Goal: Task Accomplishment & Management: Manage account settings

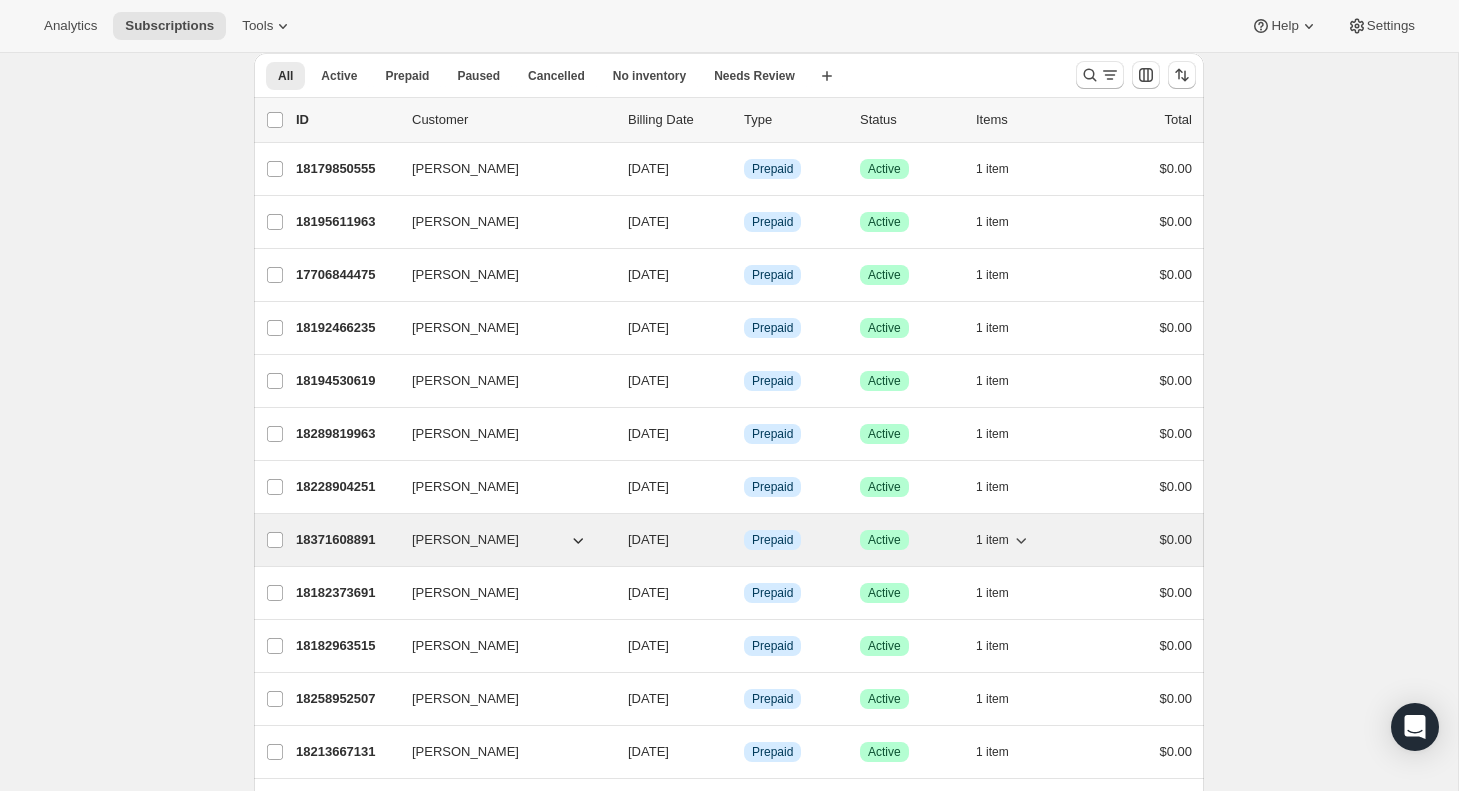
scroll to position [78, 0]
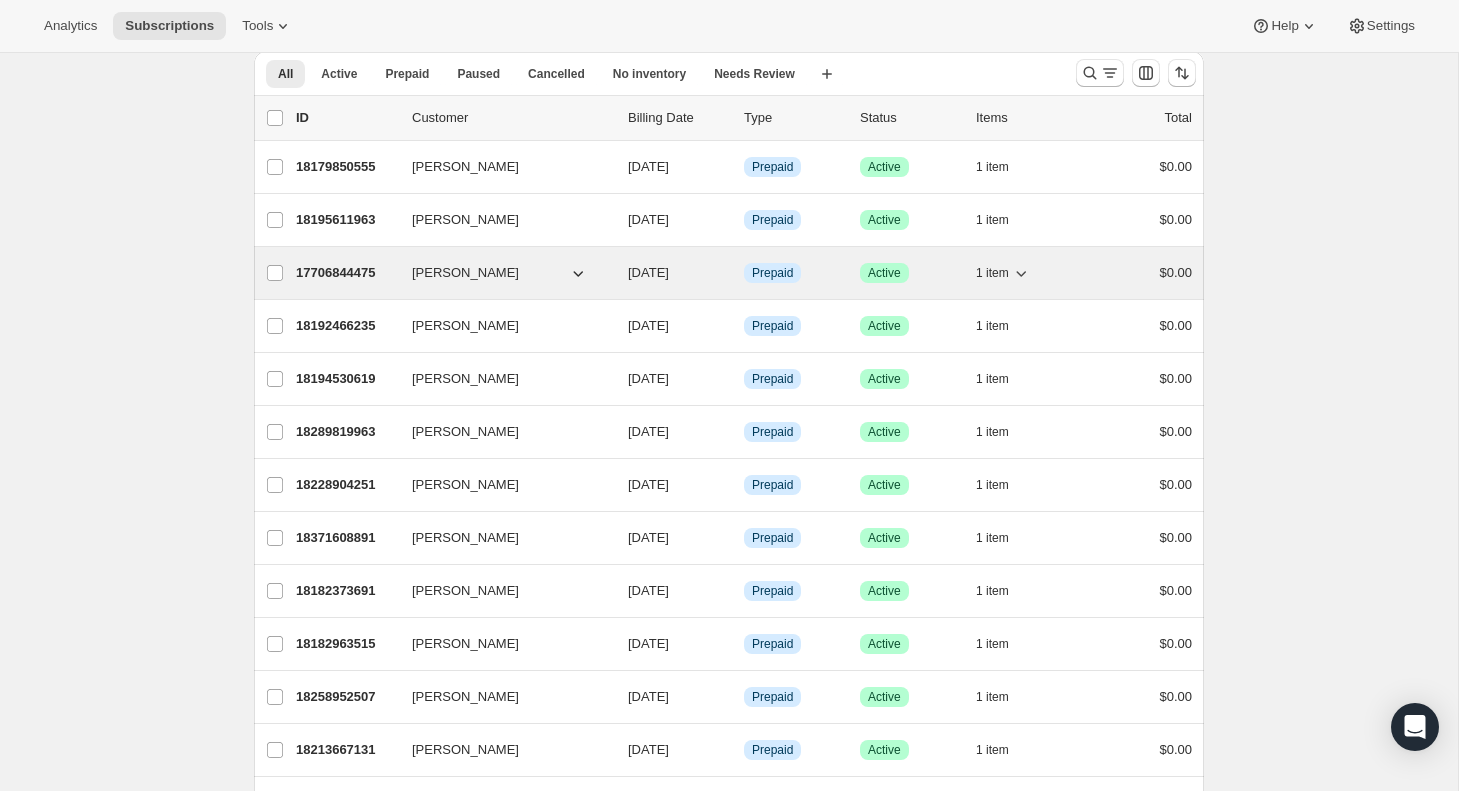
click at [456, 274] on span "[PERSON_NAME]" at bounding box center [465, 273] width 107 height 20
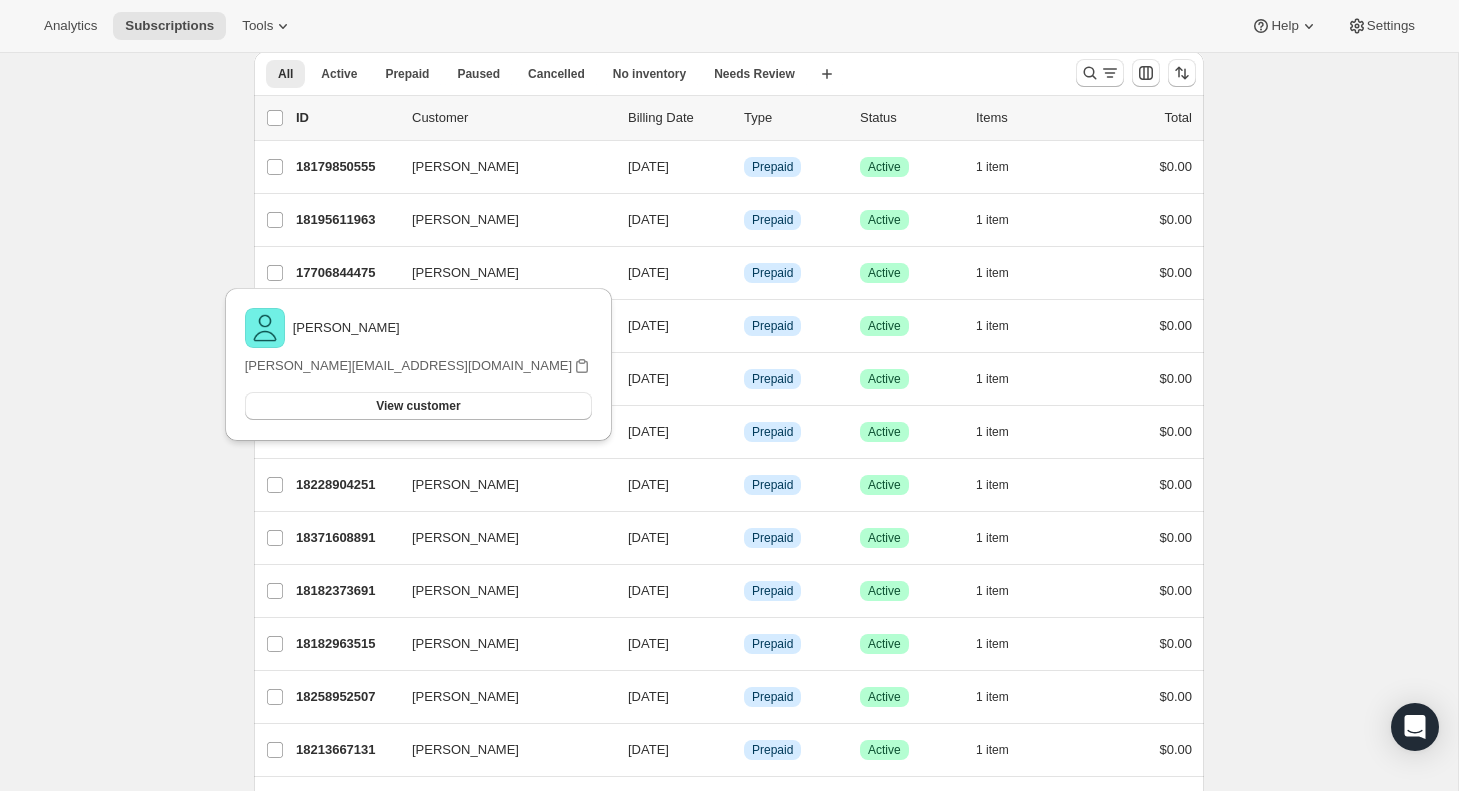
click at [50, 313] on div "Subscriptions. This page is ready Subscriptions Create subscription Bulk update…" at bounding box center [729, 670] width 1458 height 1390
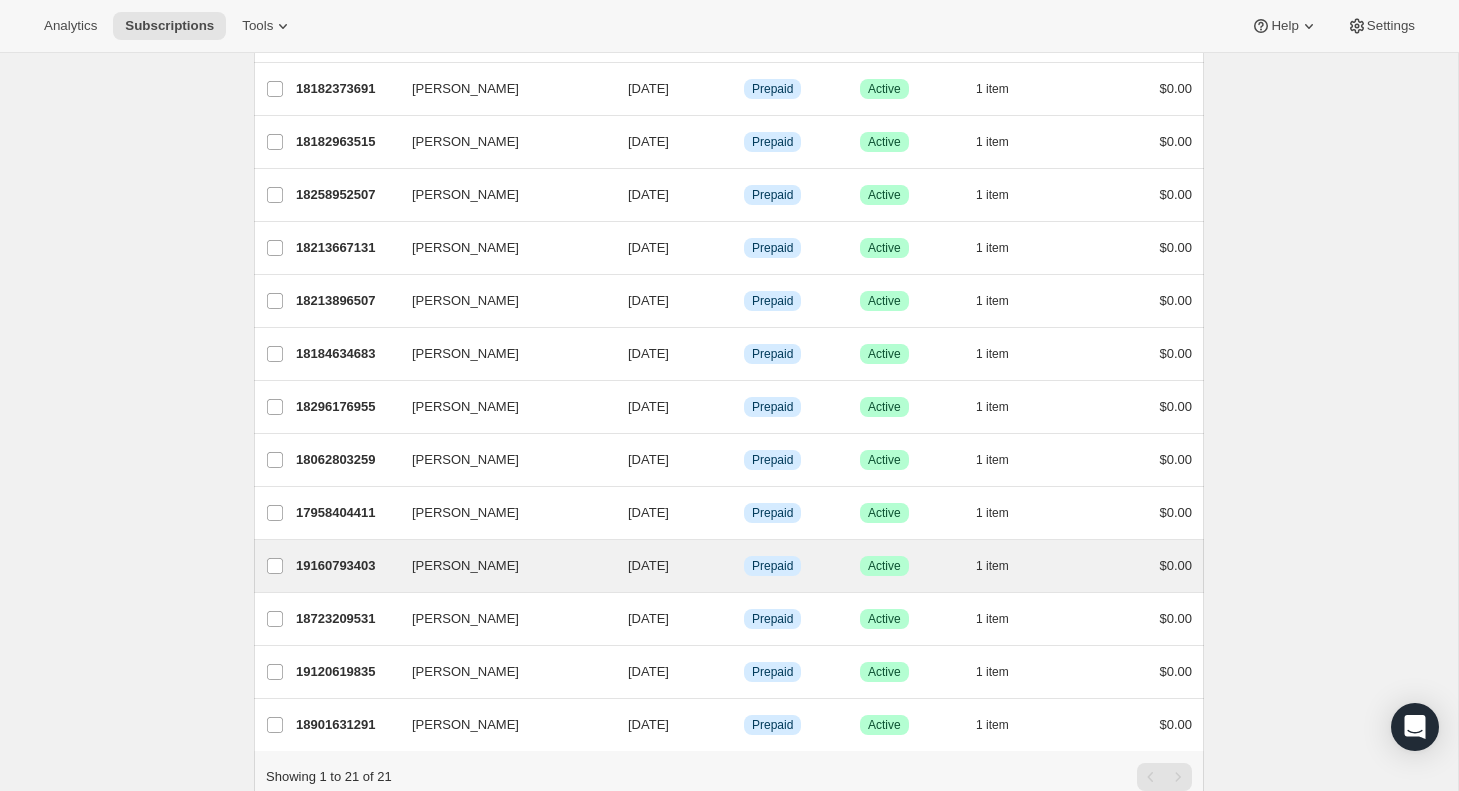
scroll to position [581, 0]
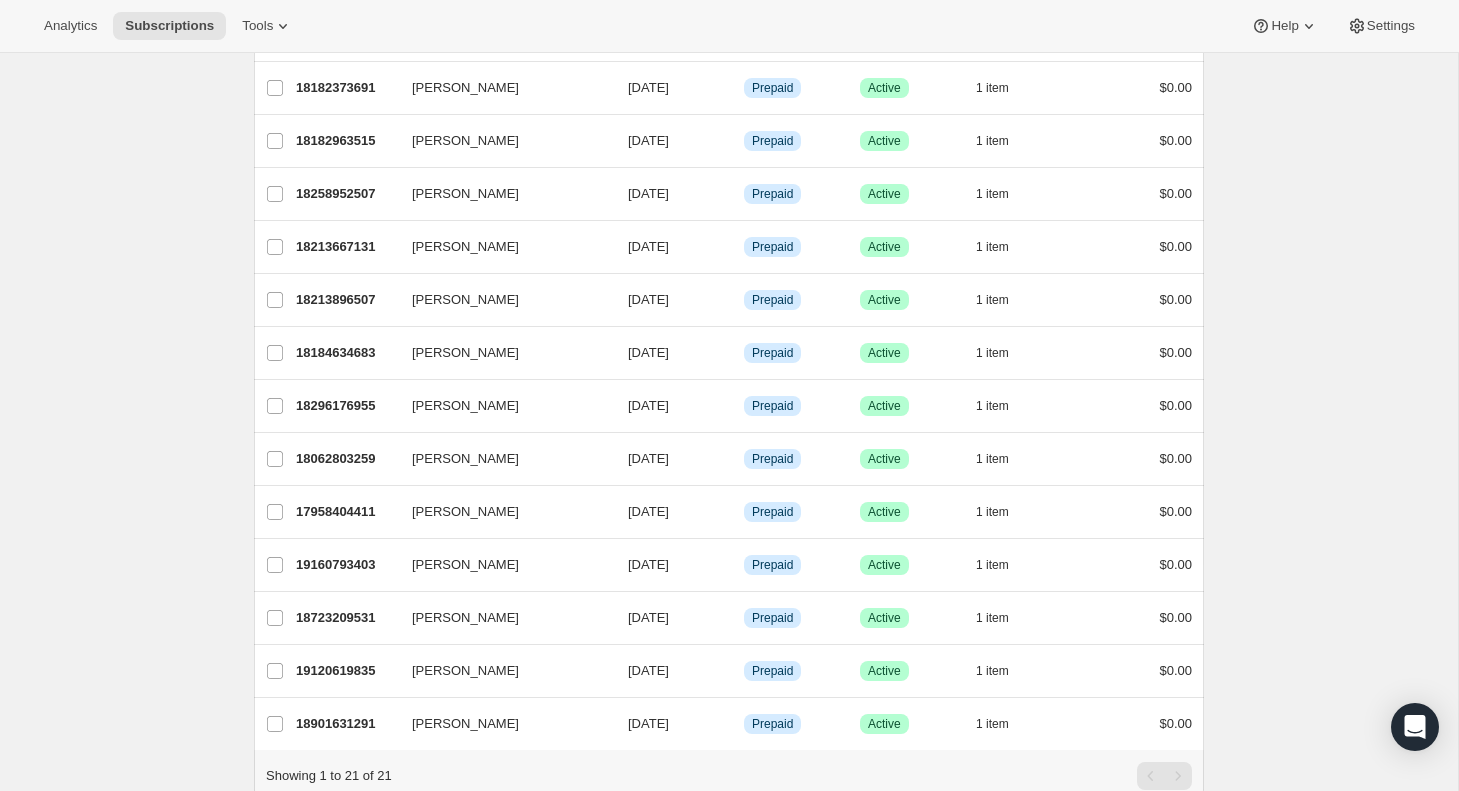
click at [122, 460] on div "Subscriptions. This page is ready Subscriptions Create subscription Bulk update…" at bounding box center [729, 167] width 1458 height 1390
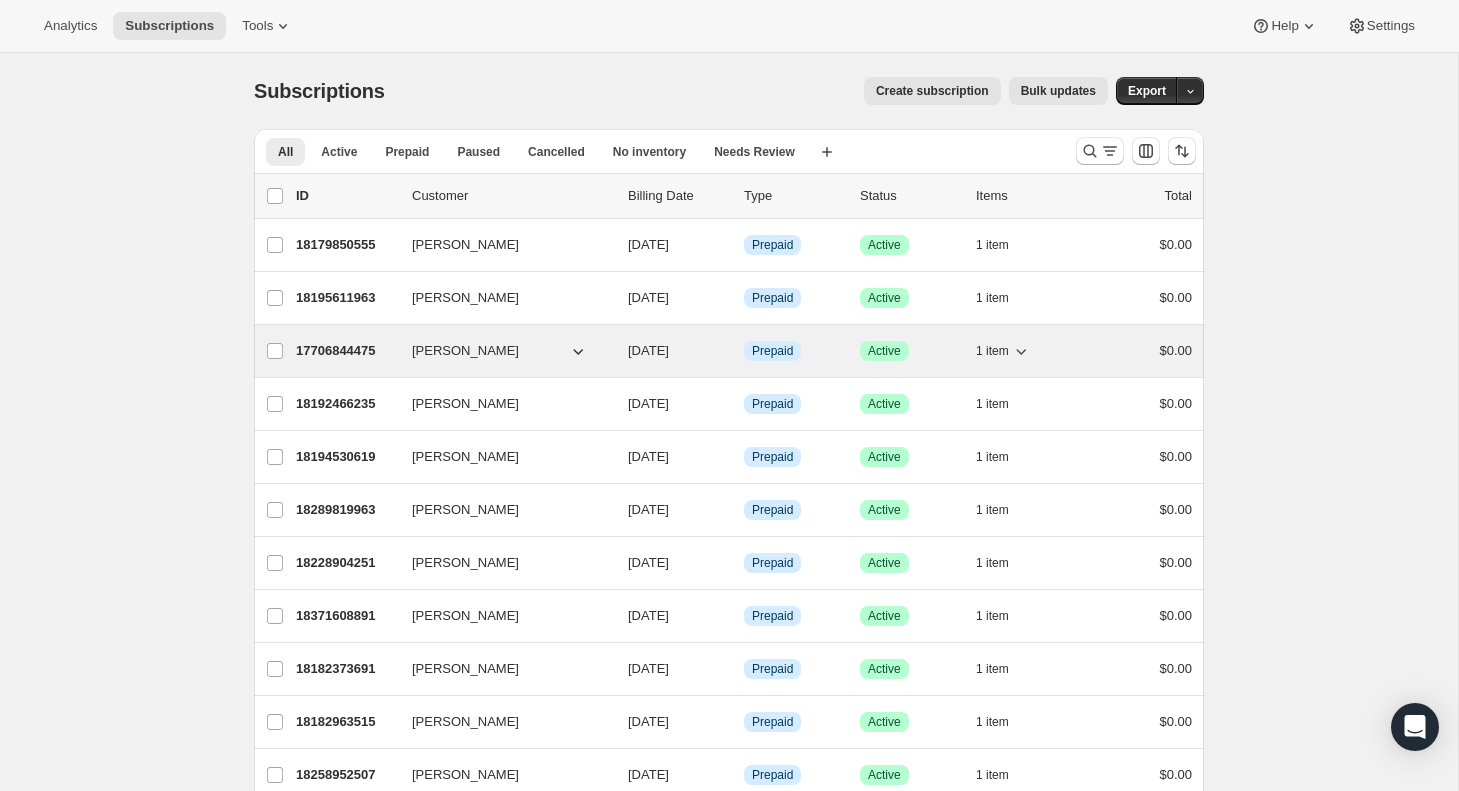
scroll to position [0, 0]
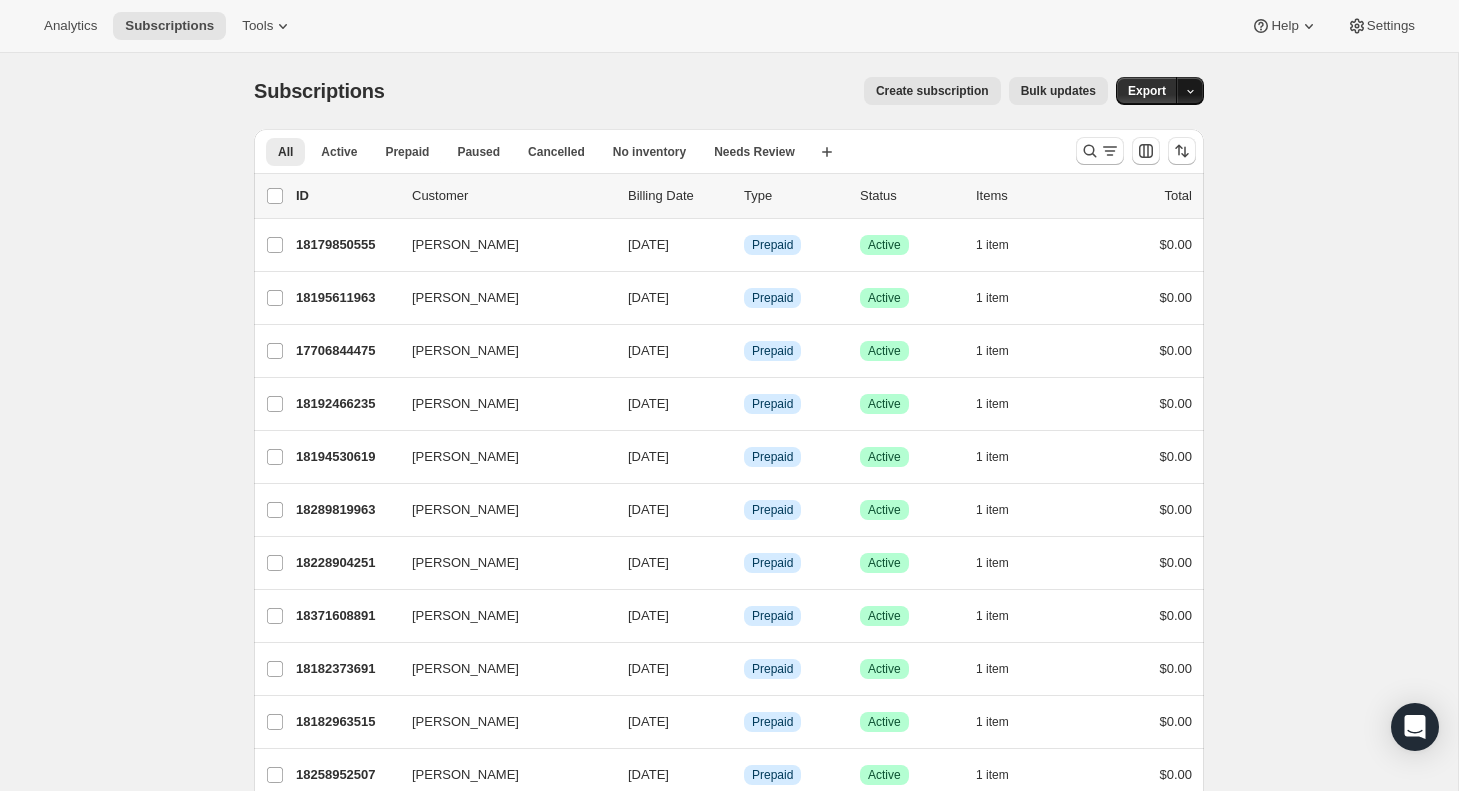
click at [1189, 90] on icon "button" at bounding box center [1190, 91] width 13 height 13
click at [1334, 148] on div "Subscriptions. This page is ready Subscriptions Create subscription Bulk update…" at bounding box center [729, 748] width 1458 height 1390
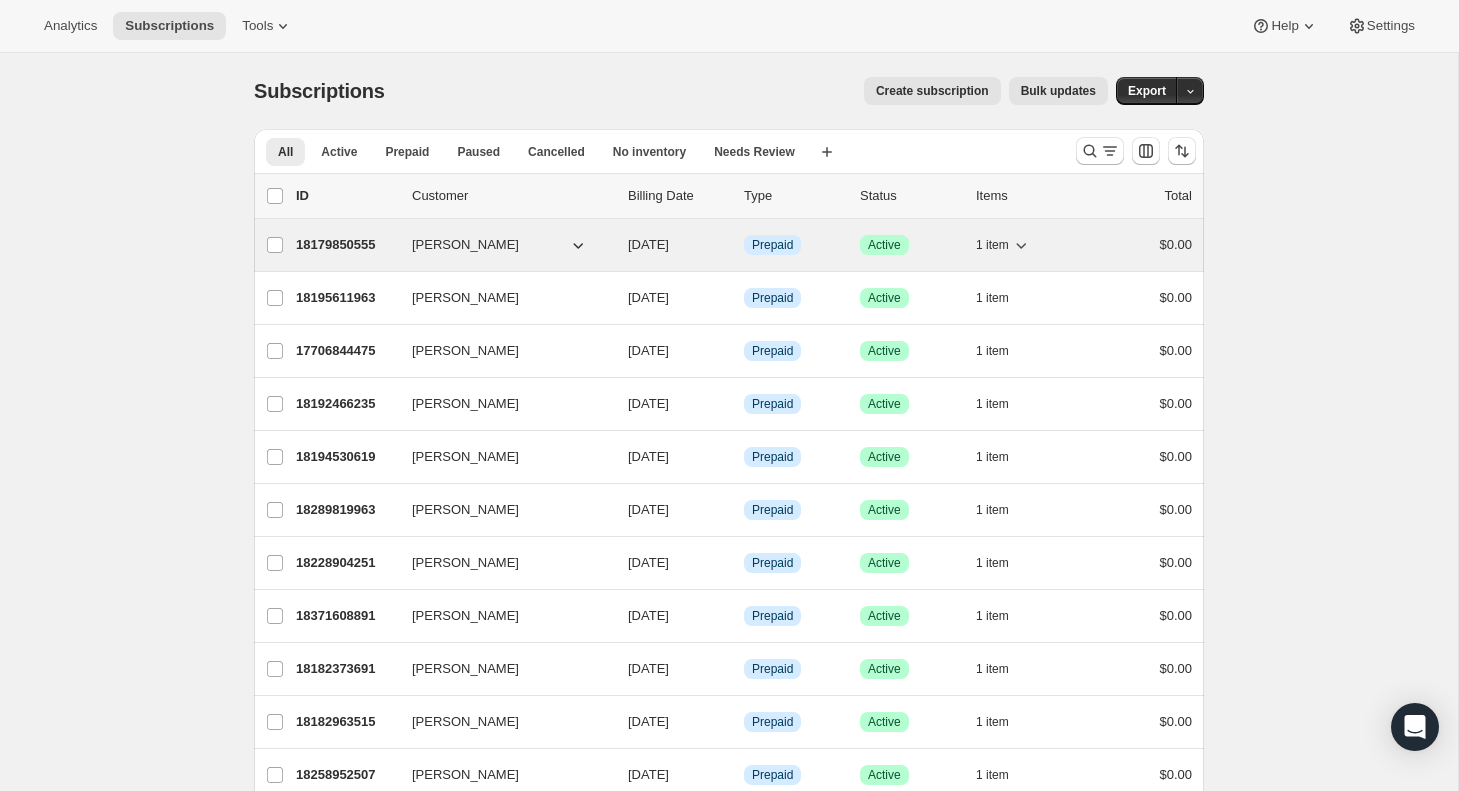
click at [343, 243] on p "18179850555" at bounding box center [346, 245] width 100 height 20
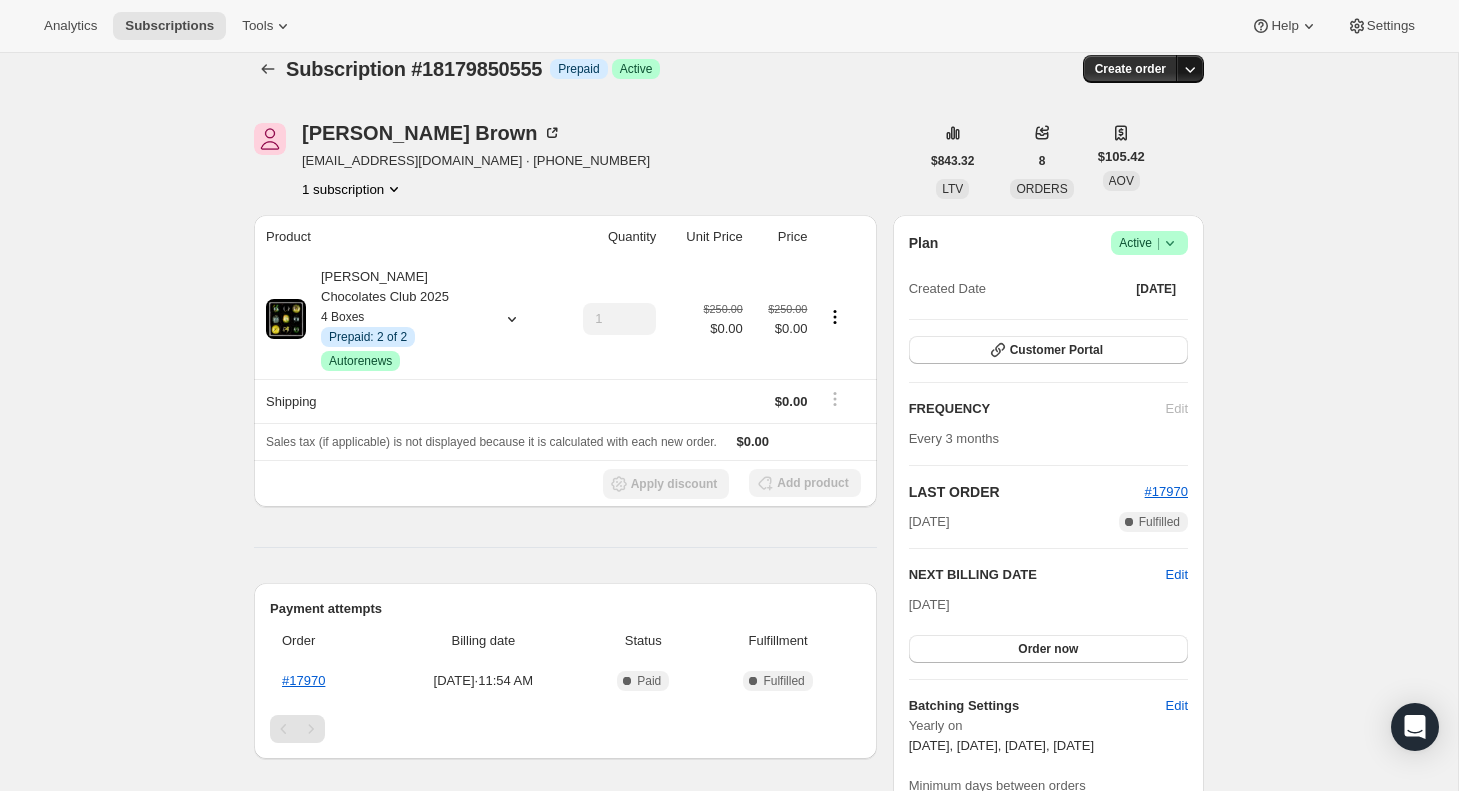
scroll to position [25, 0]
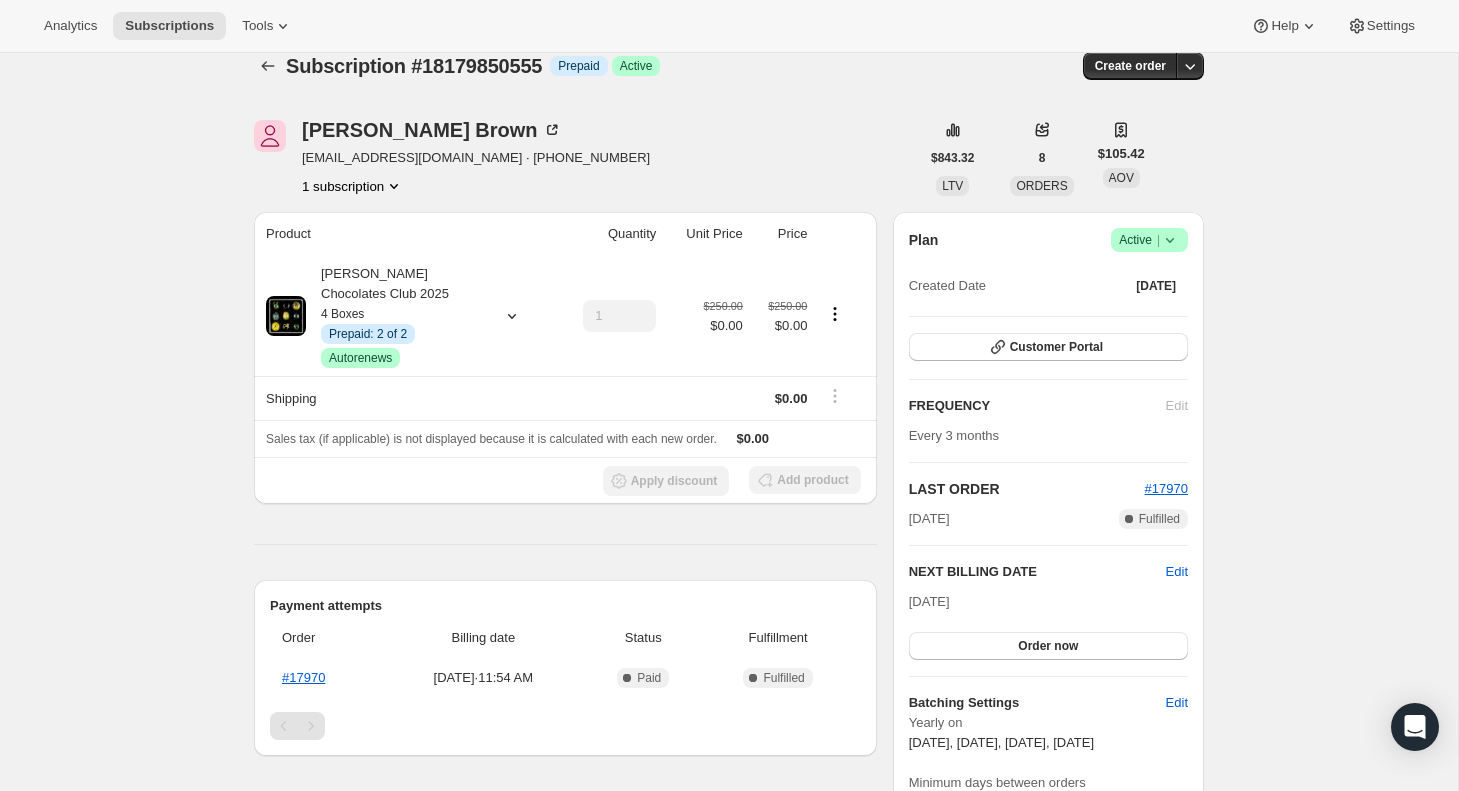
click at [1173, 238] on icon at bounding box center [1170, 240] width 20 height 20
click at [1257, 176] on div "Subscription #18179850555. This page is ready Subscription #18179850555 Info Pr…" at bounding box center [729, 755] width 1458 height 1454
click at [1191, 68] on icon "button" at bounding box center [1190, 66] width 20 height 20
click at [1302, 146] on div "Subscription #18179850555. This page is ready Subscription #18179850555 Info Pr…" at bounding box center [729, 755] width 1458 height 1454
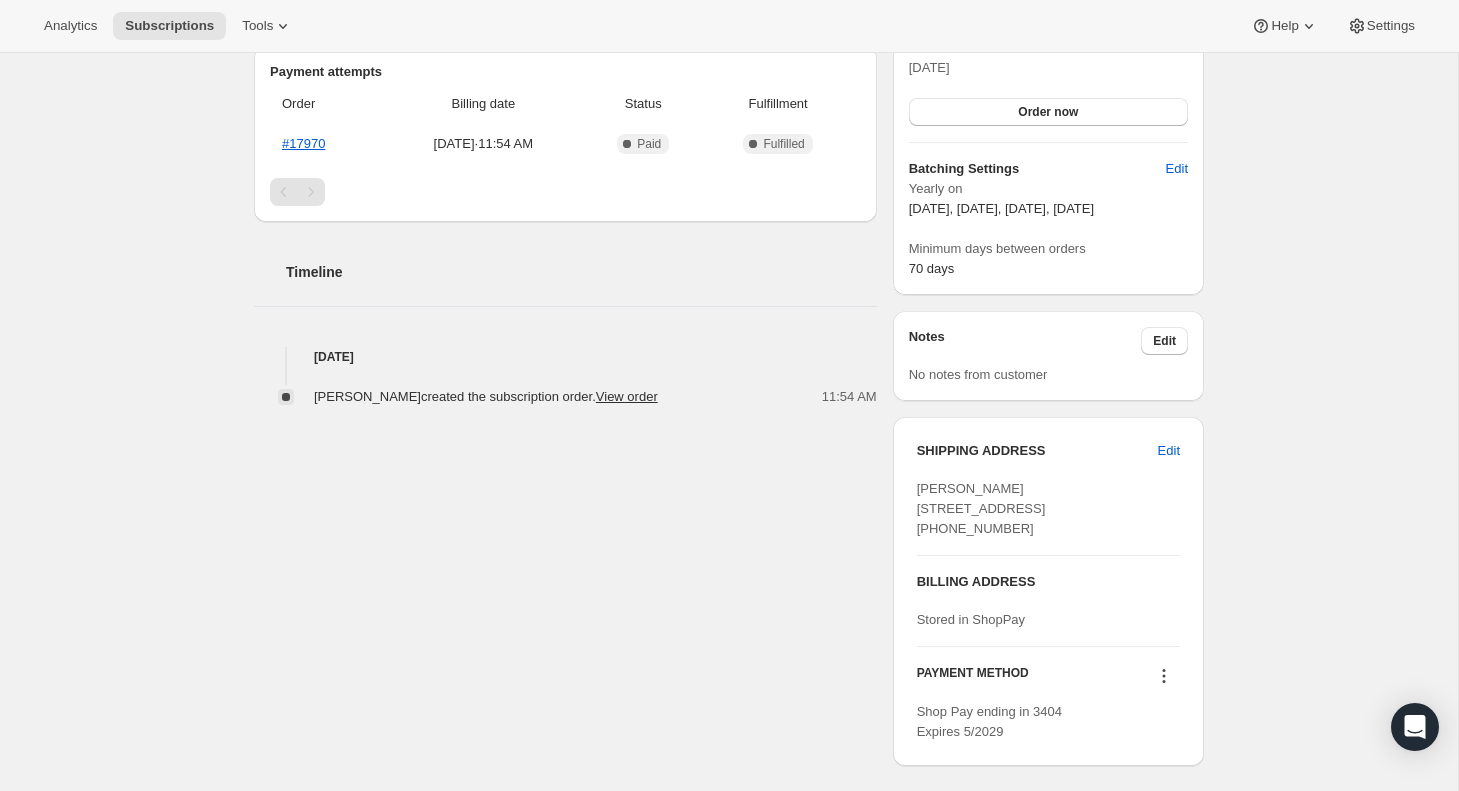
scroll to position [558, 0]
click at [616, 400] on link "View order" at bounding box center [627, 397] width 62 height 15
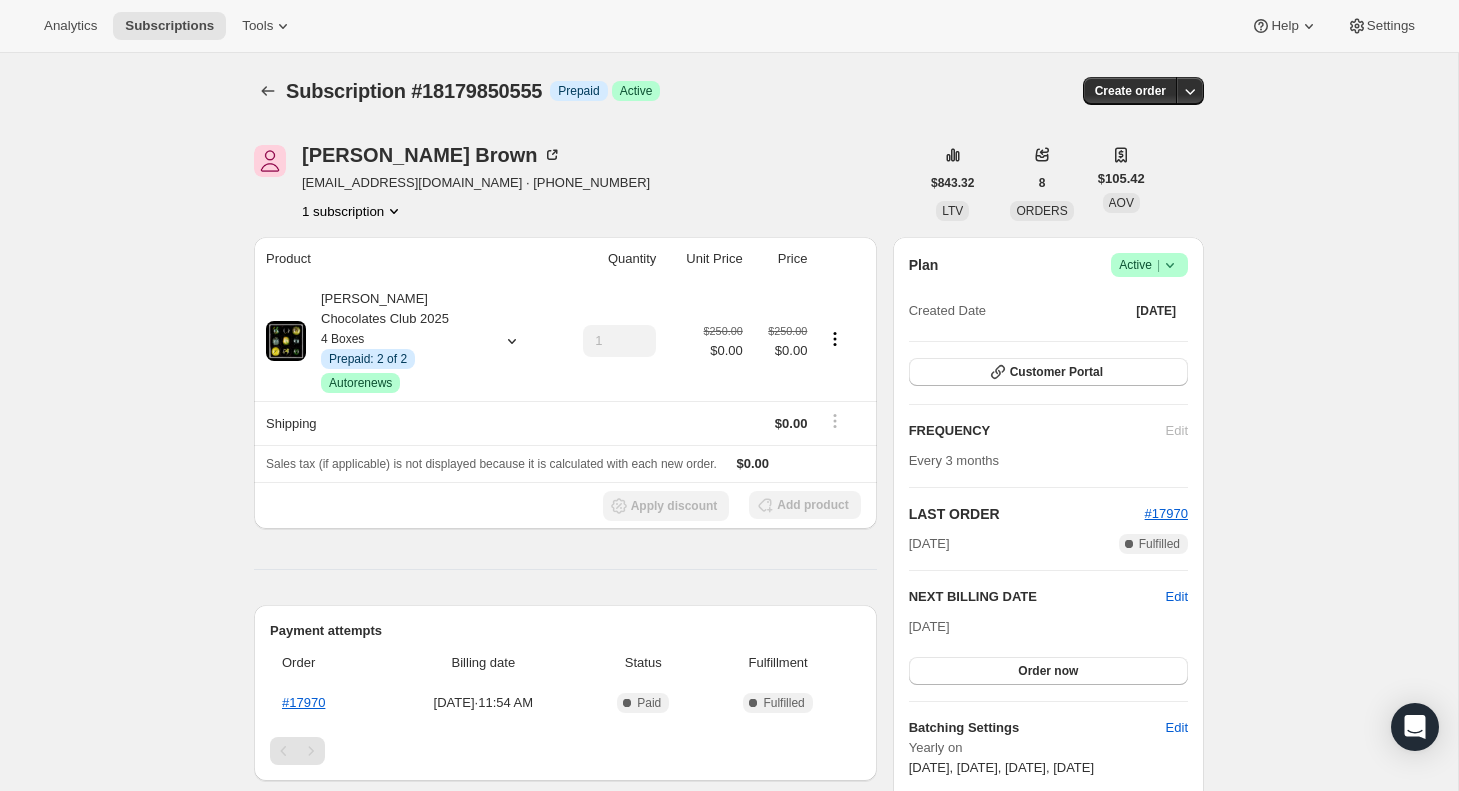
scroll to position [0, 0]
click at [1017, 374] on span "Customer Portal" at bounding box center [1056, 372] width 93 height 16
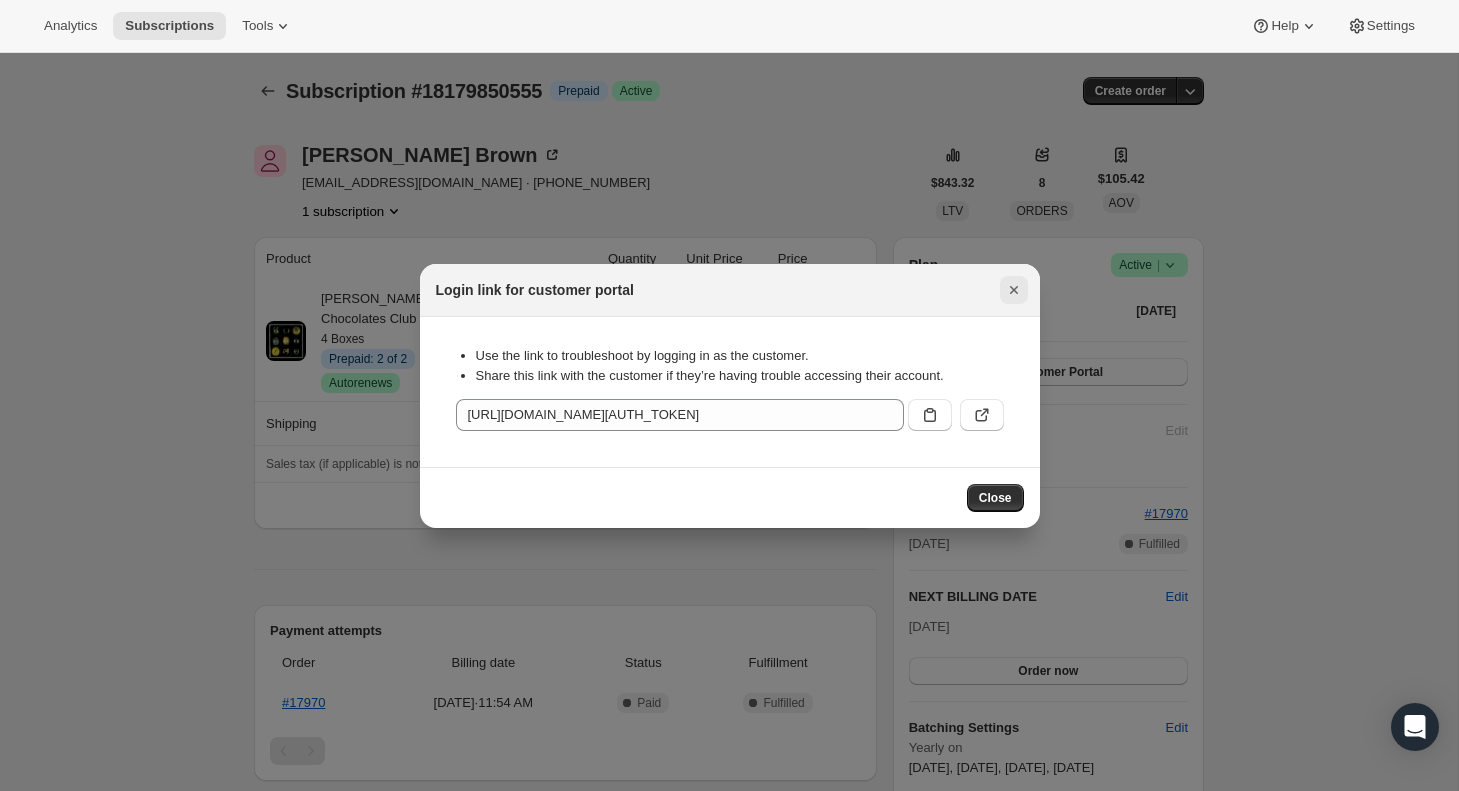
click at [1015, 284] on icon "Close" at bounding box center [1014, 290] width 20 height 20
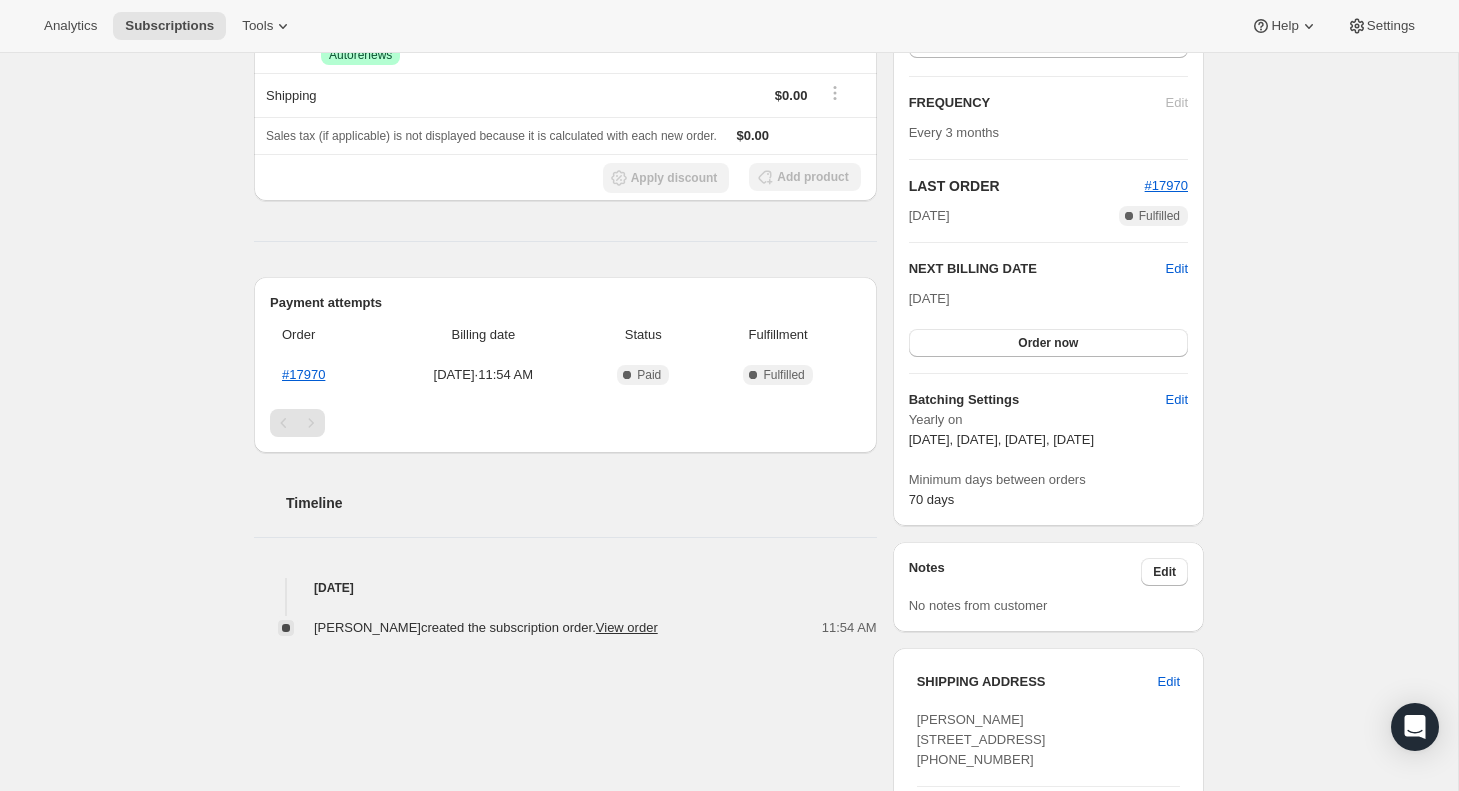
scroll to position [330, 0]
click at [293, 376] on link "#17970" at bounding box center [303, 372] width 43 height 15
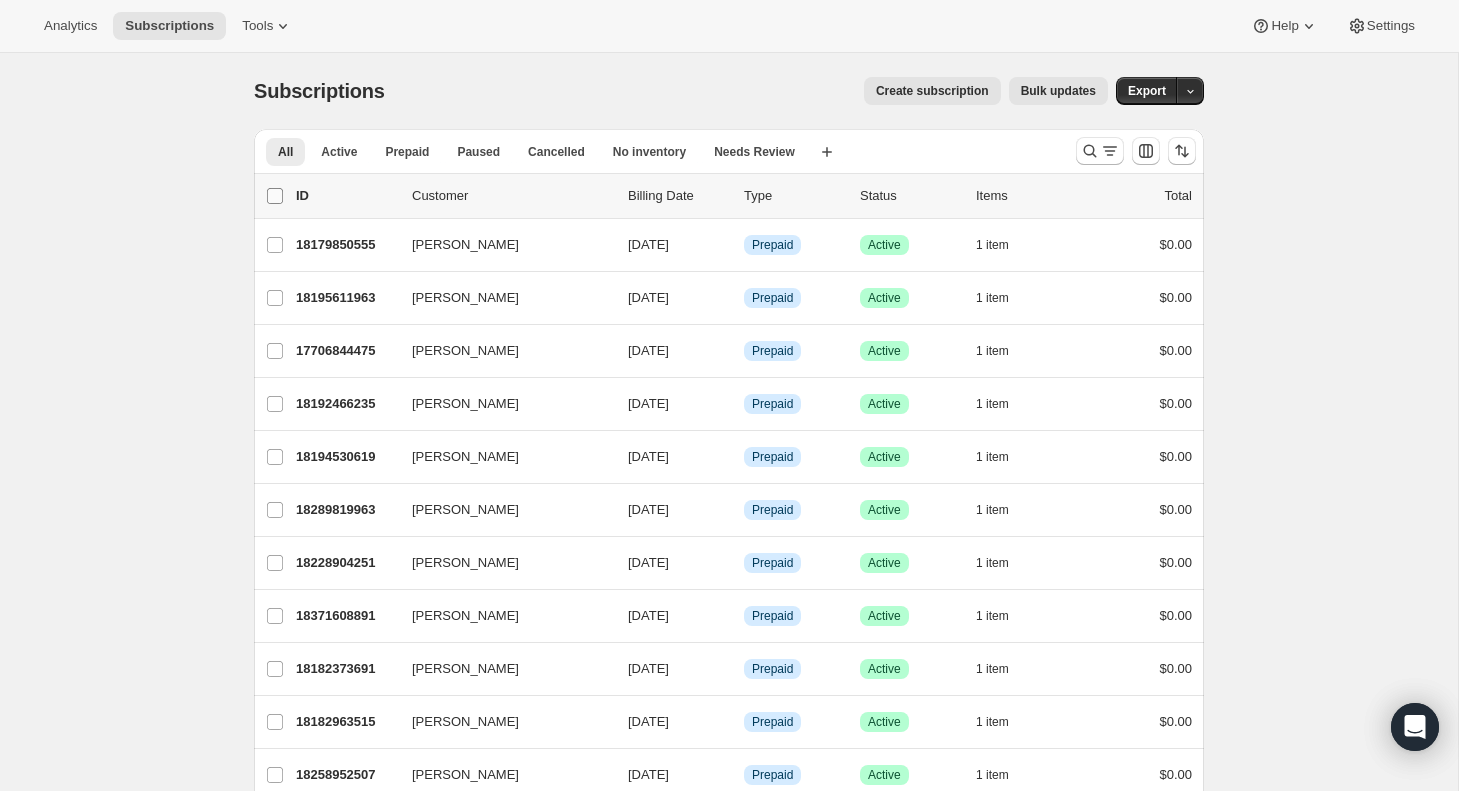
click at [277, 192] on input "0 selected" at bounding box center [275, 196] width 16 height 16
checkbox input "true"
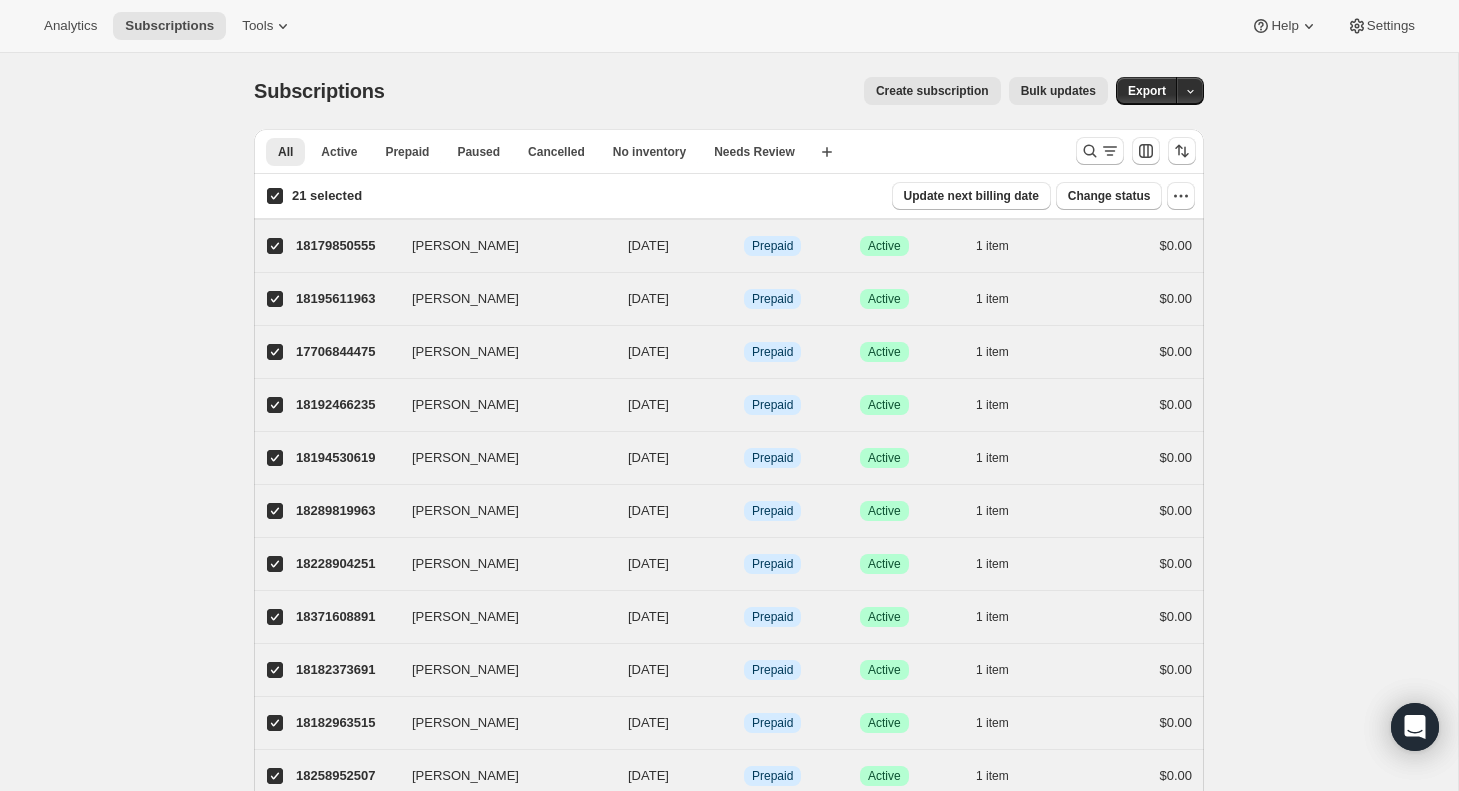
checkbox input "true"
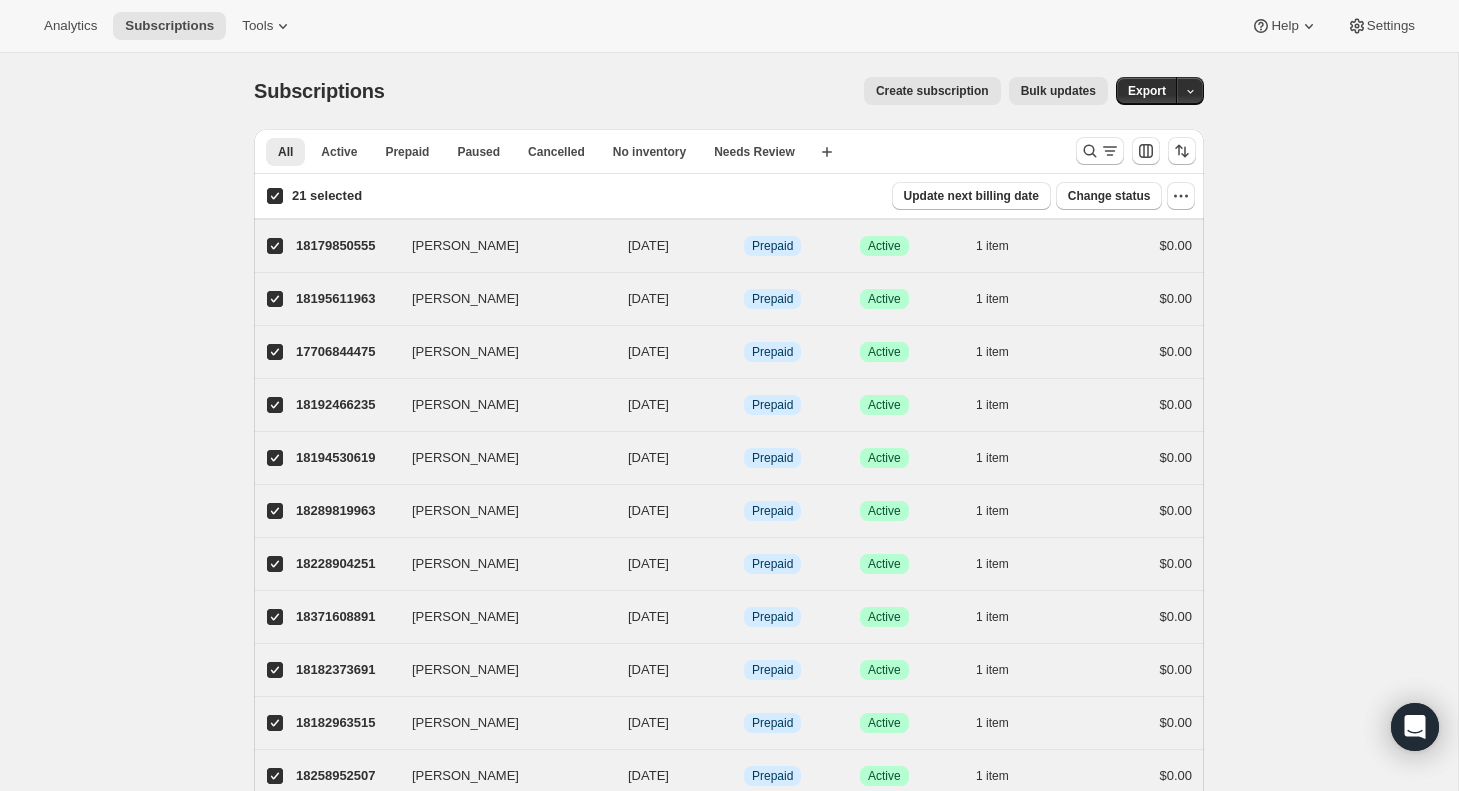
checkbox input "true"
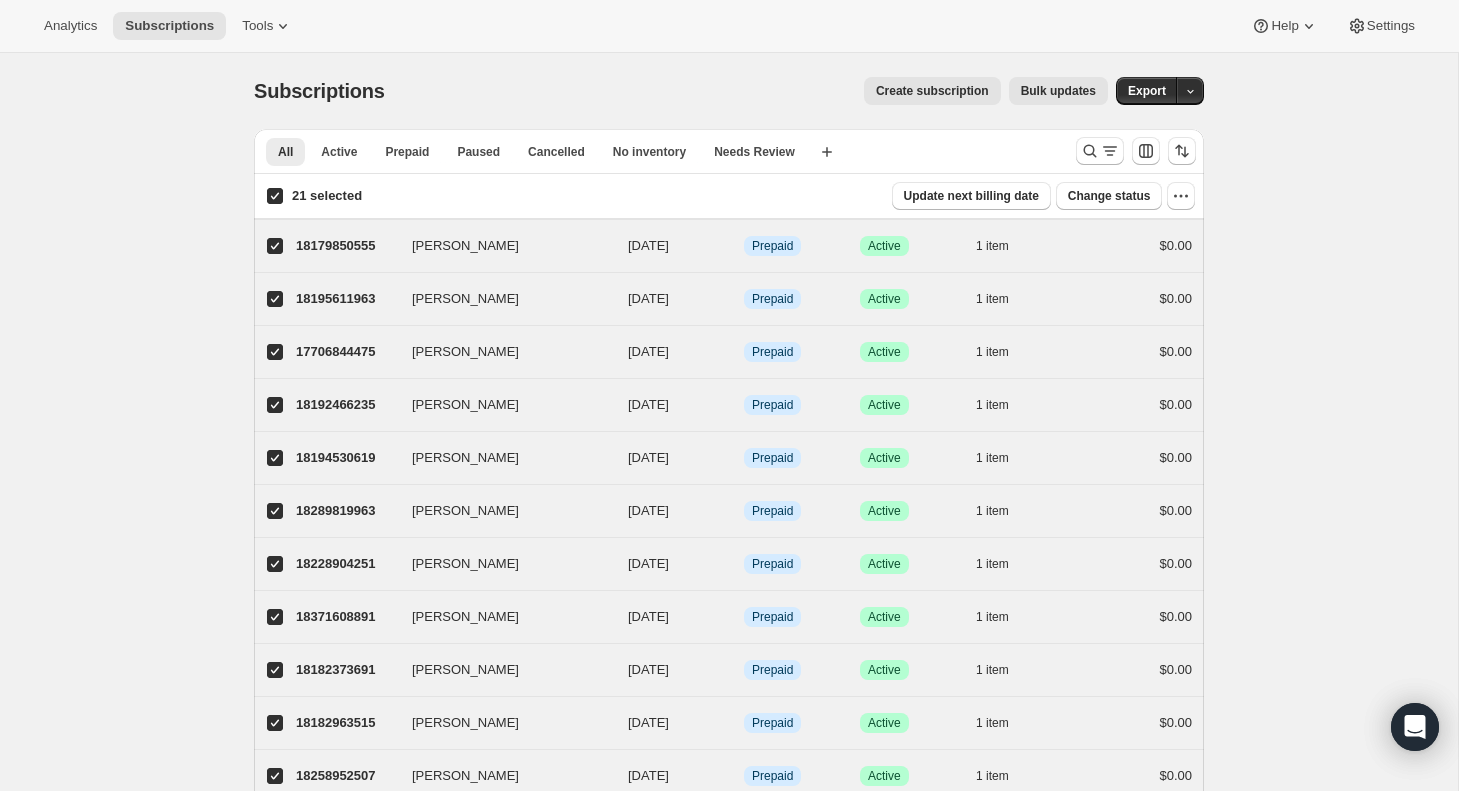
checkbox input "true"
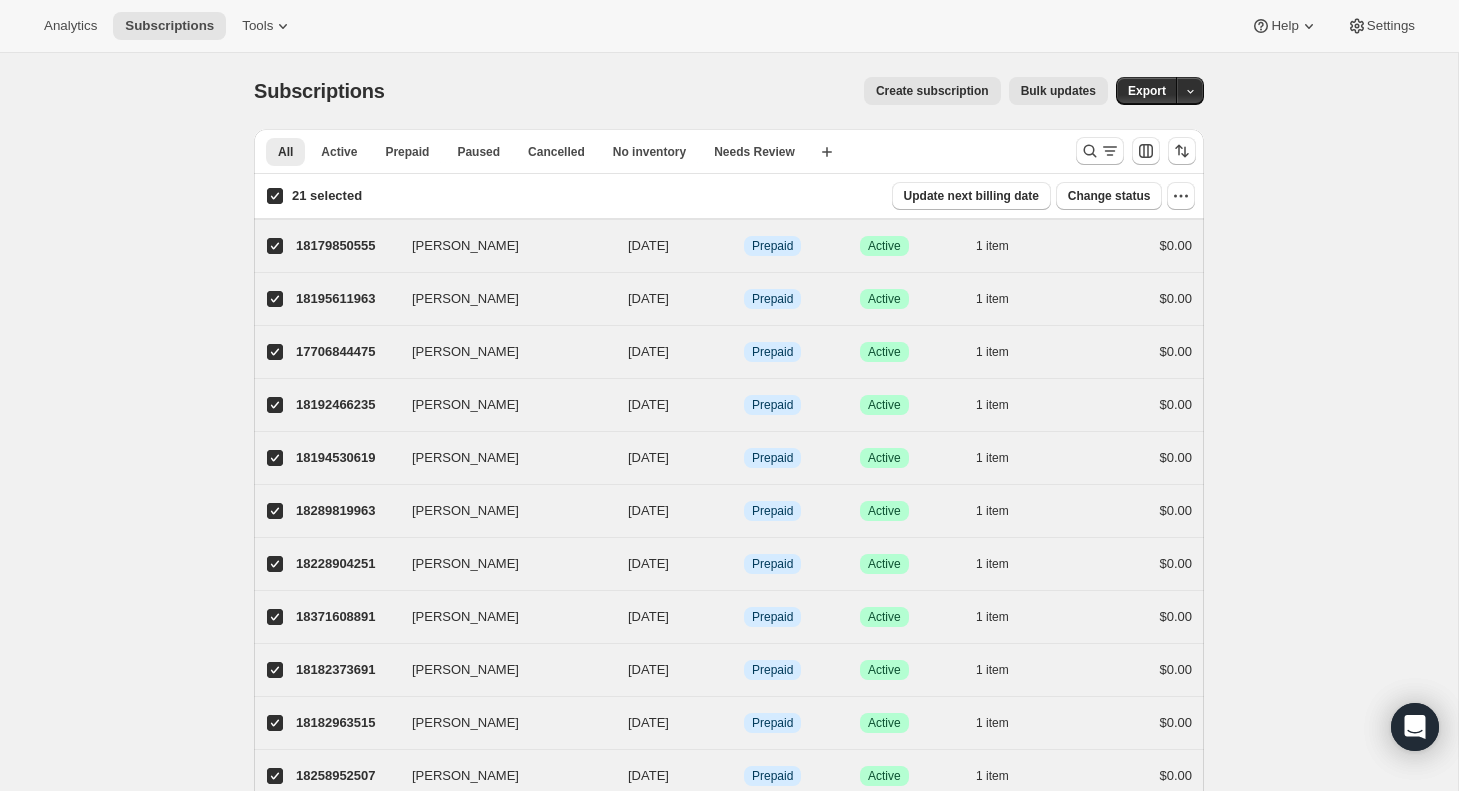
checkbox input "true"
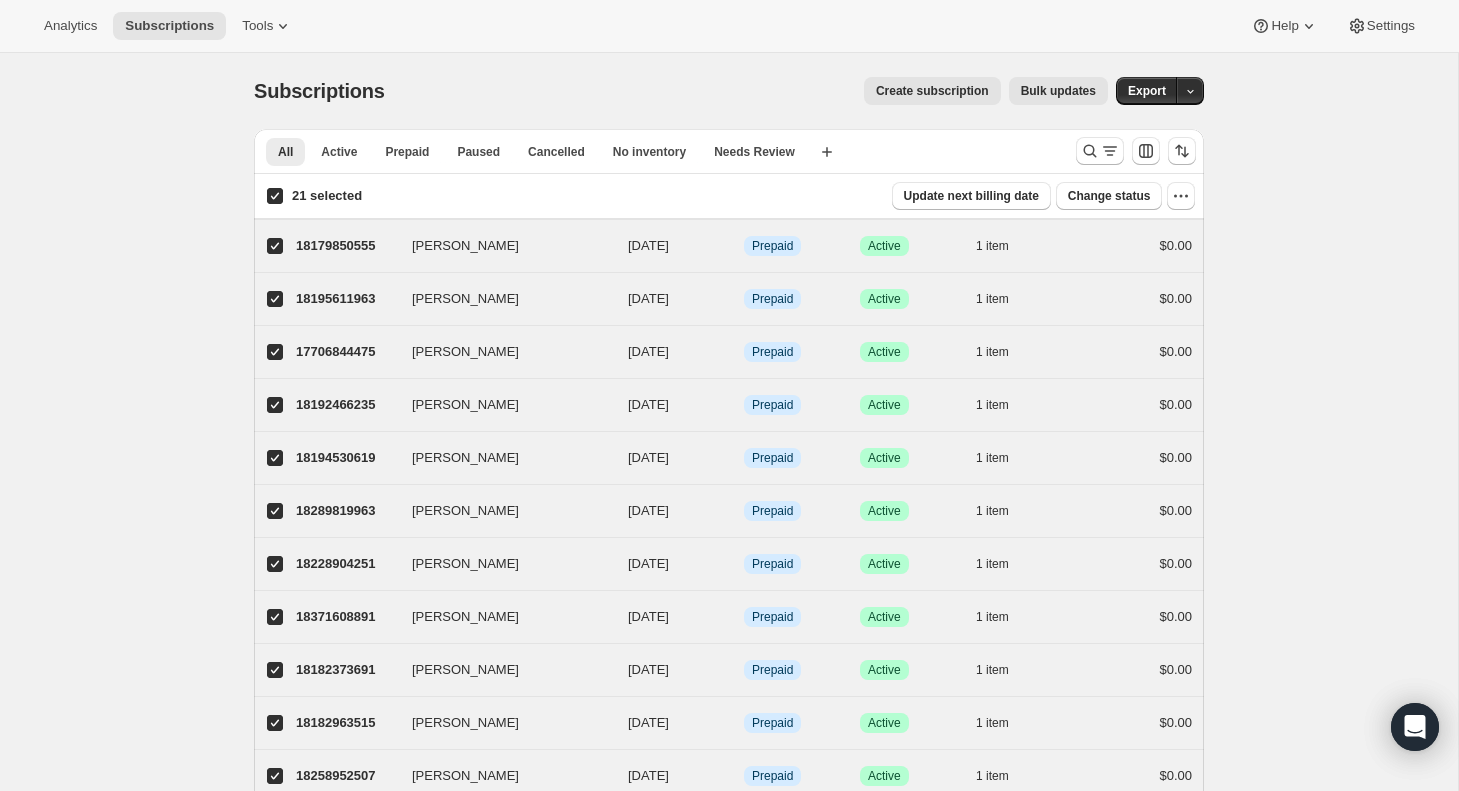
checkbox input "true"
click at [1183, 199] on icon "button" at bounding box center [1181, 196] width 20 height 20
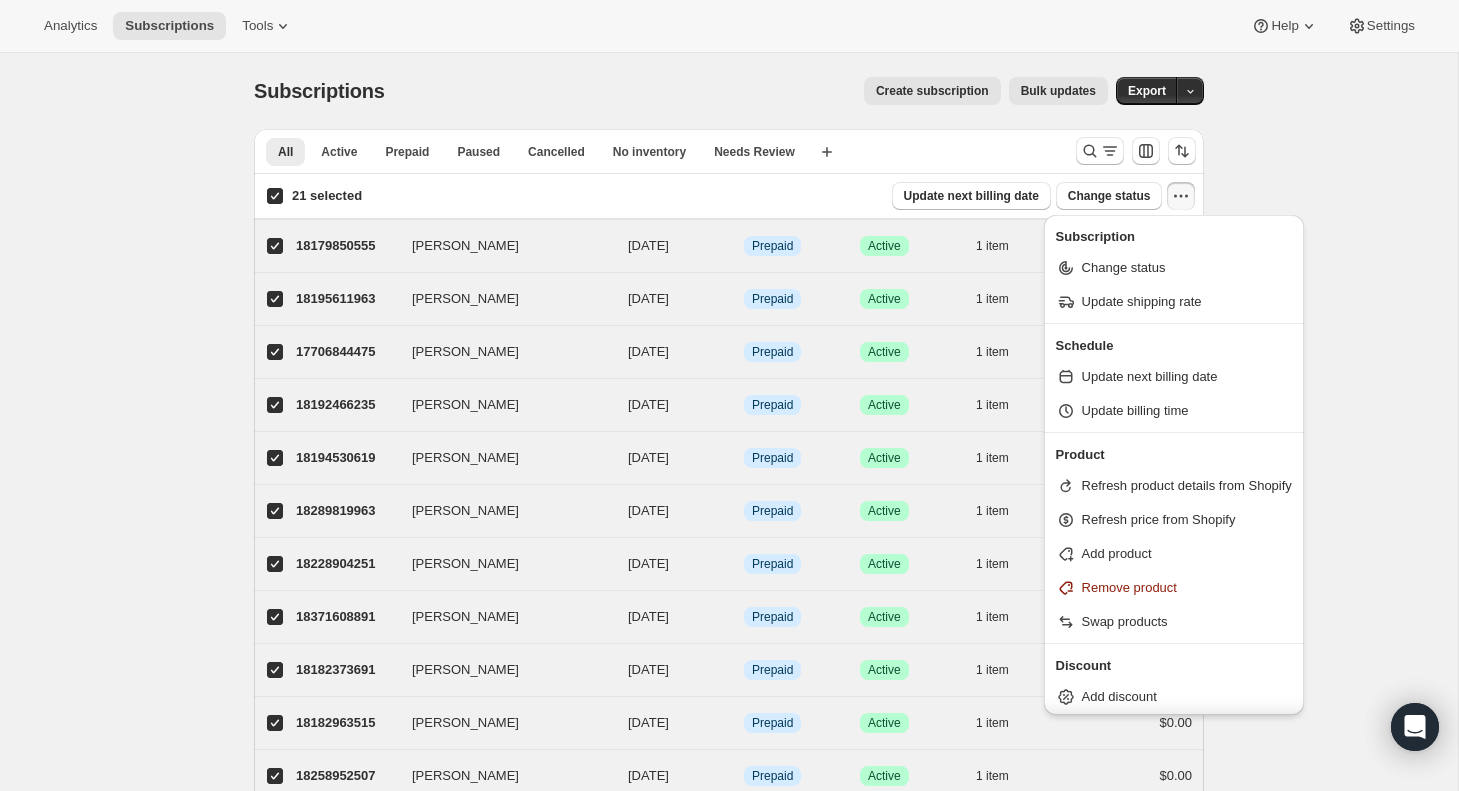
click at [1253, 170] on div "Subscriptions. This page is ready Subscriptions Create subscription Bulk update…" at bounding box center [729, 748] width 1458 height 1391
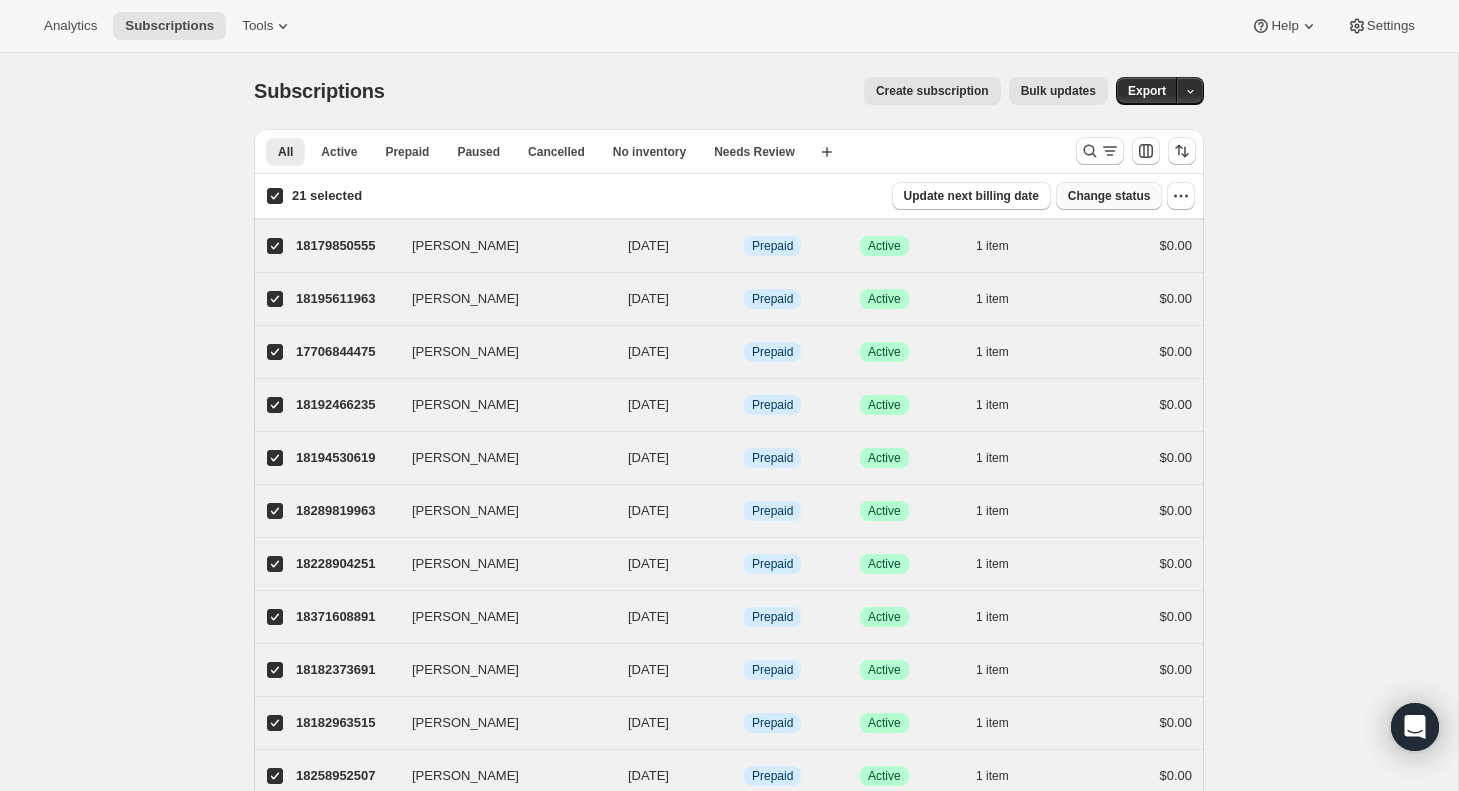
click at [1120, 202] on span "Change status" at bounding box center [1109, 196] width 83 height 16
select select "11"
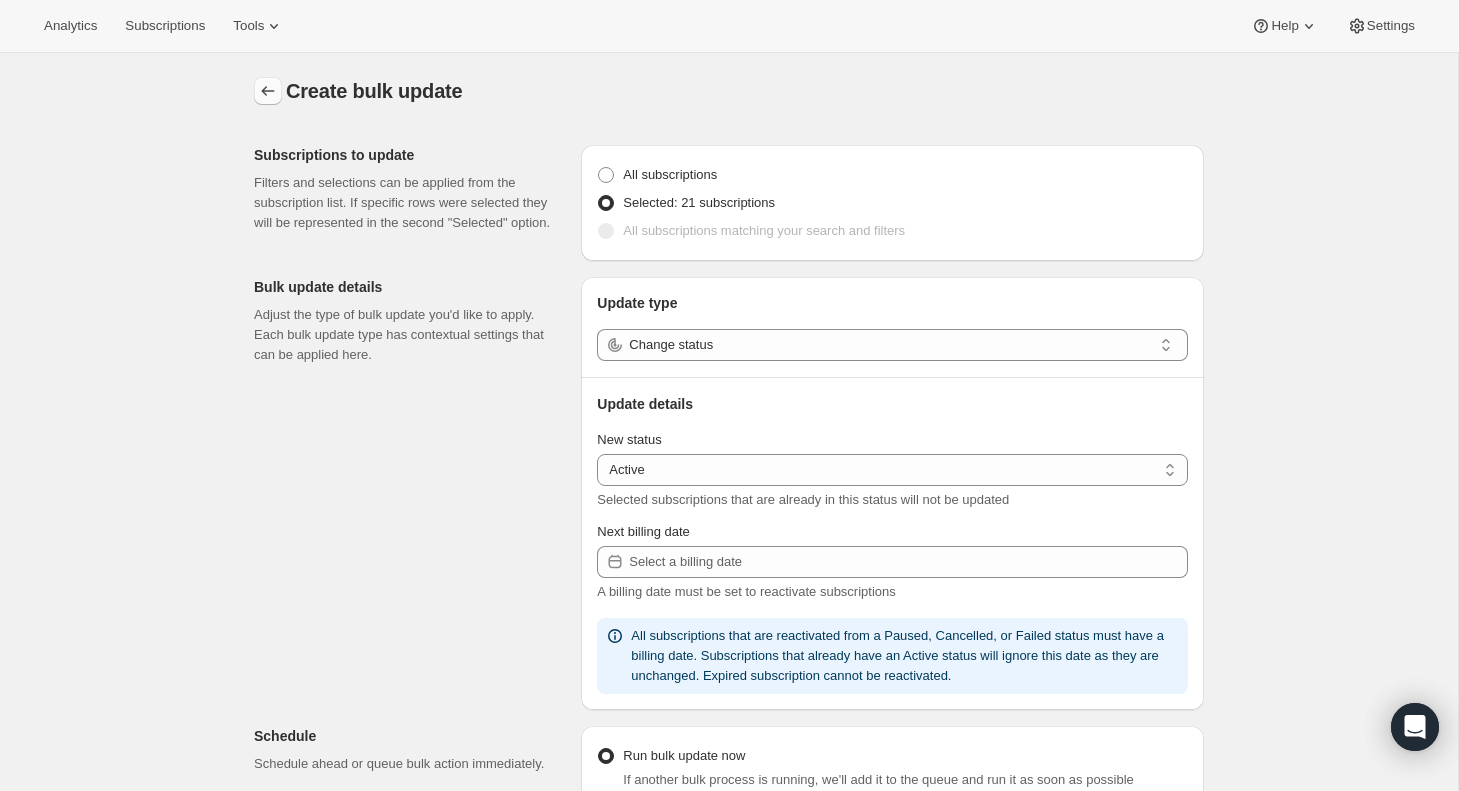
click at [267, 89] on icon "button" at bounding box center [268, 91] width 20 height 20
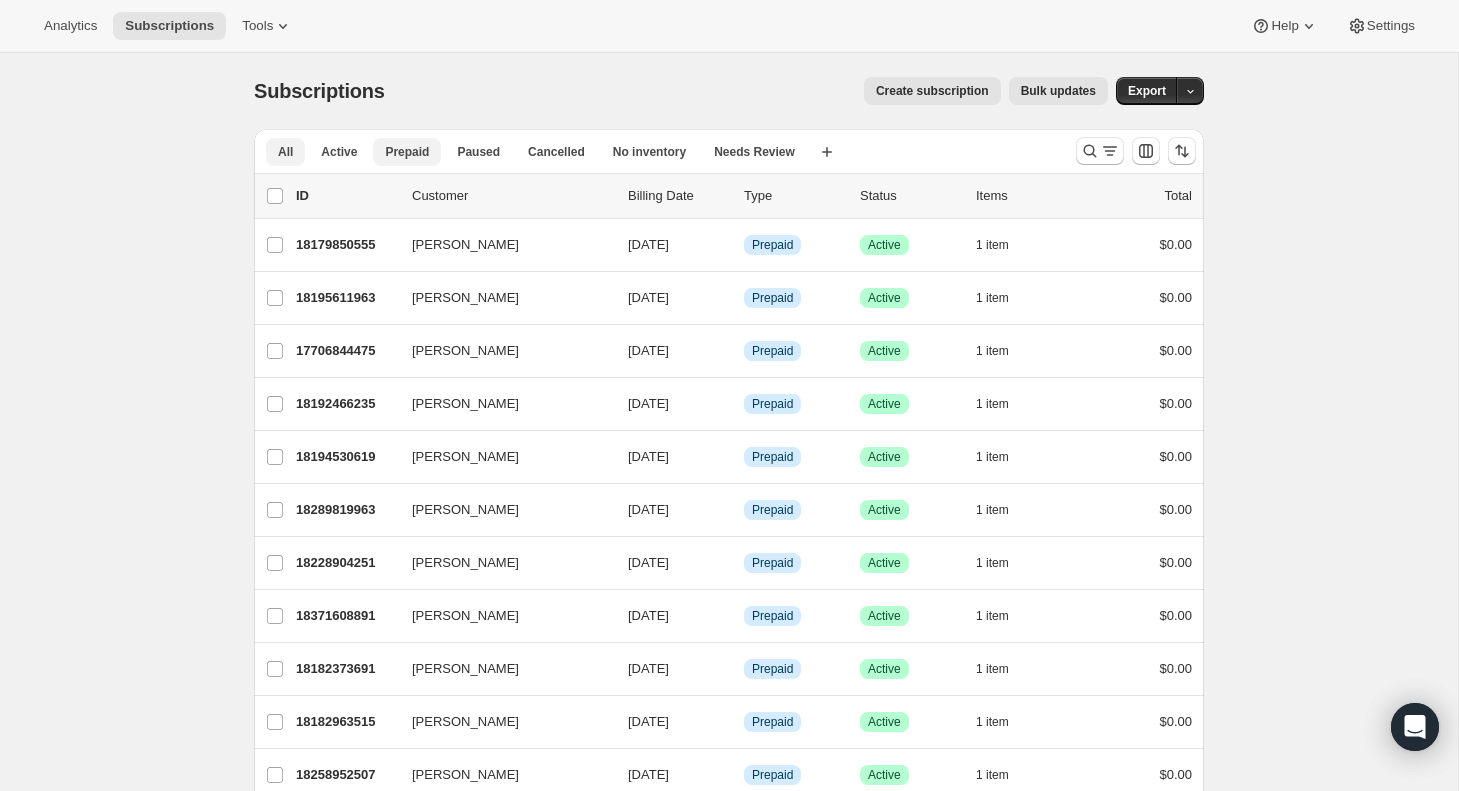
click at [427, 156] on span "Prepaid" at bounding box center [407, 152] width 44 height 16
click at [1101, 151] on icon "Search and filter results" at bounding box center [1110, 151] width 20 height 20
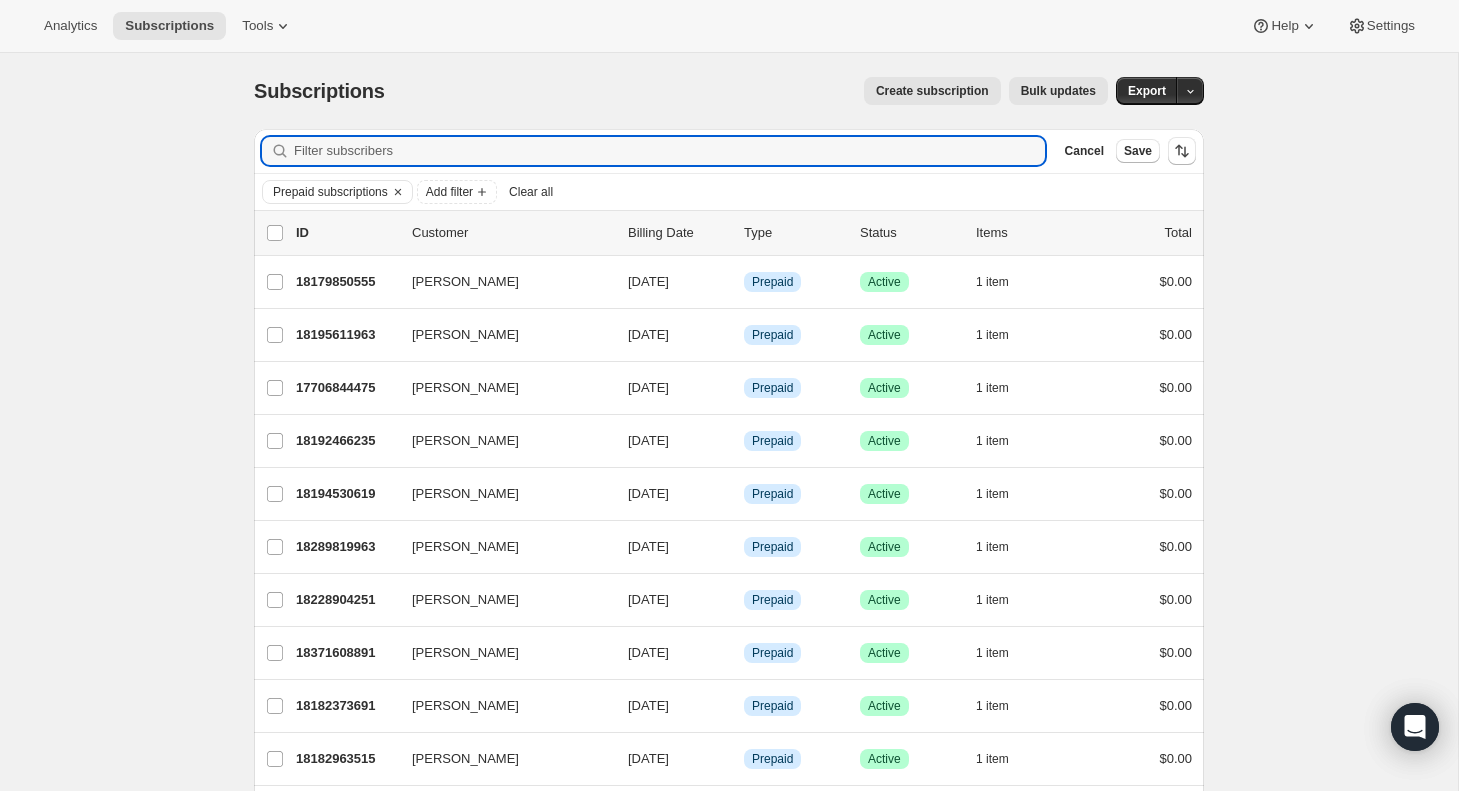
click at [1043, 118] on div "Subscriptions. This page is ready Subscriptions Create subscription Bulk update…" at bounding box center [729, 91] width 950 height 76
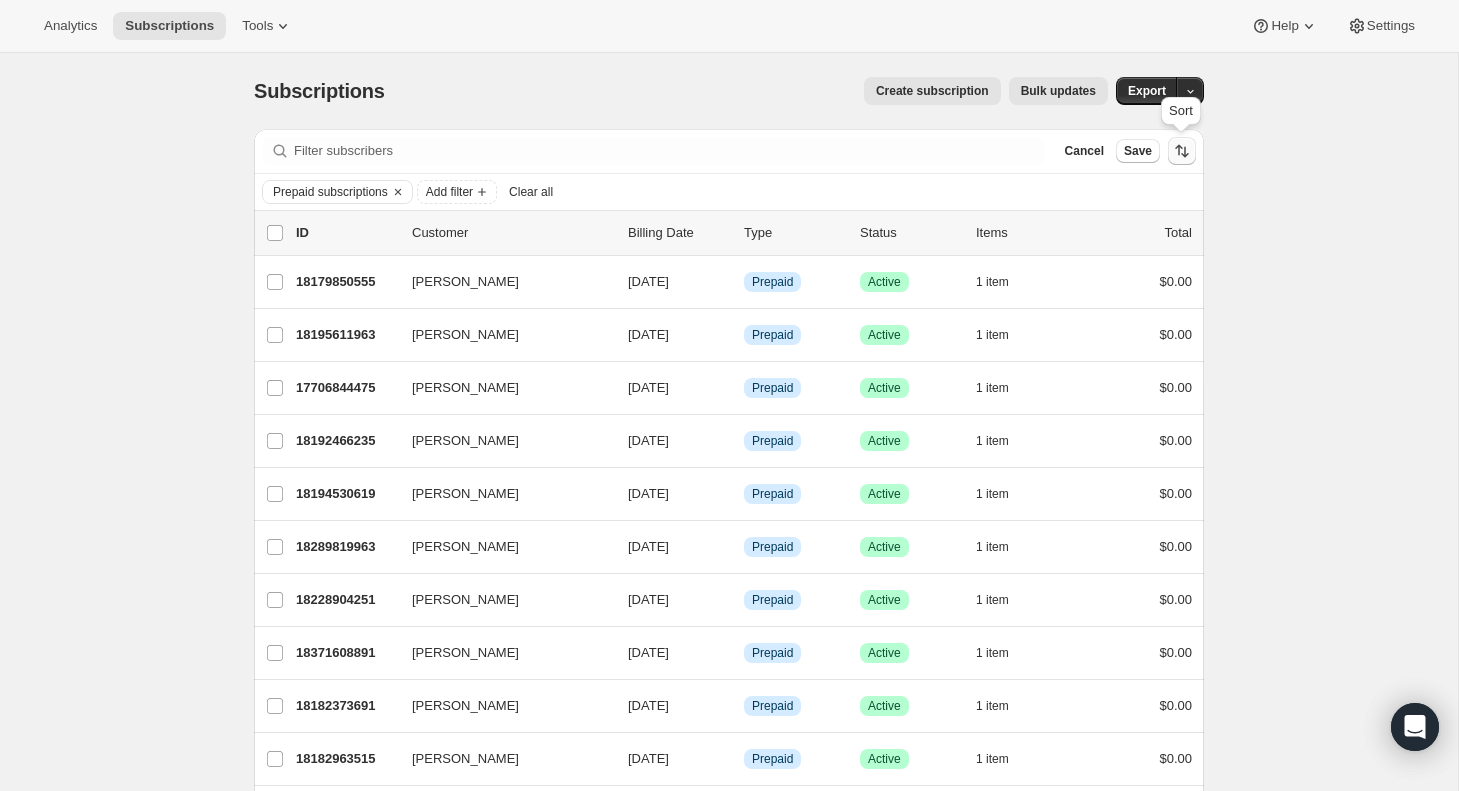
click at [1182, 154] on icon "Sort the results" at bounding box center [1185, 152] width 8 height 11
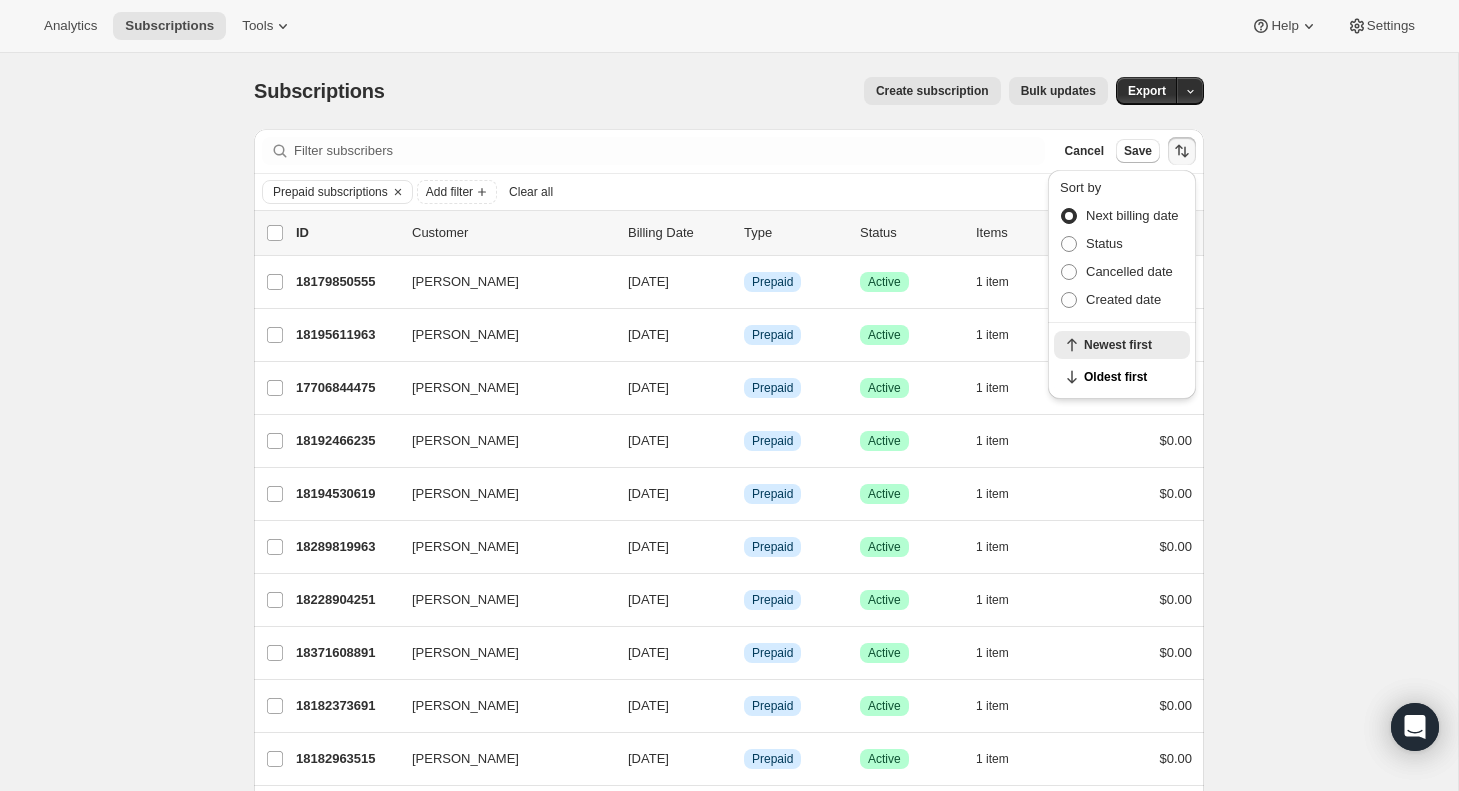
click at [1278, 179] on div "Subscriptions. This page is ready Subscriptions Create subscription Bulk update…" at bounding box center [729, 766] width 1458 height 1427
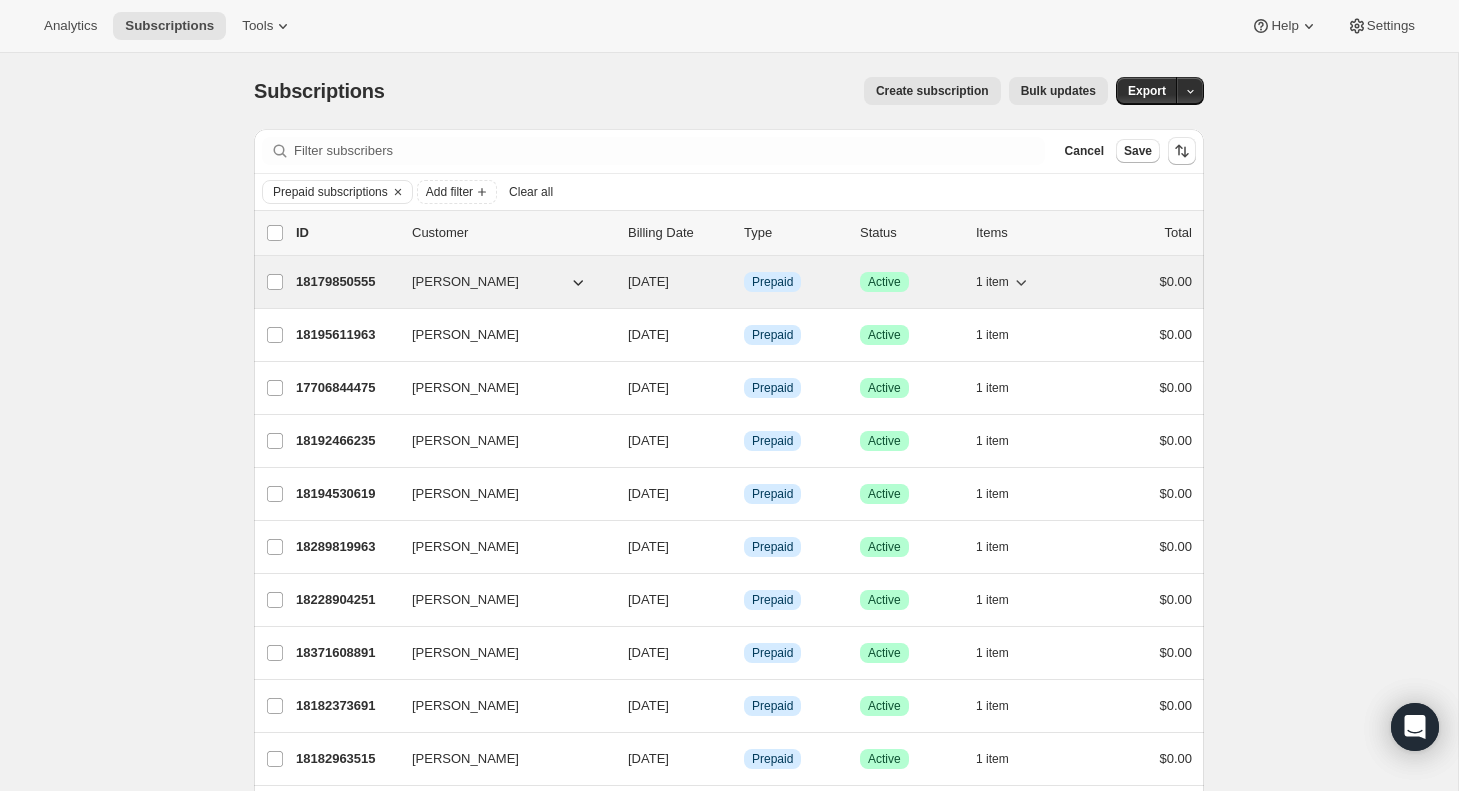
click at [312, 283] on p "18179850555" at bounding box center [346, 282] width 100 height 20
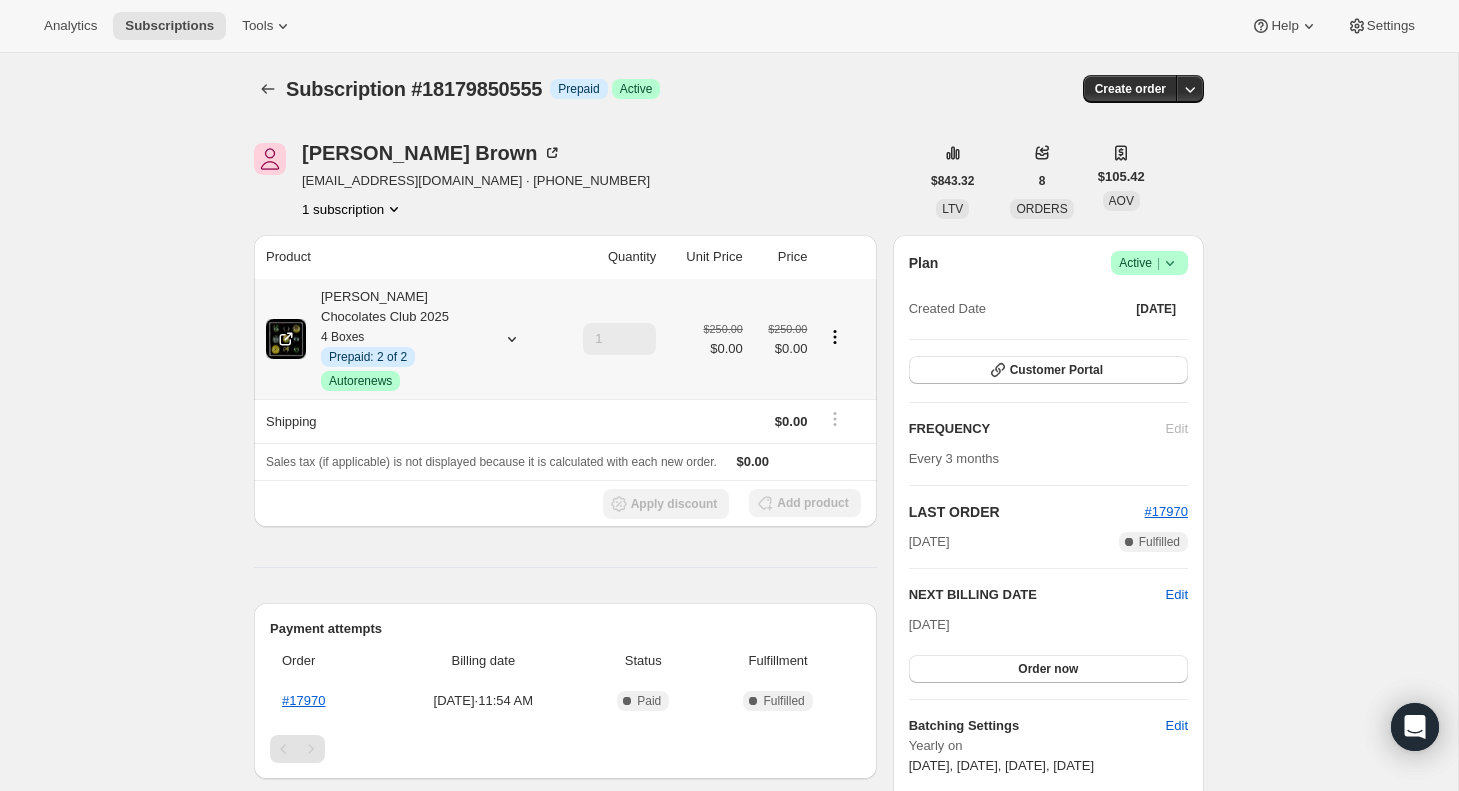
scroll to position [4, 0]
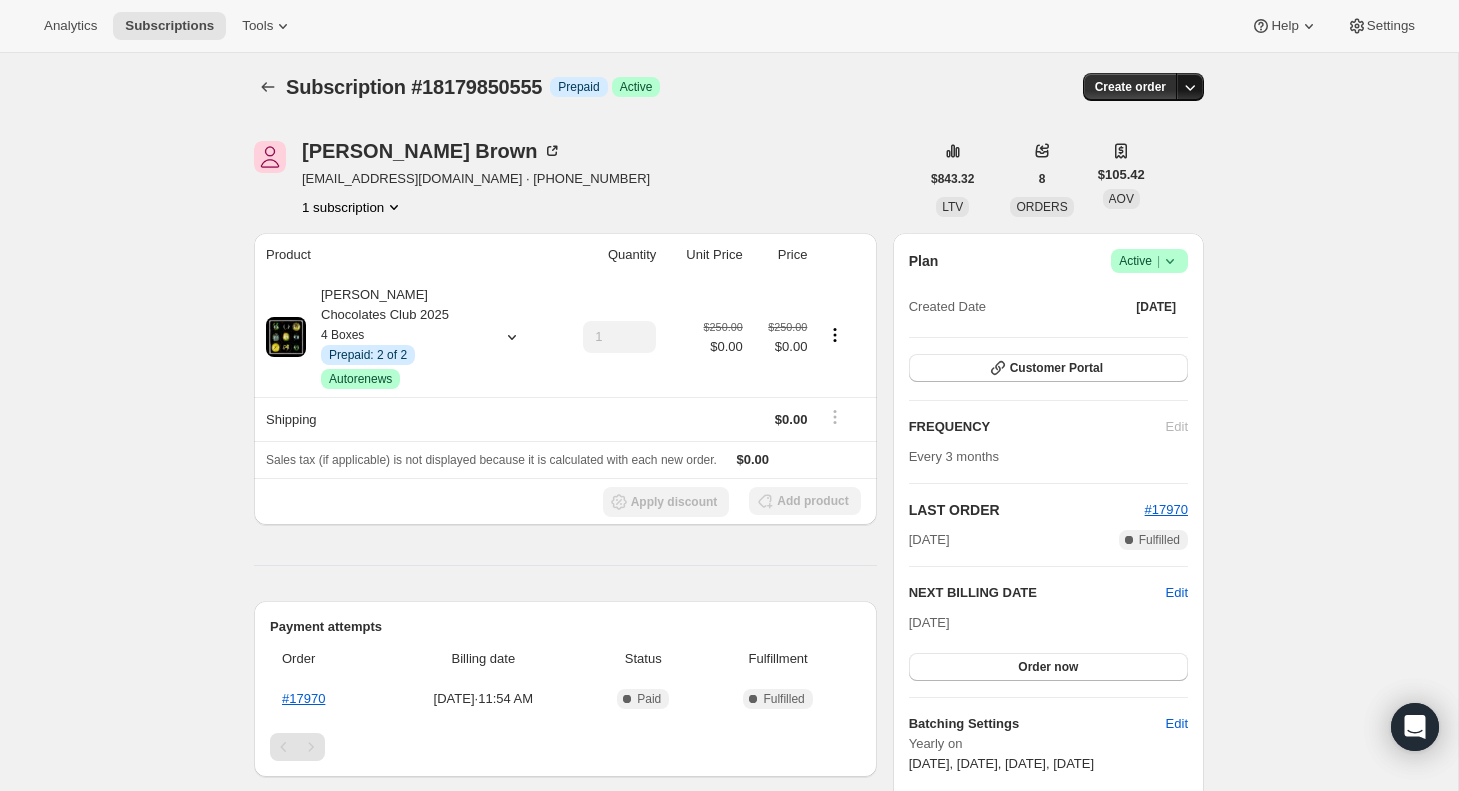
click at [1191, 83] on icon "button" at bounding box center [1190, 87] width 20 height 20
click at [1131, 158] on span "Create custom one-time order" at bounding box center [1105, 162] width 173 height 15
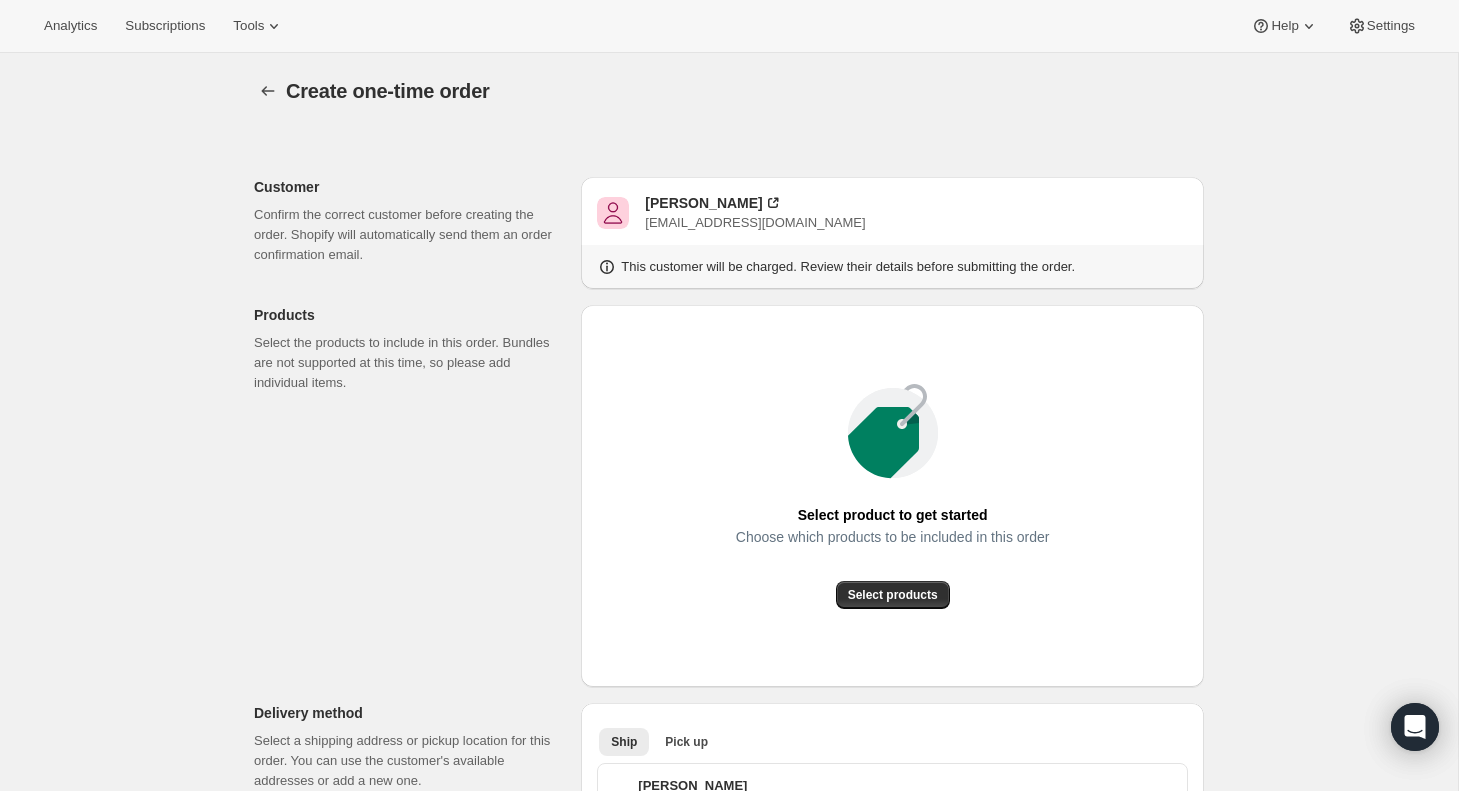
click at [750, 342] on div "Select product to get started Choose which products to be included in this orde…" at bounding box center [892, 496] width 591 height 350
click at [923, 593] on span "Select products" at bounding box center [893, 595] width 90 height 16
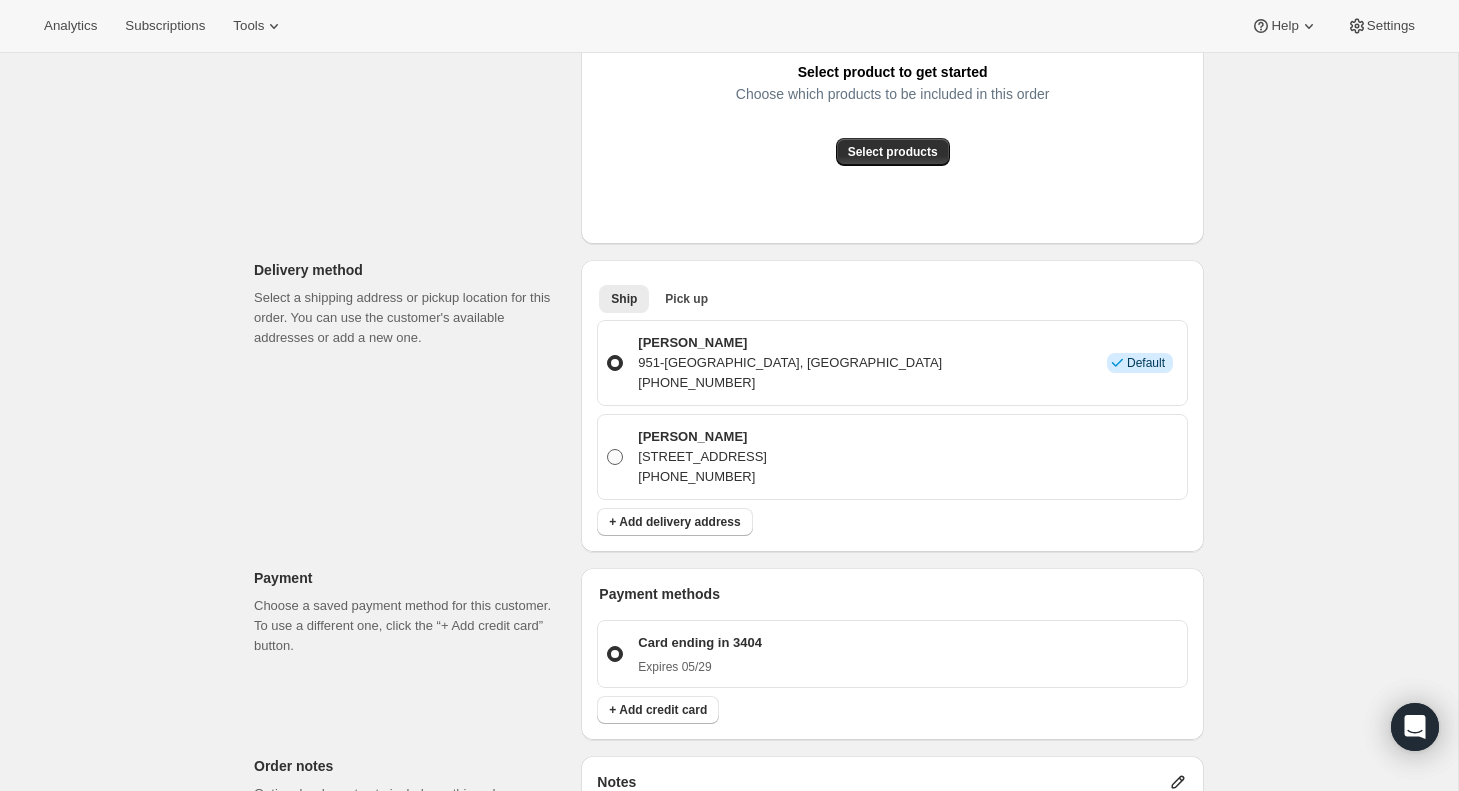
scroll to position [449, 0]
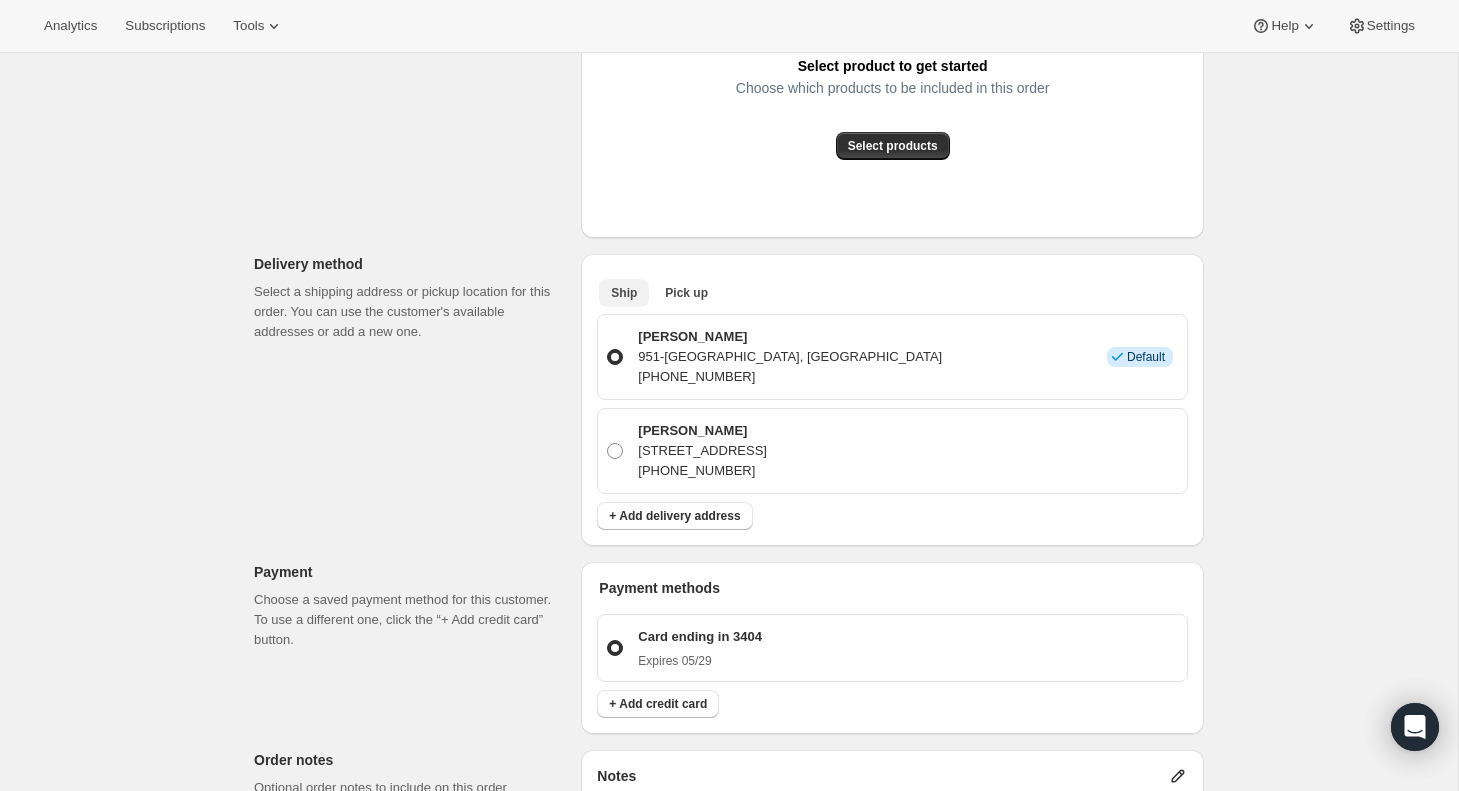
click at [623, 295] on span "Ship" at bounding box center [624, 293] width 26 height 16
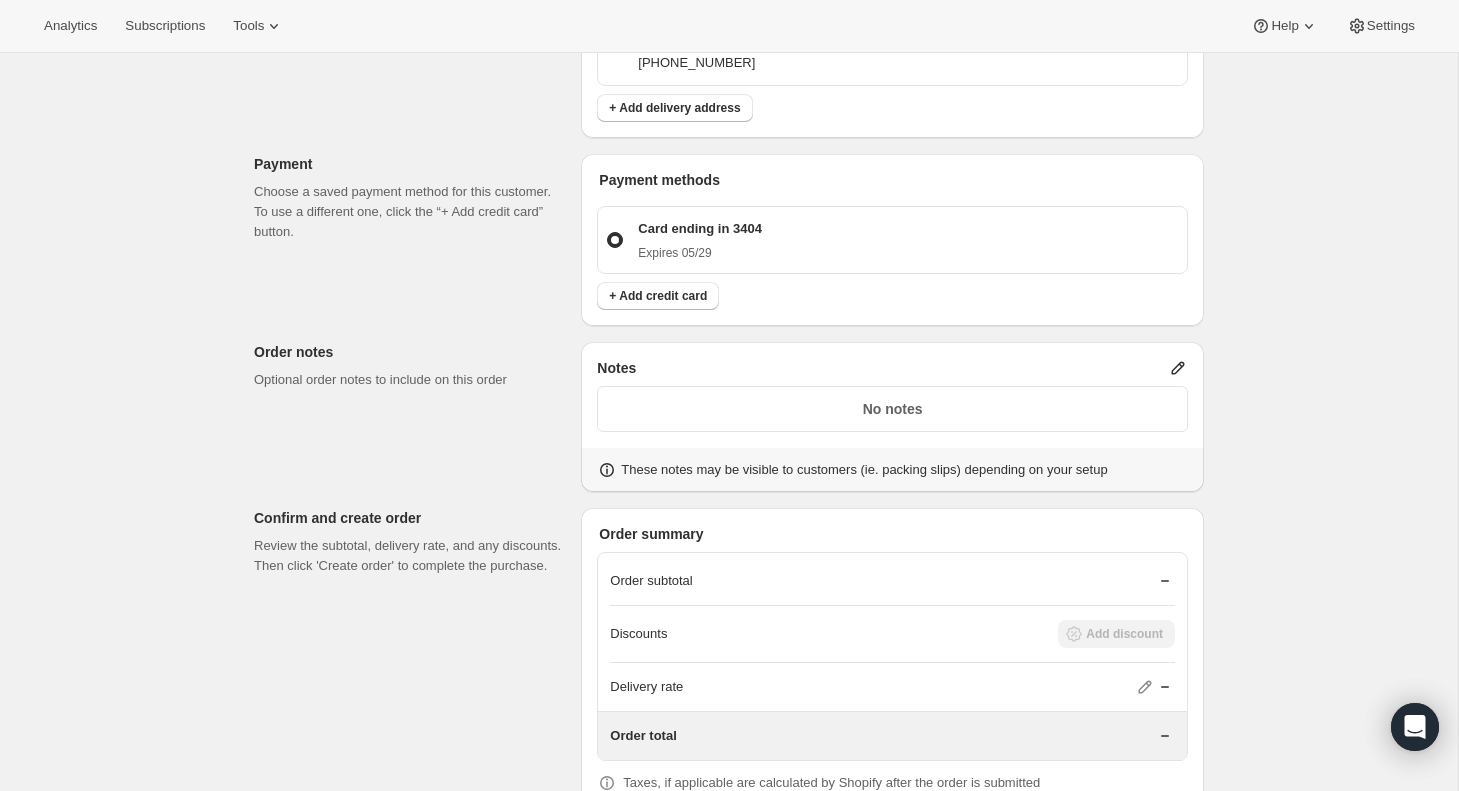
scroll to position [865, 0]
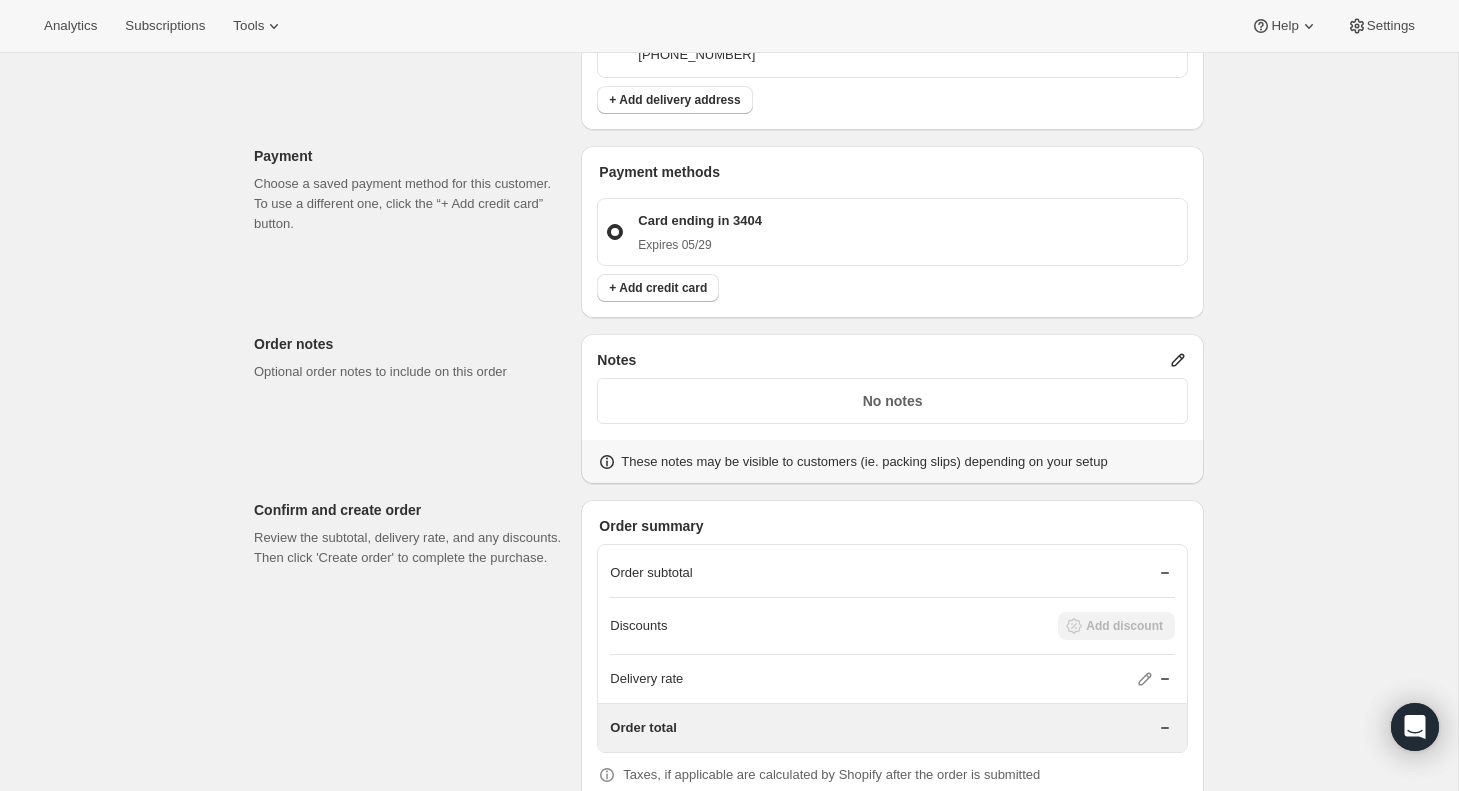
click at [700, 396] on p "No notes" at bounding box center [892, 401] width 565 height 20
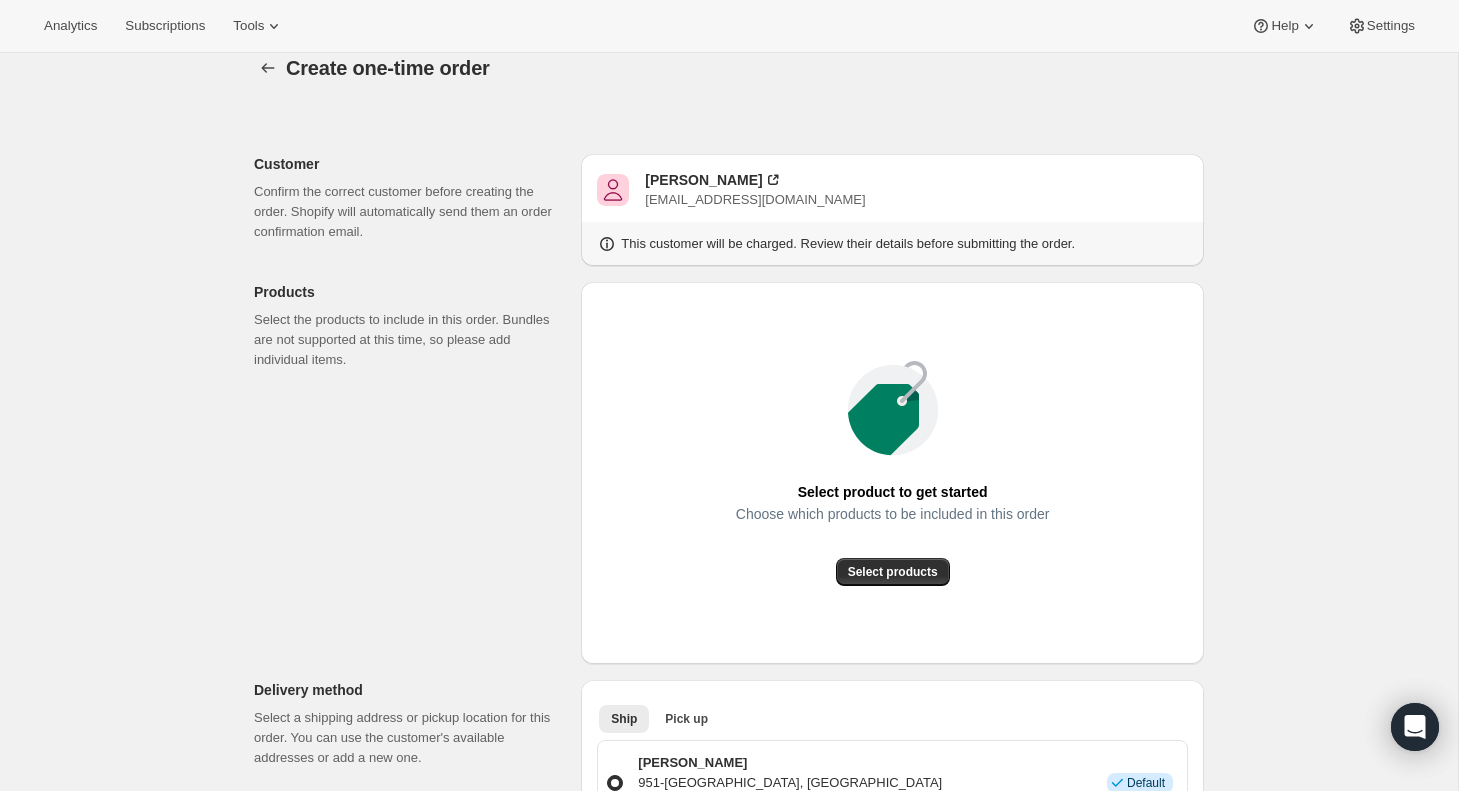
scroll to position [28, 0]
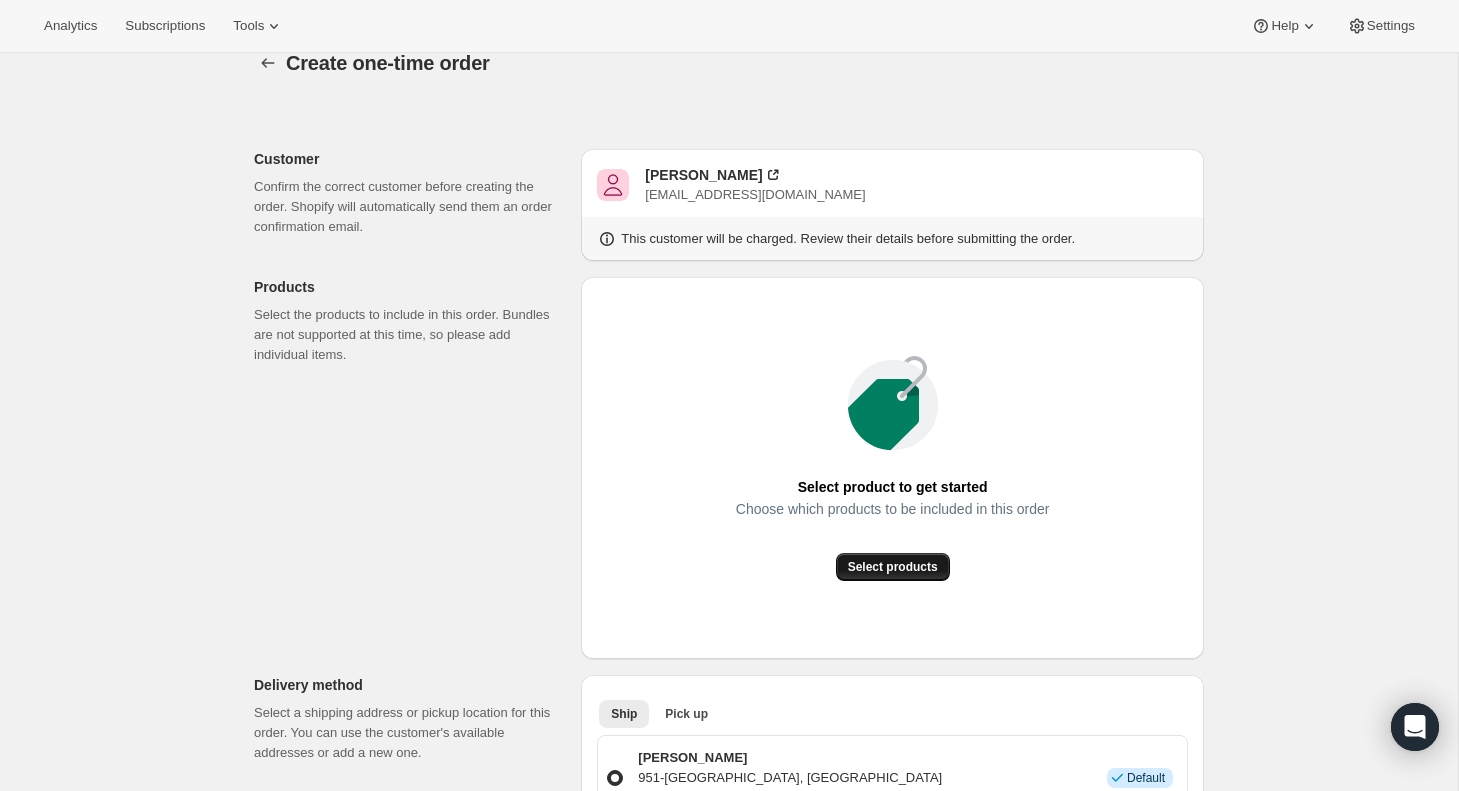
click at [906, 568] on span "Select products" at bounding box center [893, 567] width 90 height 16
click at [267, 64] on icon "button" at bounding box center [268, 63] width 20 height 20
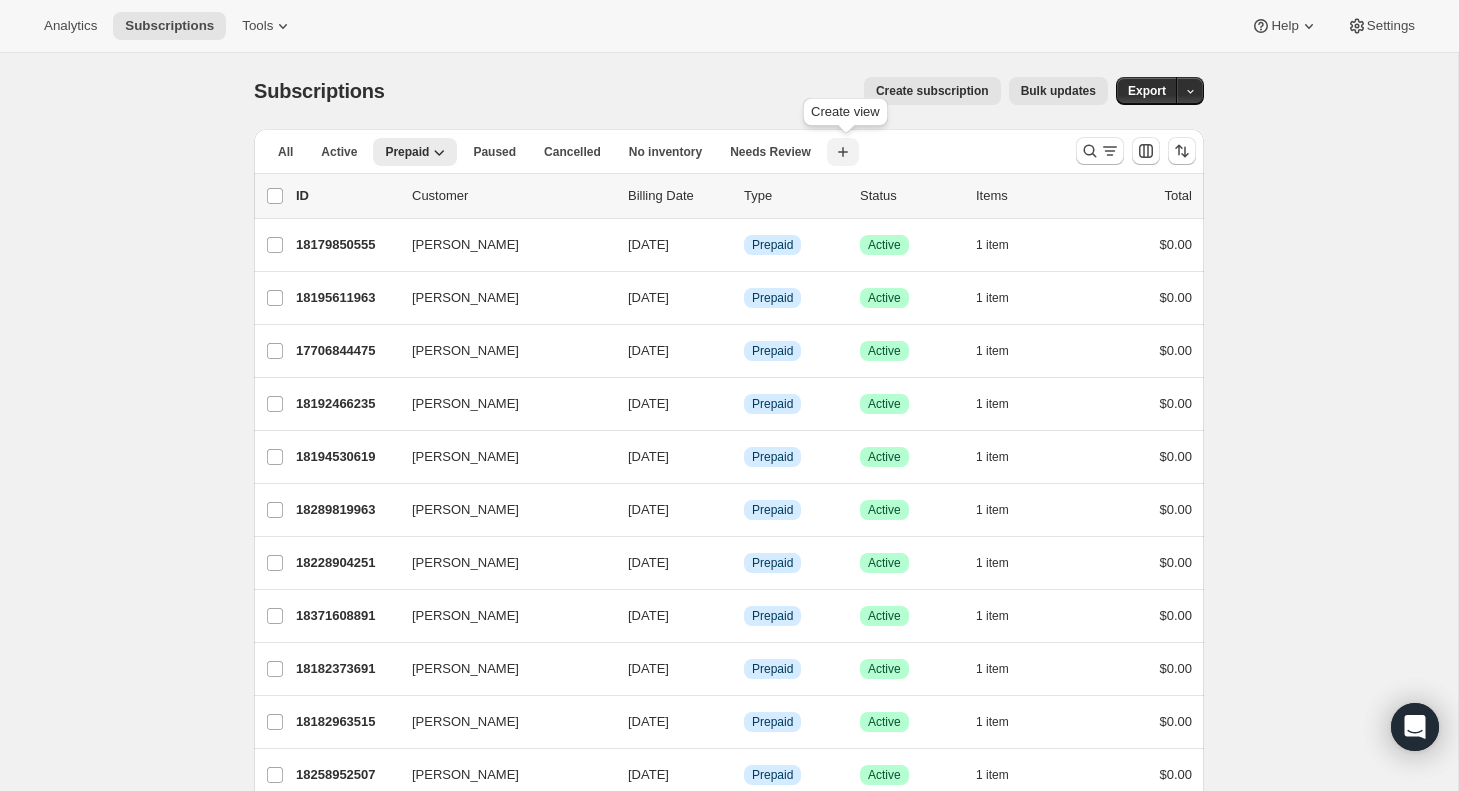
click at [844, 148] on icon "button" at bounding box center [843, 152] width 20 height 20
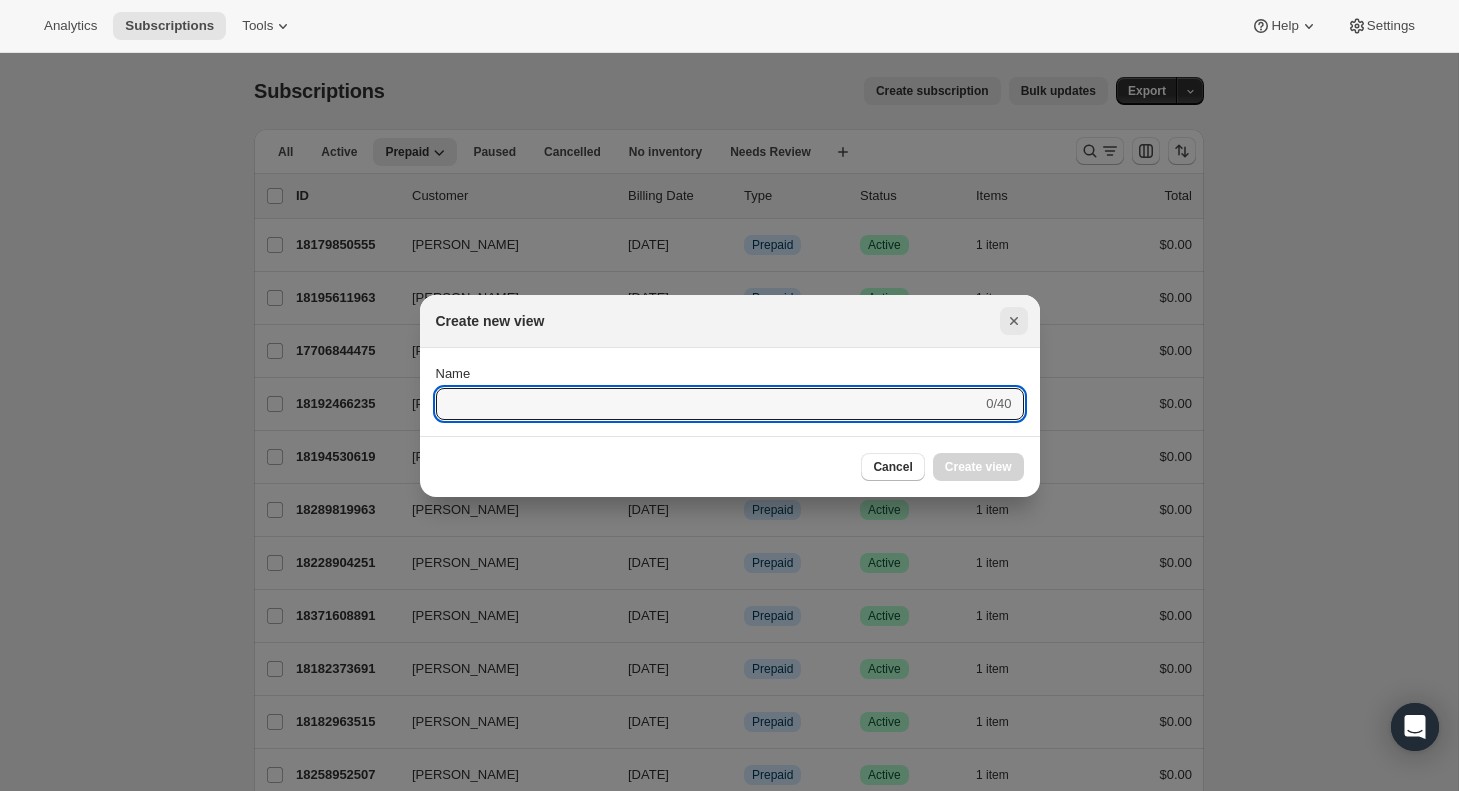
click at [1014, 317] on icon "Close" at bounding box center [1014, 321] width 20 height 20
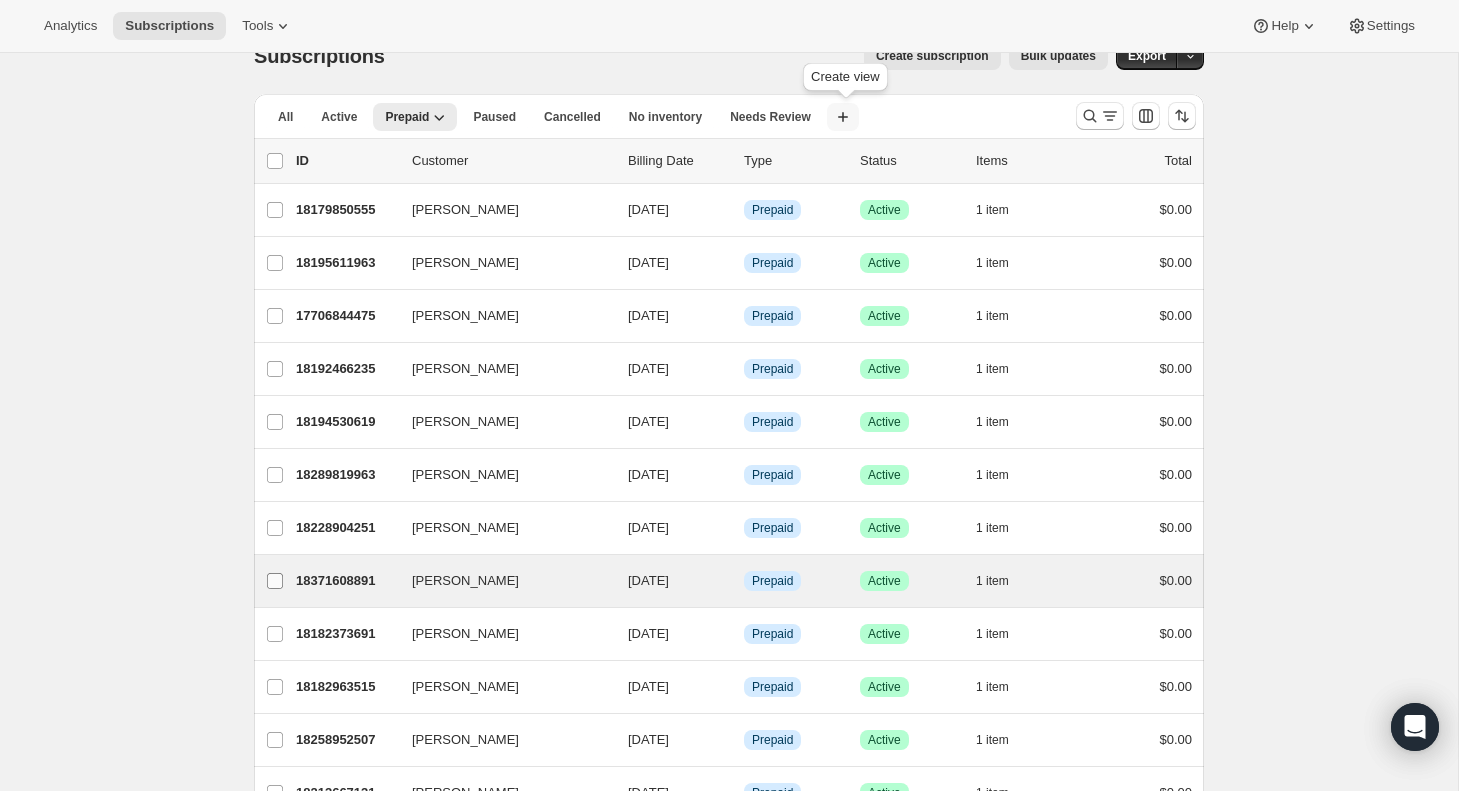
scroll to position [34, 0]
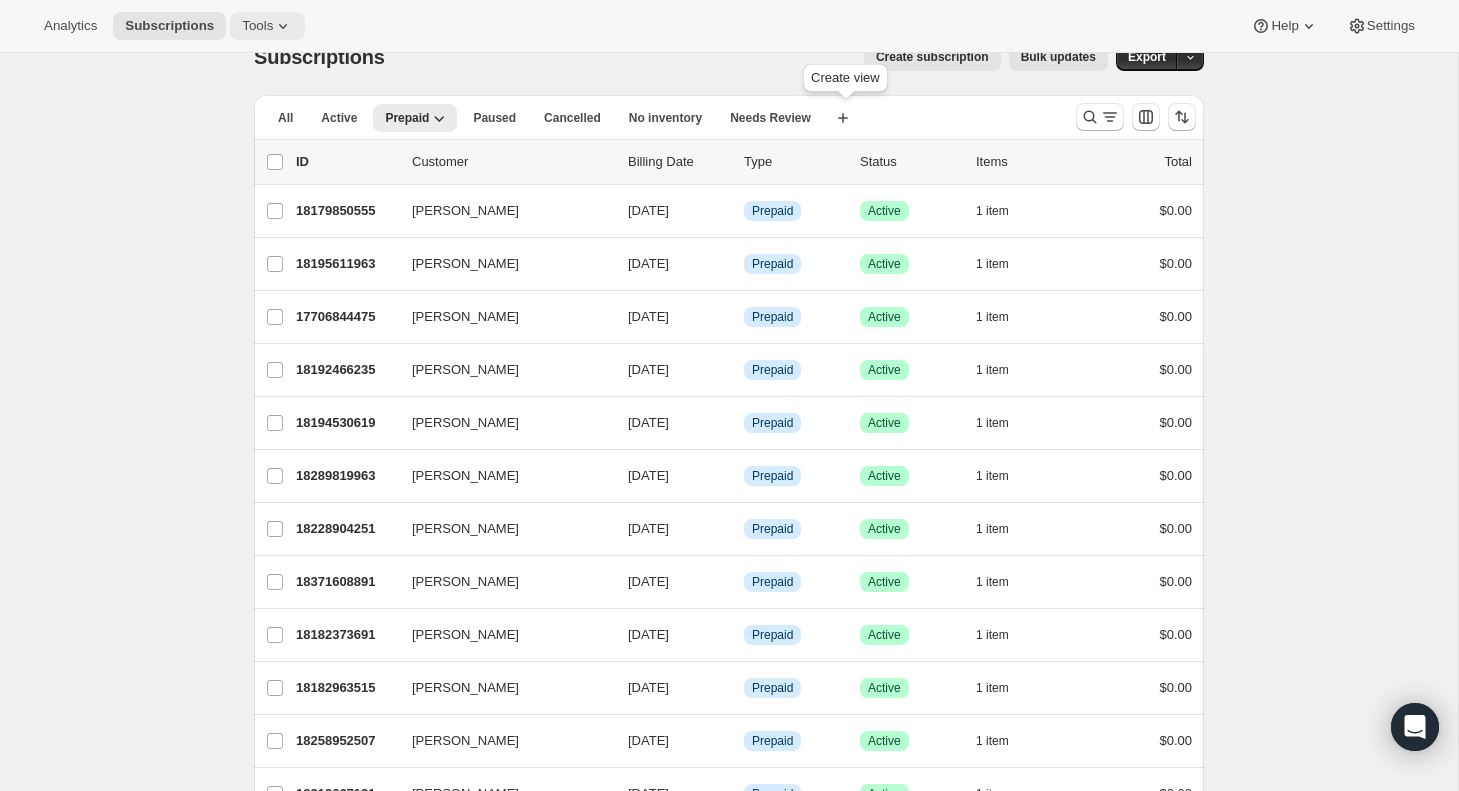
click at [273, 30] on icon at bounding box center [283, 26] width 20 height 20
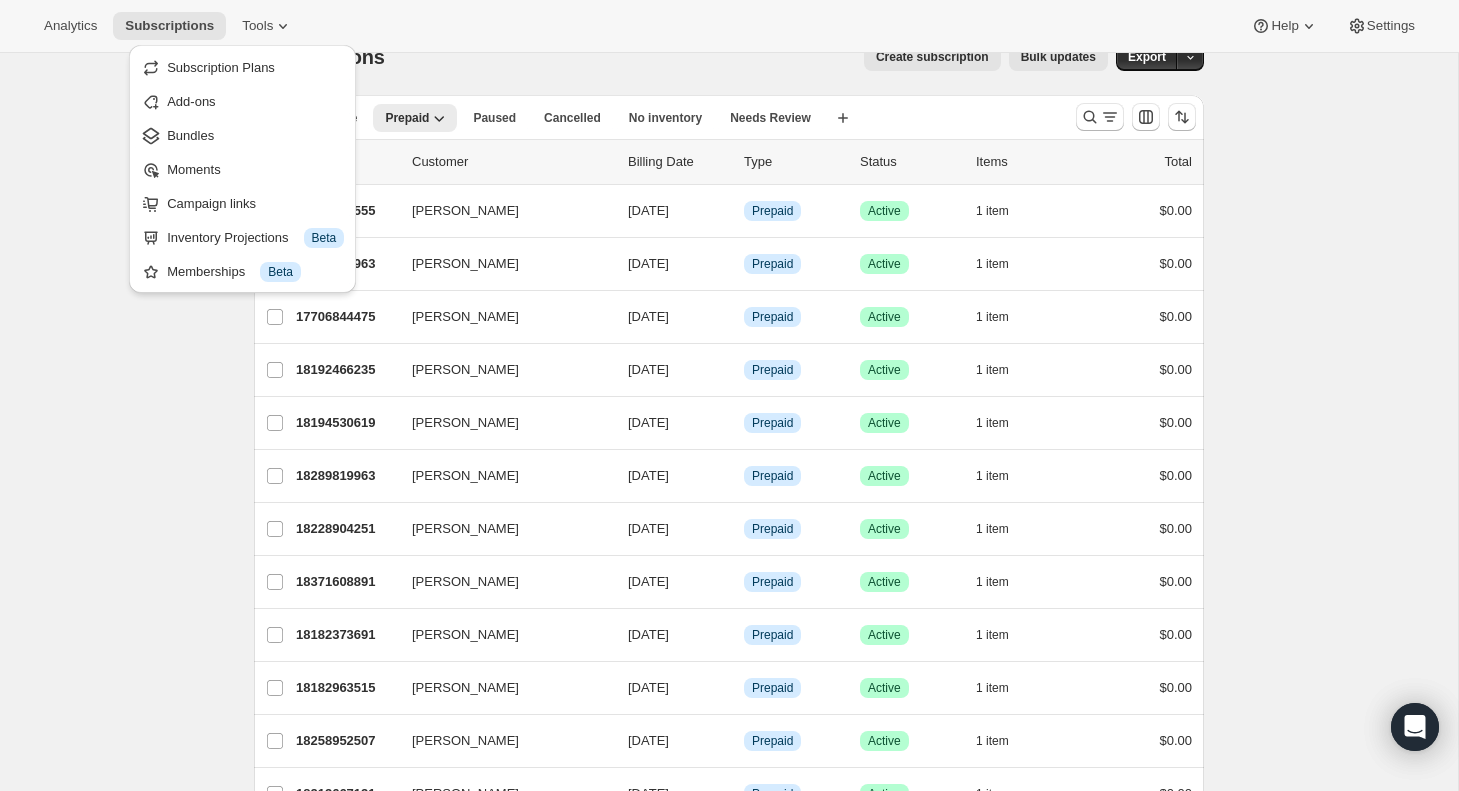
click at [423, 43] on div "Analytics Subscriptions Tools Help Settings" at bounding box center [729, 26] width 1459 height 53
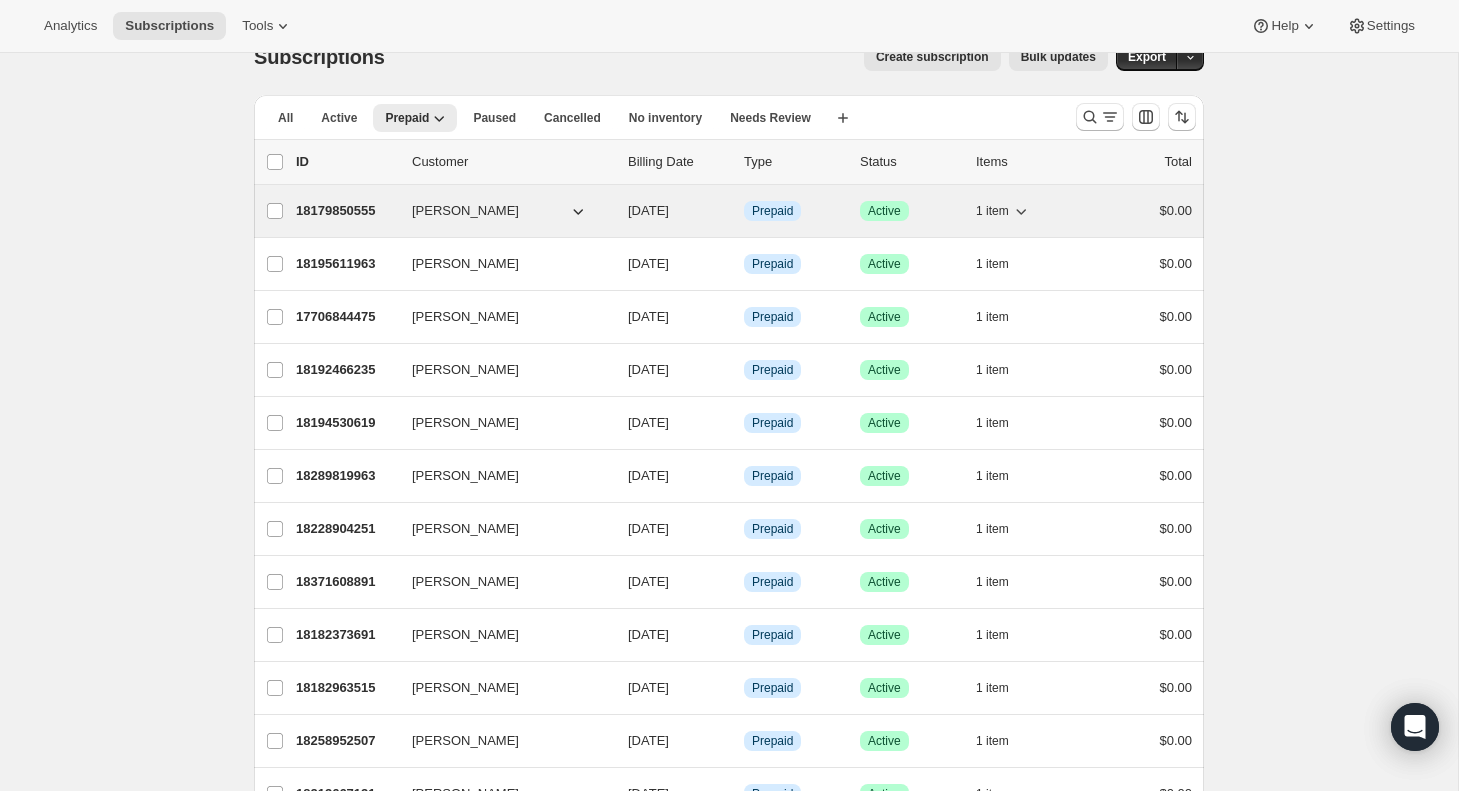
click at [1022, 209] on icon "button" at bounding box center [1021, 211] width 20 height 20
click at [355, 212] on p "18179850555" at bounding box center [346, 211] width 100 height 20
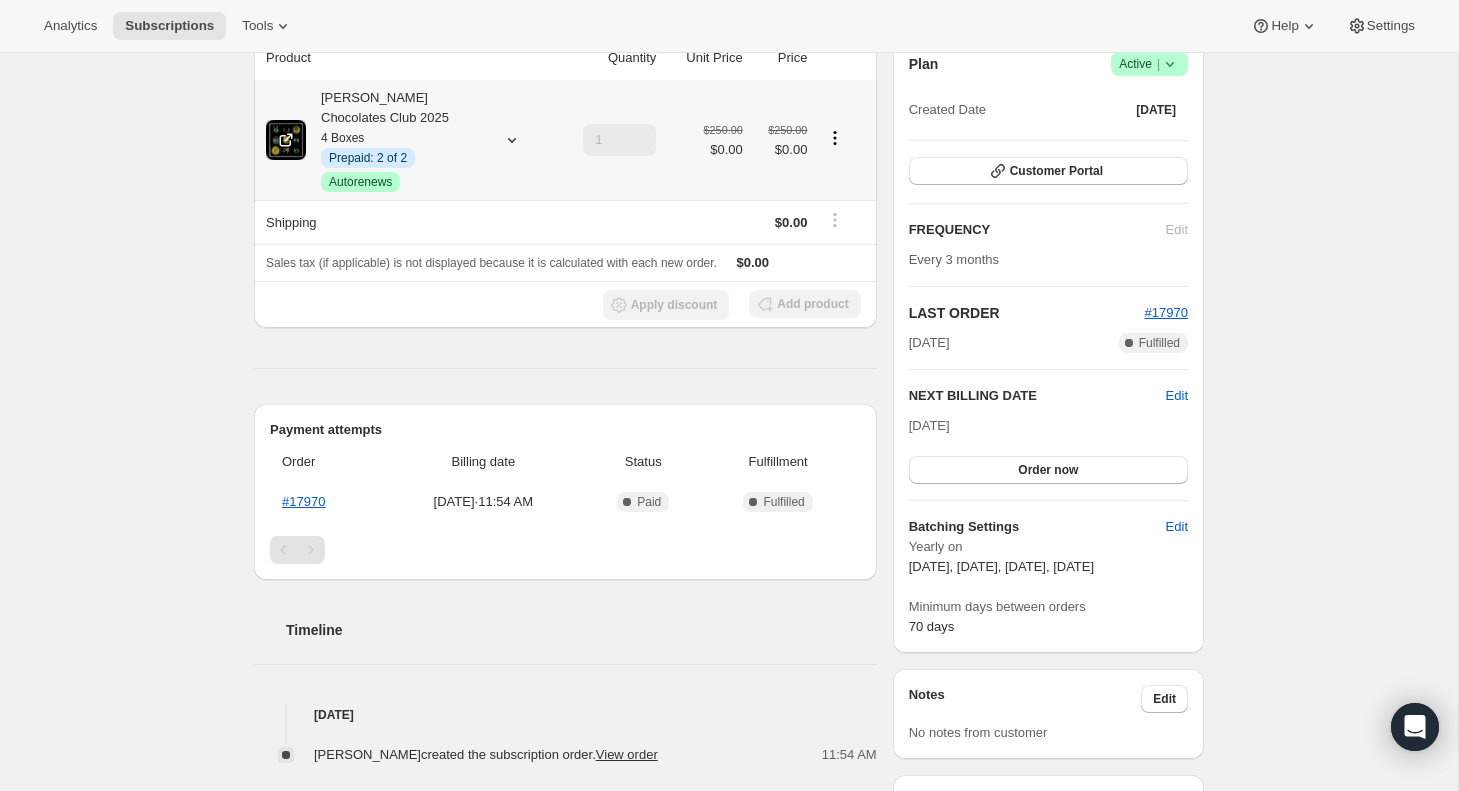
scroll to position [192, 0]
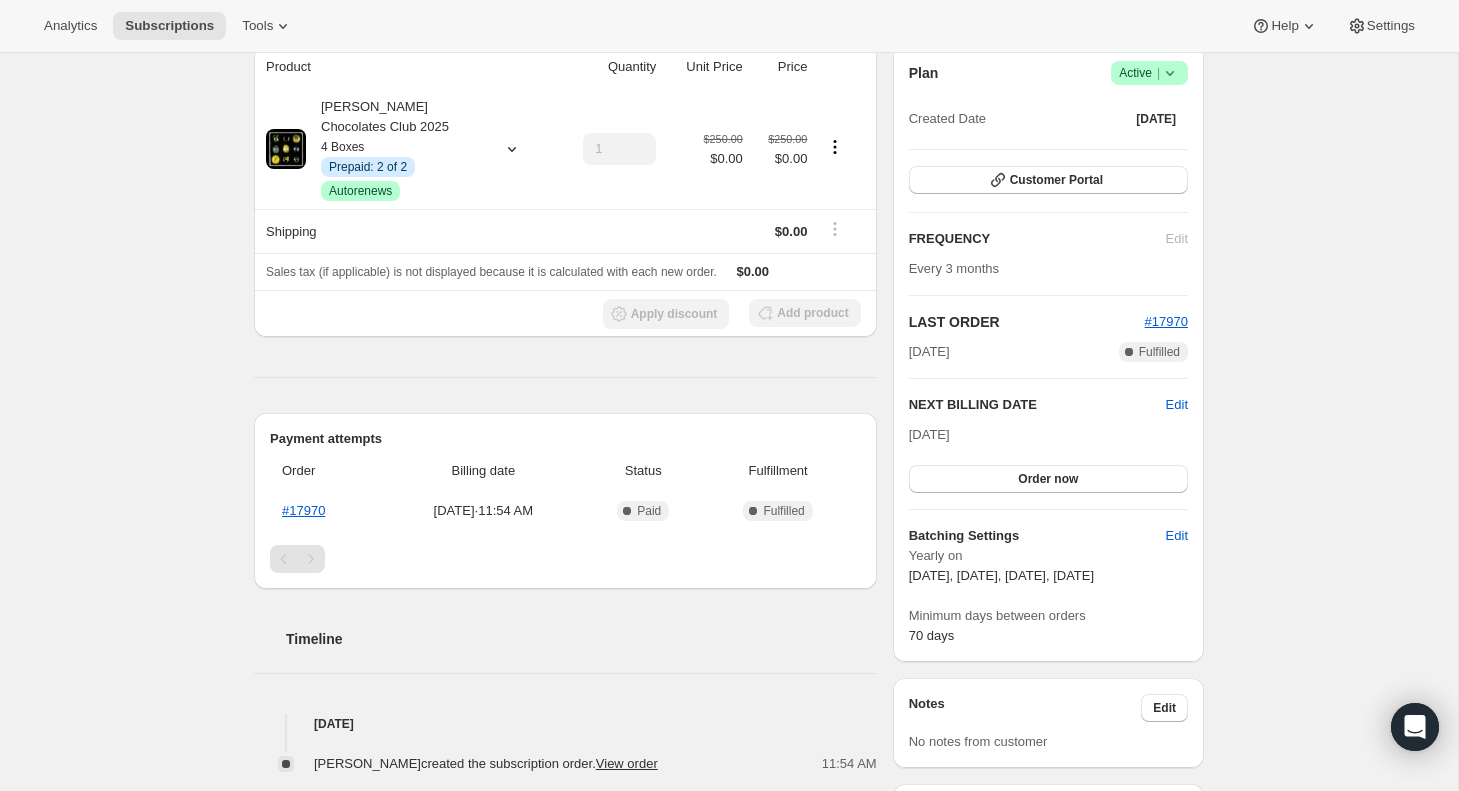
click at [318, 560] on div "Pagination" at bounding box center [311, 559] width 28 height 28
click at [274, 563] on div "Pagination" at bounding box center [284, 559] width 28 height 28
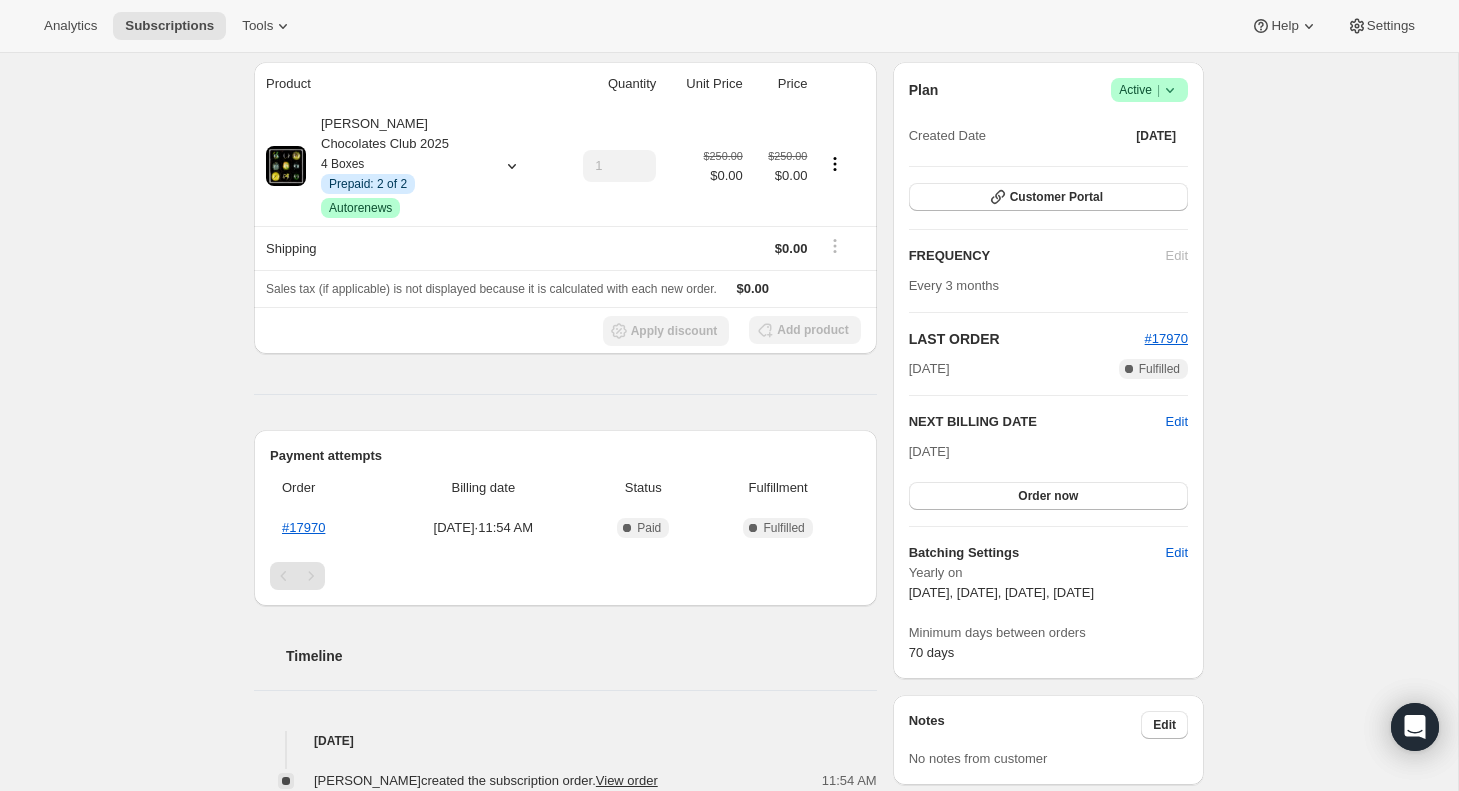
scroll to position [174, 0]
click at [512, 166] on icon at bounding box center [512, 167] width 20 height 20
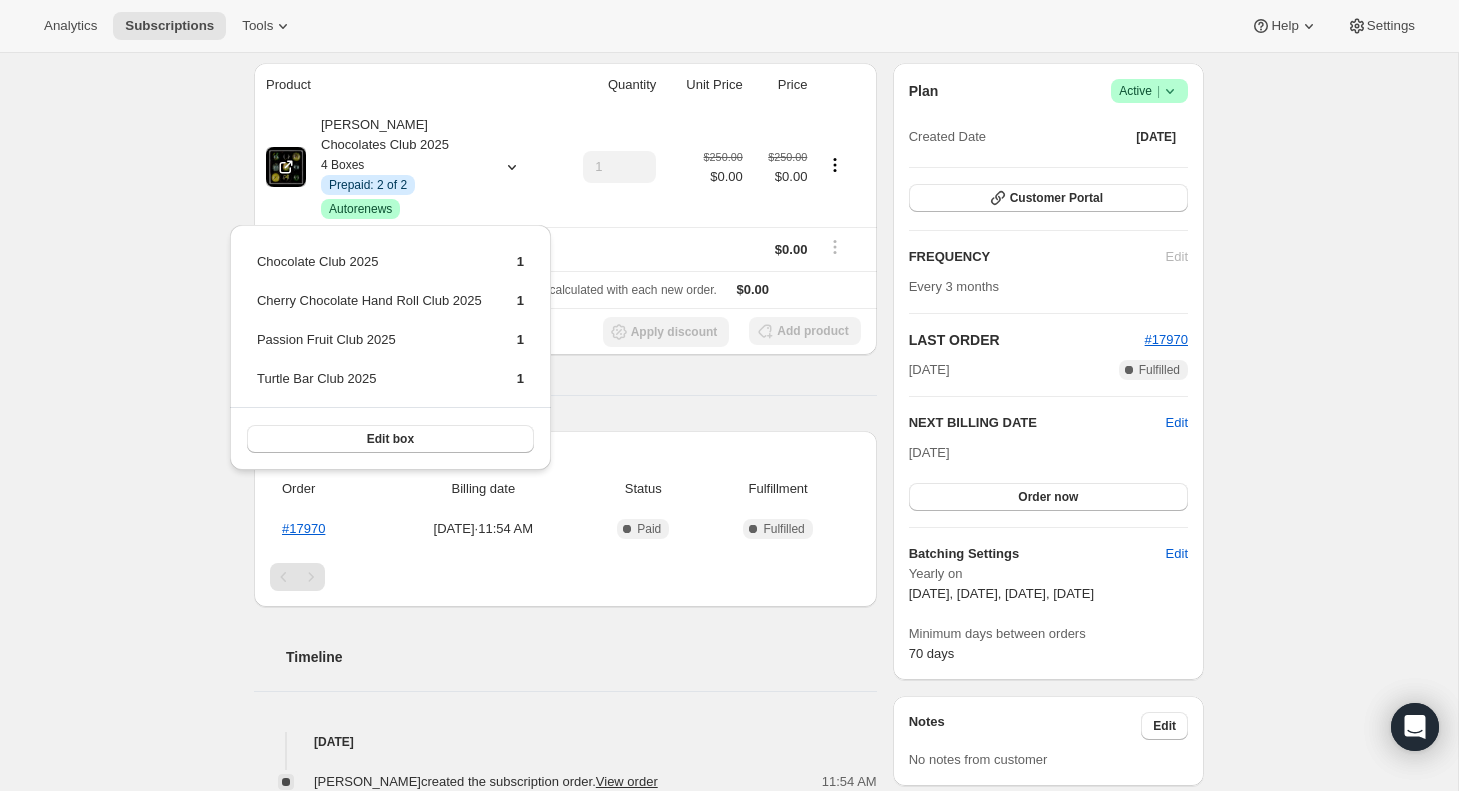
click at [183, 312] on div "Subscription #18179850555. This page is ready Subscription #18179850555 Info Pr…" at bounding box center [729, 606] width 1458 height 1454
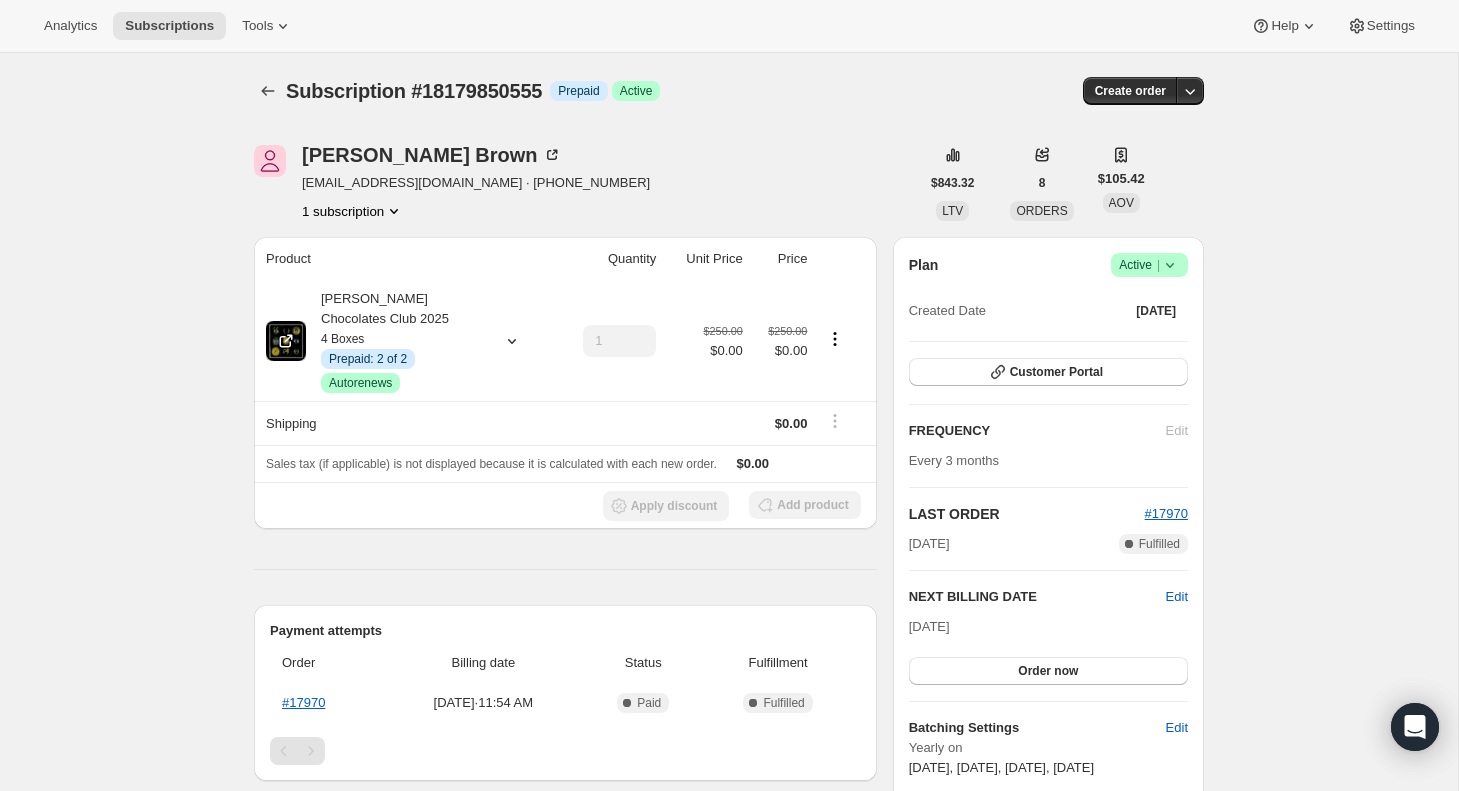
scroll to position [0, 0]
click at [1195, 92] on icon "button" at bounding box center [1190, 91] width 20 height 20
click at [1158, 166] on span "Create custom one-time order" at bounding box center [1105, 166] width 173 height 15
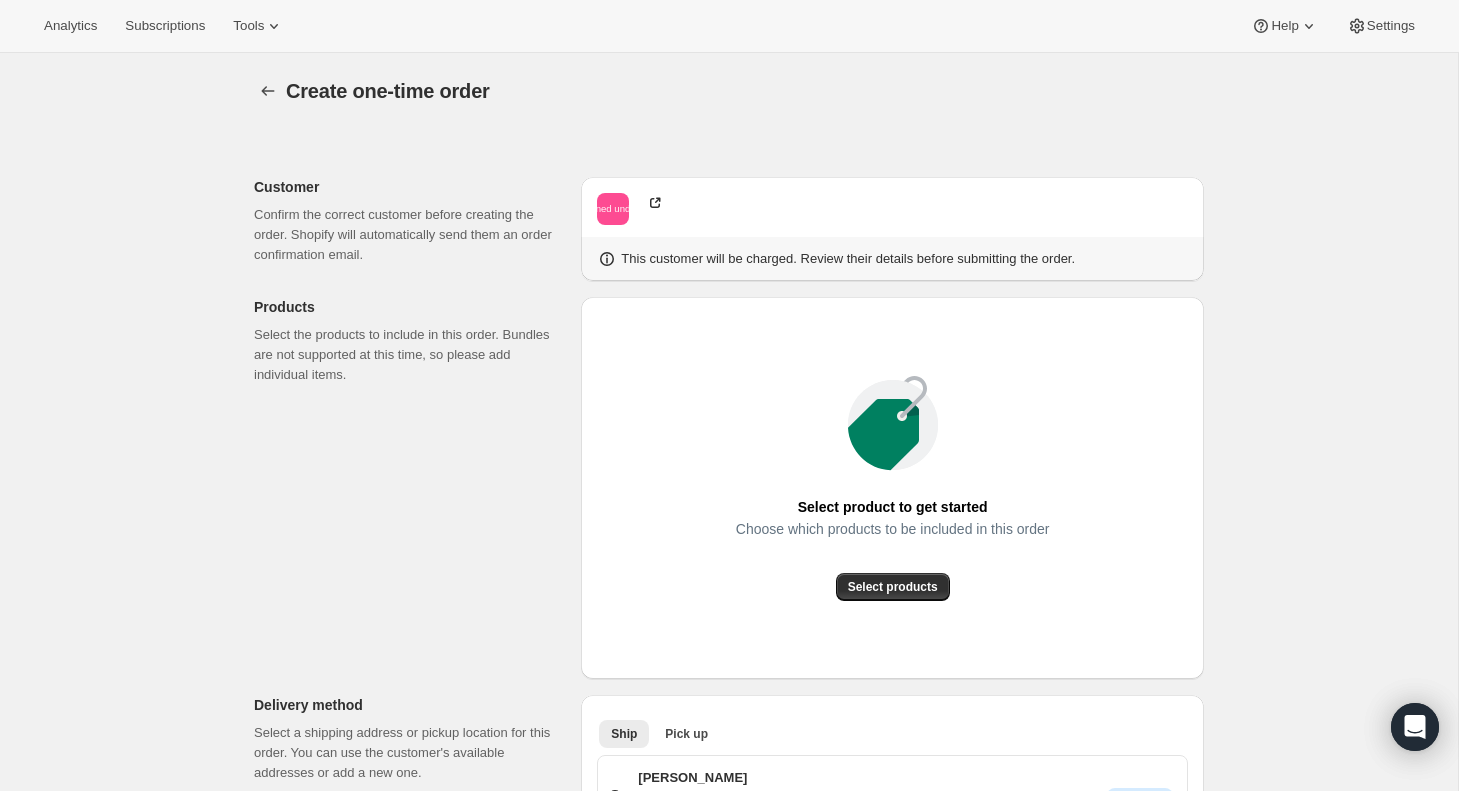
radio input "true"
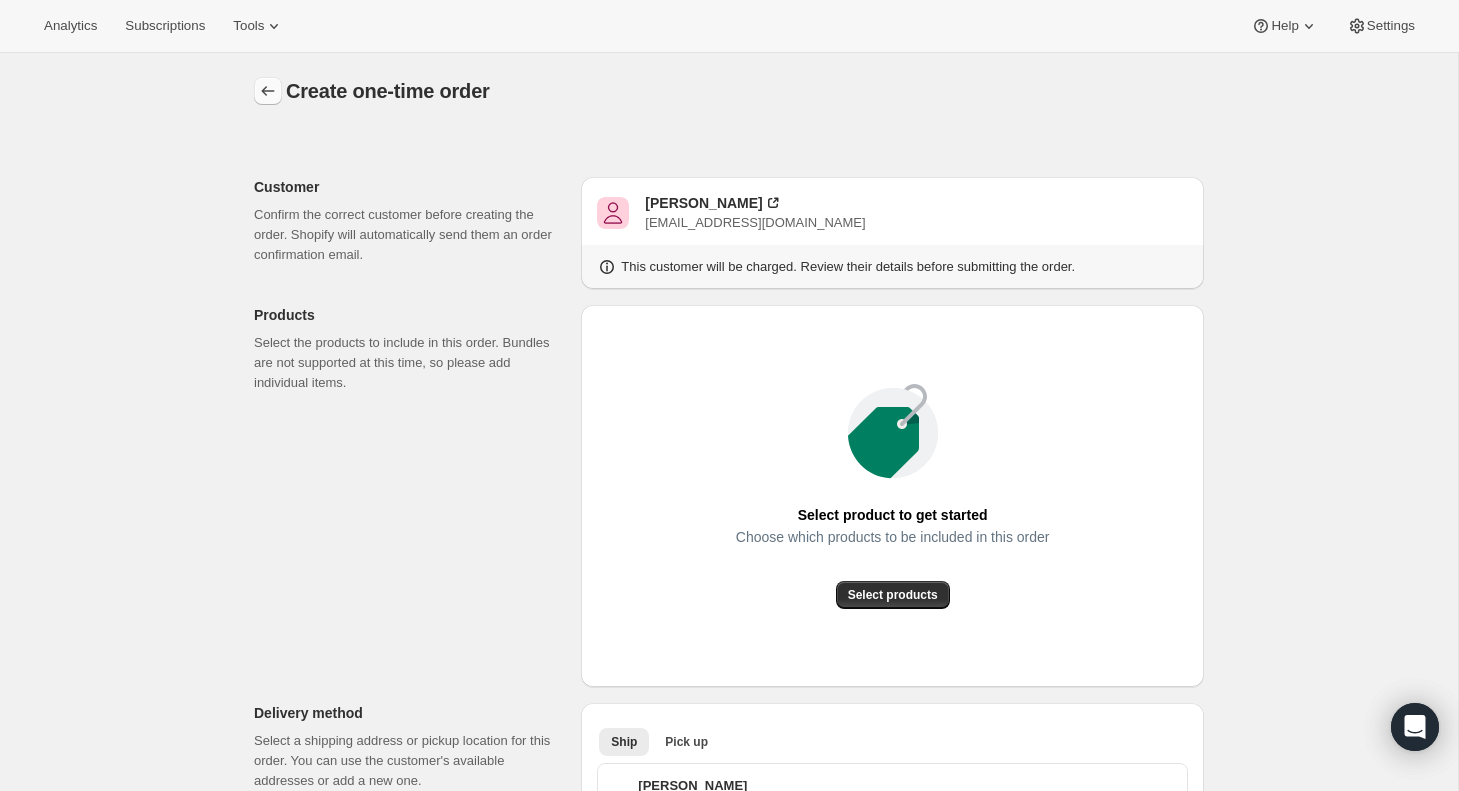
click at [267, 96] on icon "button" at bounding box center [268, 91] width 20 height 20
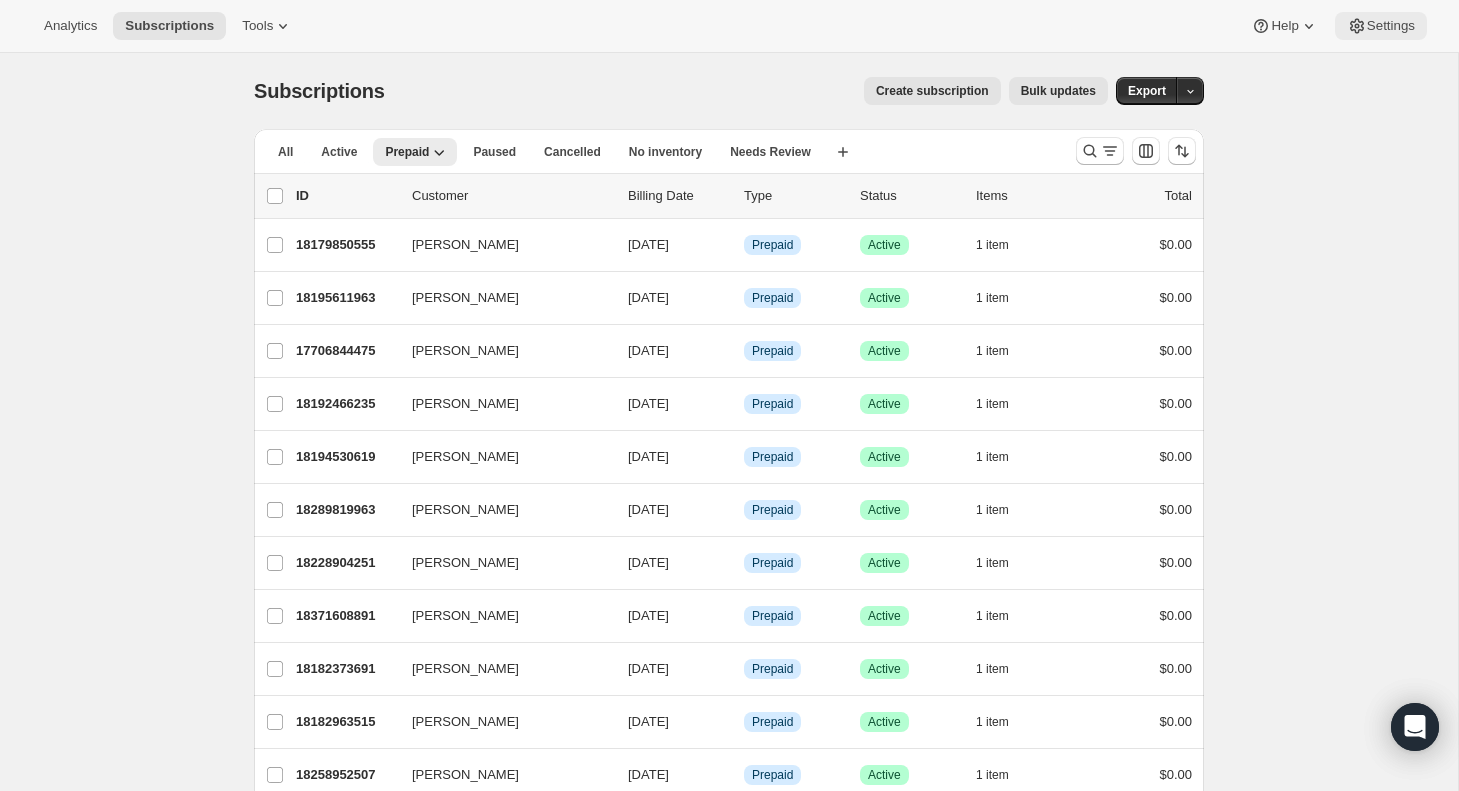
click at [1396, 27] on span "Settings" at bounding box center [1391, 26] width 48 height 16
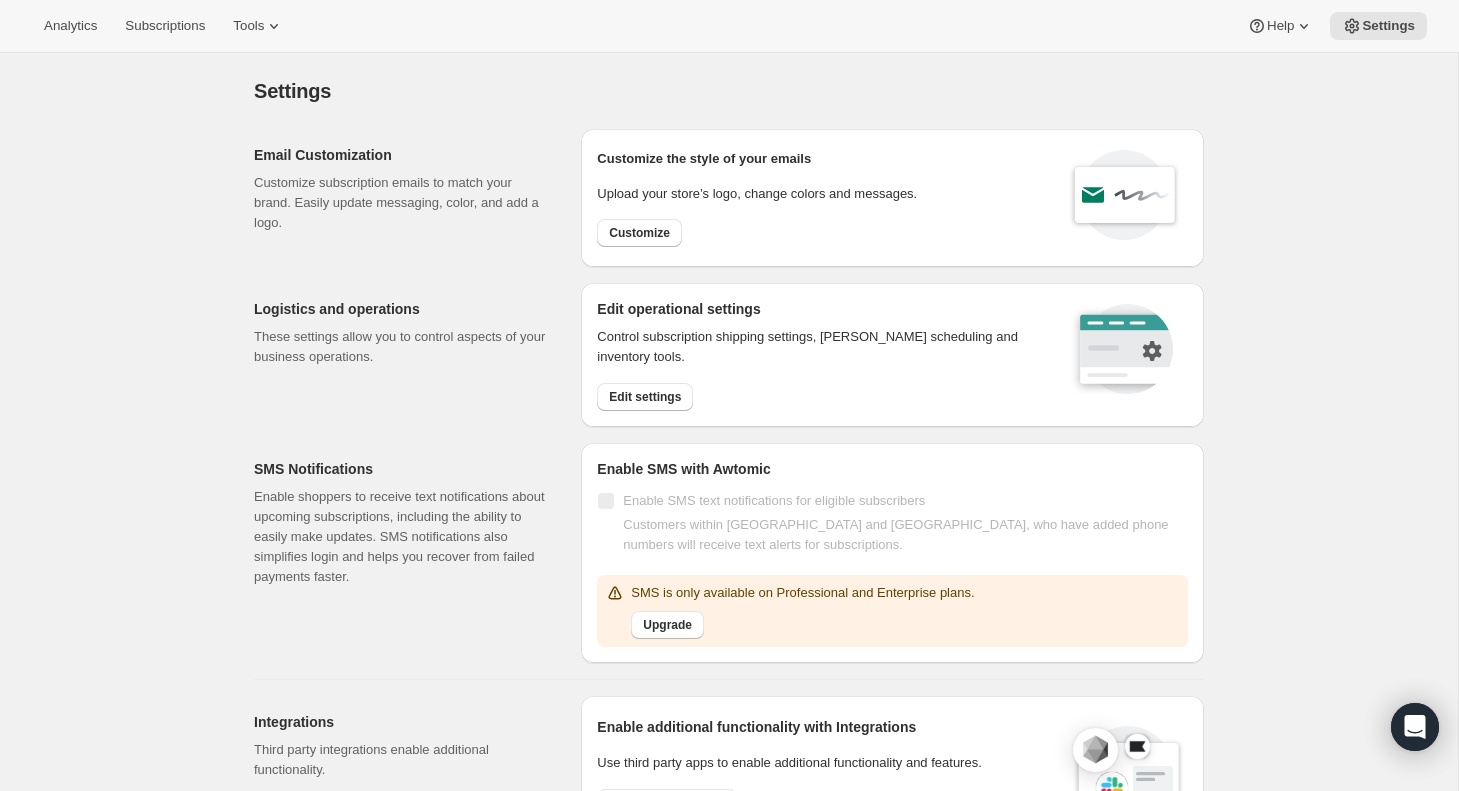
click at [264, 28] on icon at bounding box center [274, 26] width 20 height 20
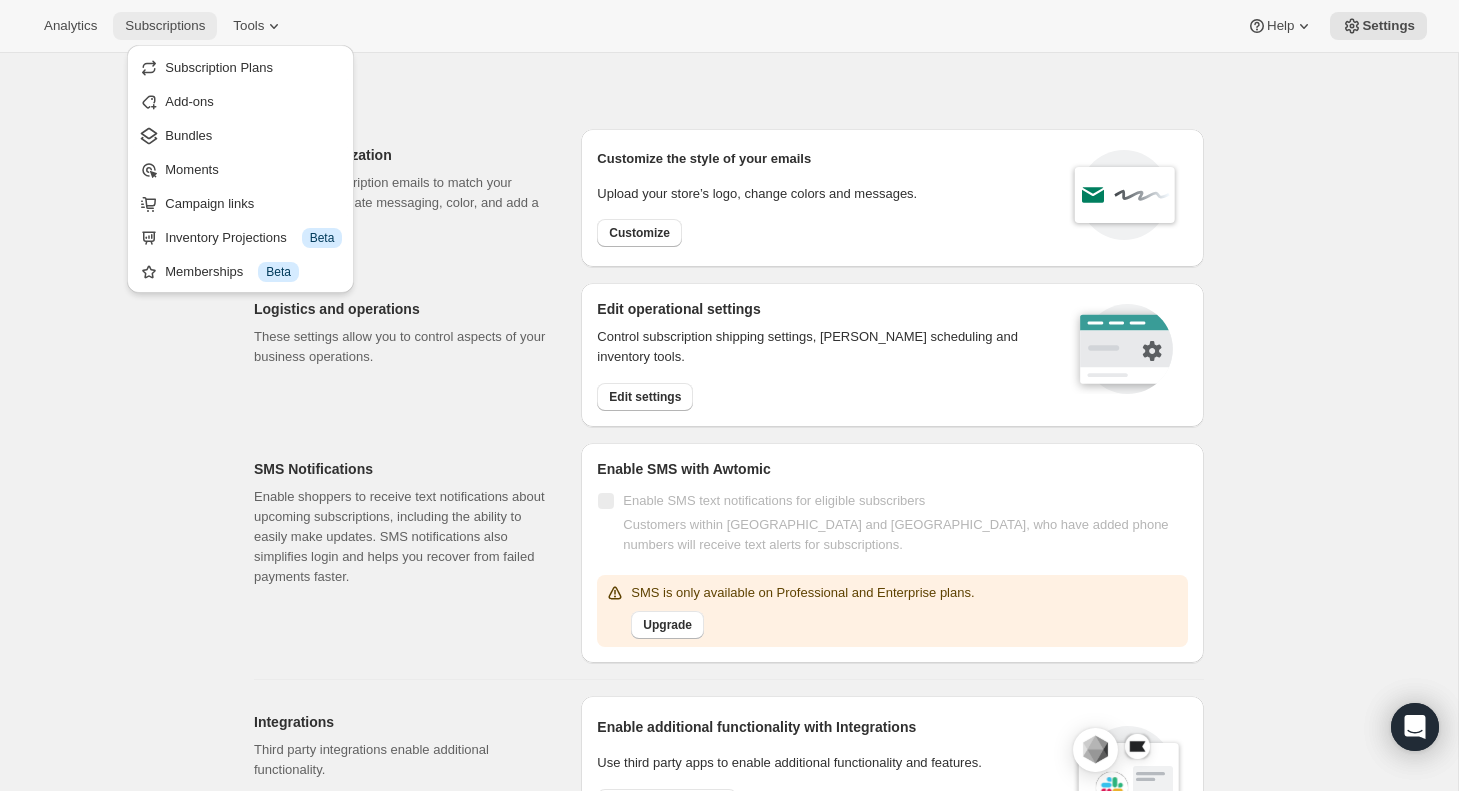
click at [149, 23] on span "Subscriptions" at bounding box center [165, 26] width 80 height 16
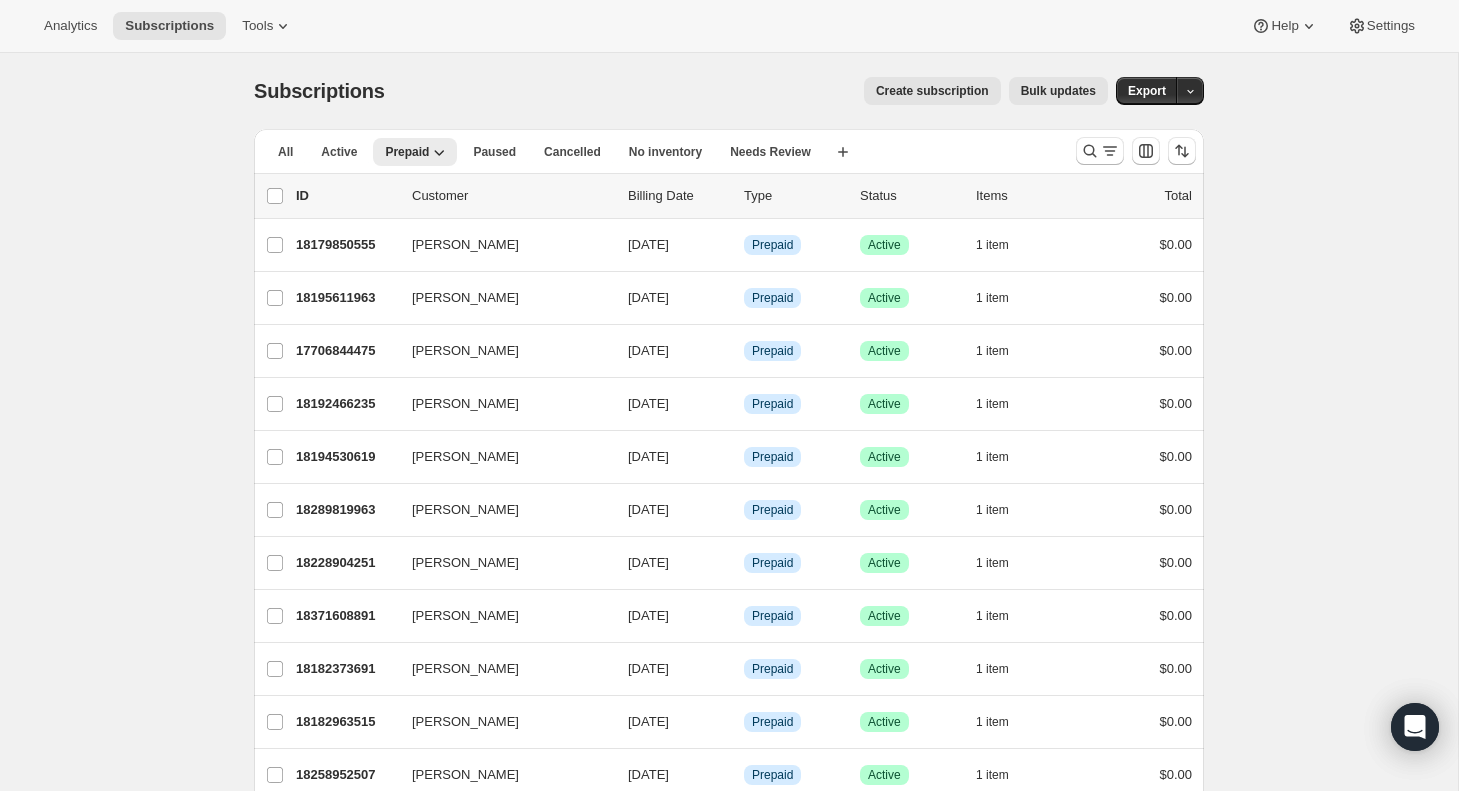
click at [107, 96] on div "Subscriptions. This page is ready Subscriptions Create subscription Bulk update…" at bounding box center [729, 748] width 1458 height 1390
click at [345, 148] on span "Active" at bounding box center [339, 152] width 36 height 16
click at [415, 149] on span "Prepaid" at bounding box center [407, 152] width 44 height 16
click at [445, 150] on icon "button" at bounding box center [439, 152] width 20 height 20
click at [592, 38] on div "Analytics Subscriptions Tools Help Settings" at bounding box center [729, 26] width 1459 height 53
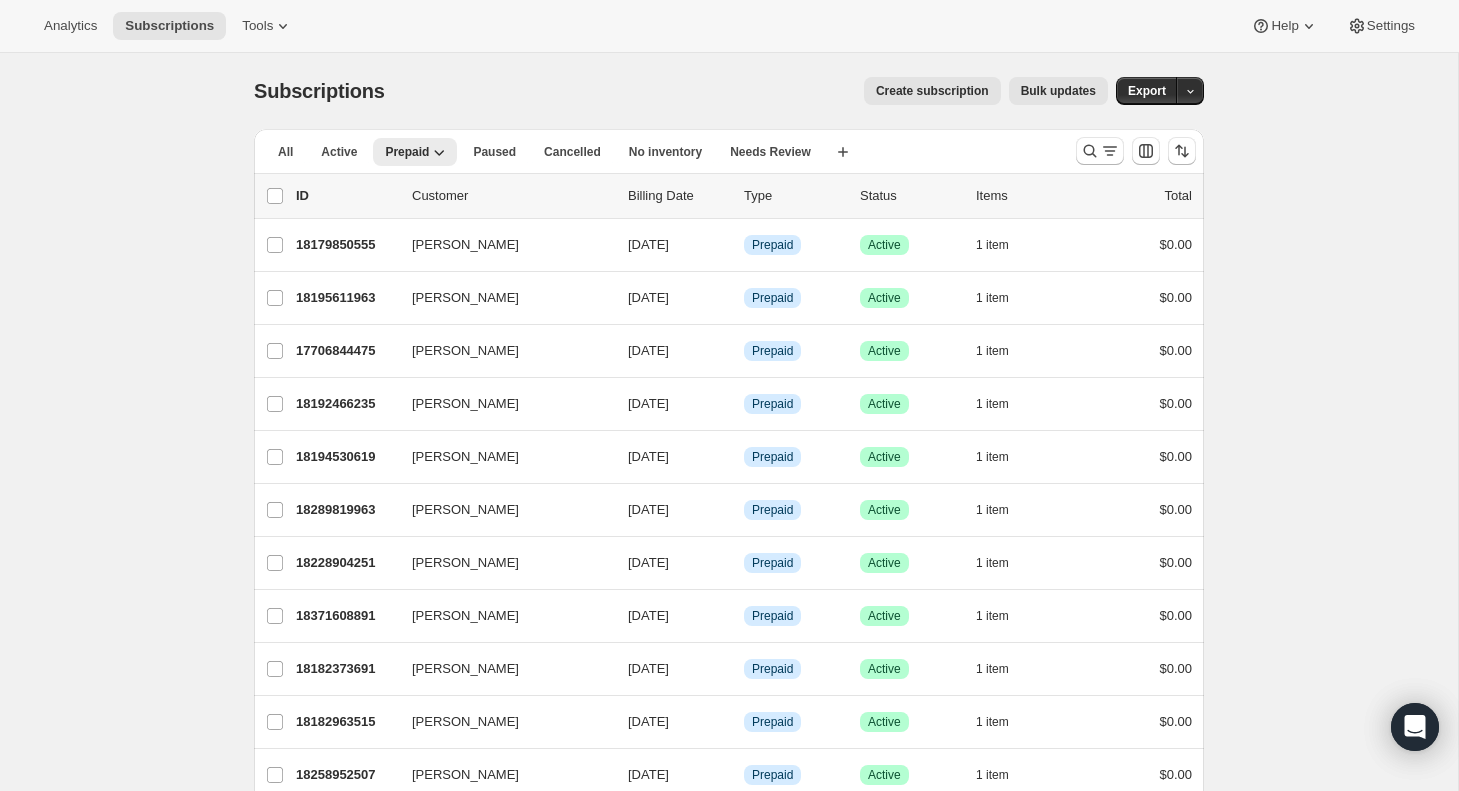
click at [1410, 324] on div "Subscriptions. This page is ready Subscriptions Create subscription Bulk update…" at bounding box center [729, 748] width 1458 height 1390
click at [1188, 89] on icon "button" at bounding box center [1190, 91] width 13 height 13
click at [1374, 122] on div "Subscriptions. This page is ready Subscriptions Create subscription Bulk update…" at bounding box center [729, 748] width 1458 height 1390
click at [1352, 136] on div "Subscriptions. This page is ready Subscriptions Create subscription Bulk update…" at bounding box center [729, 748] width 1458 height 1390
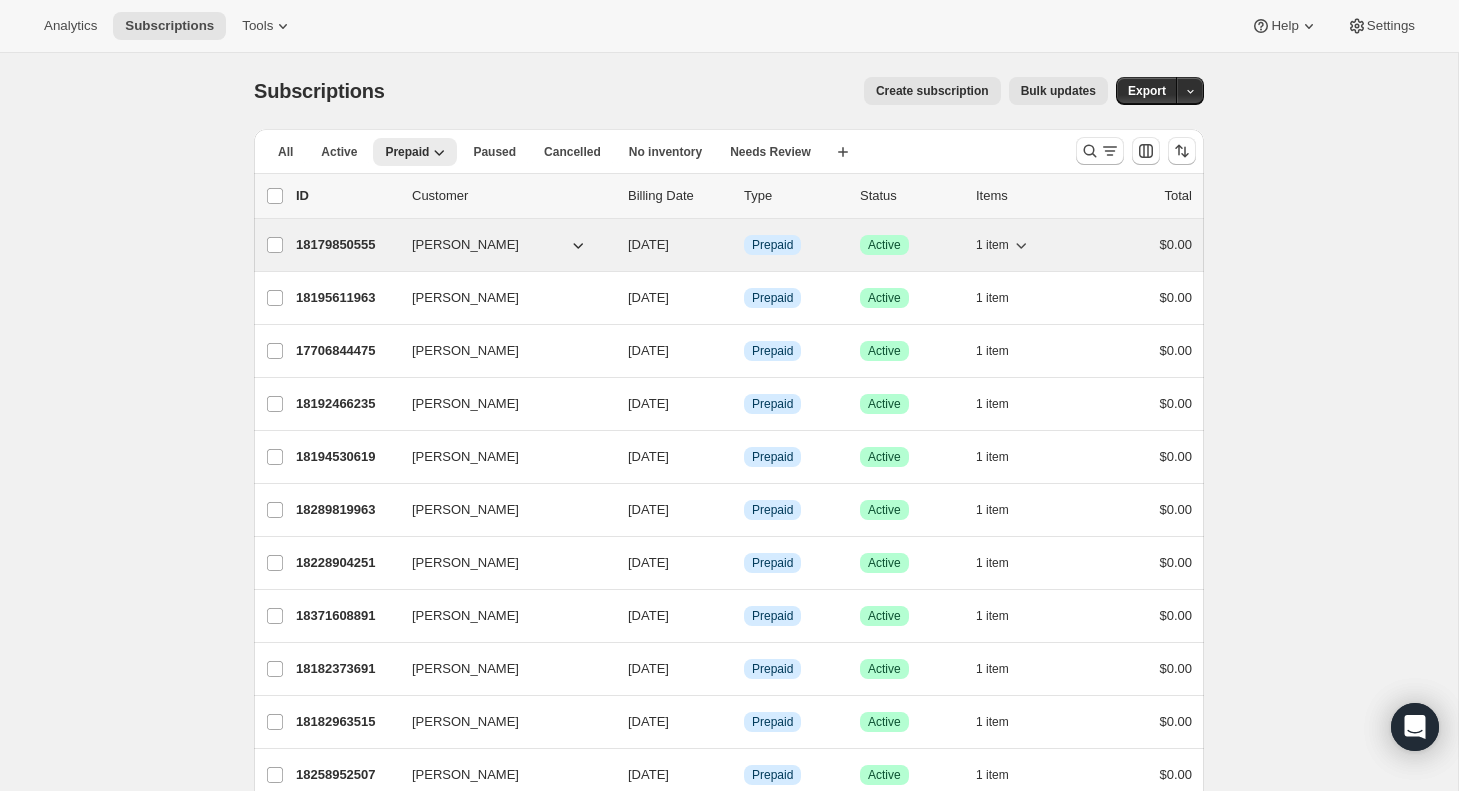
click at [426, 248] on span "[PERSON_NAME]" at bounding box center [465, 245] width 107 height 20
click at [356, 249] on p "18179850555" at bounding box center [346, 245] width 100 height 20
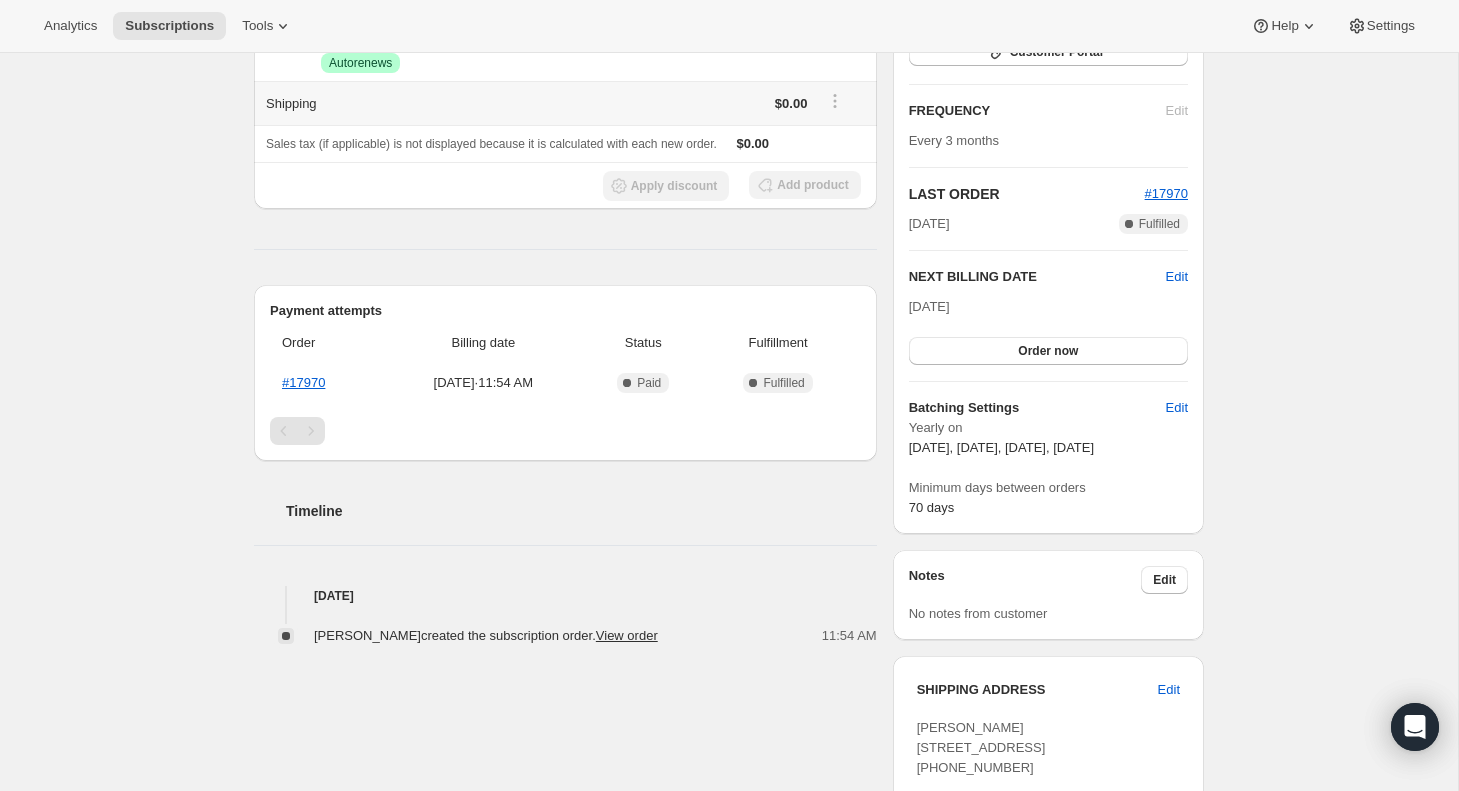
scroll to position [368, 0]
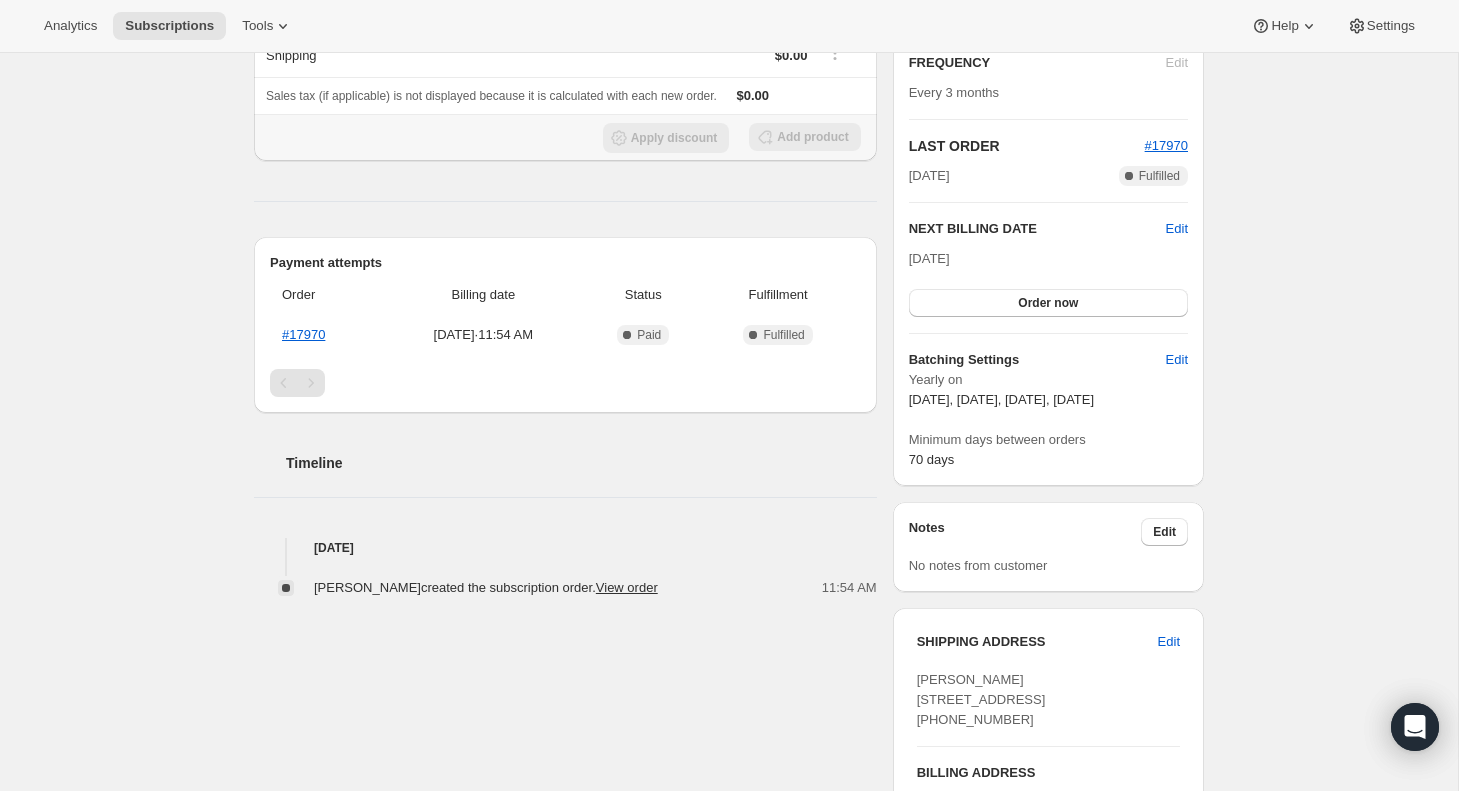
click at [846, 149] on div "Add product" at bounding box center [804, 138] width 111 height 30
click at [841, 140] on div "Add product" at bounding box center [804, 138] width 111 height 30
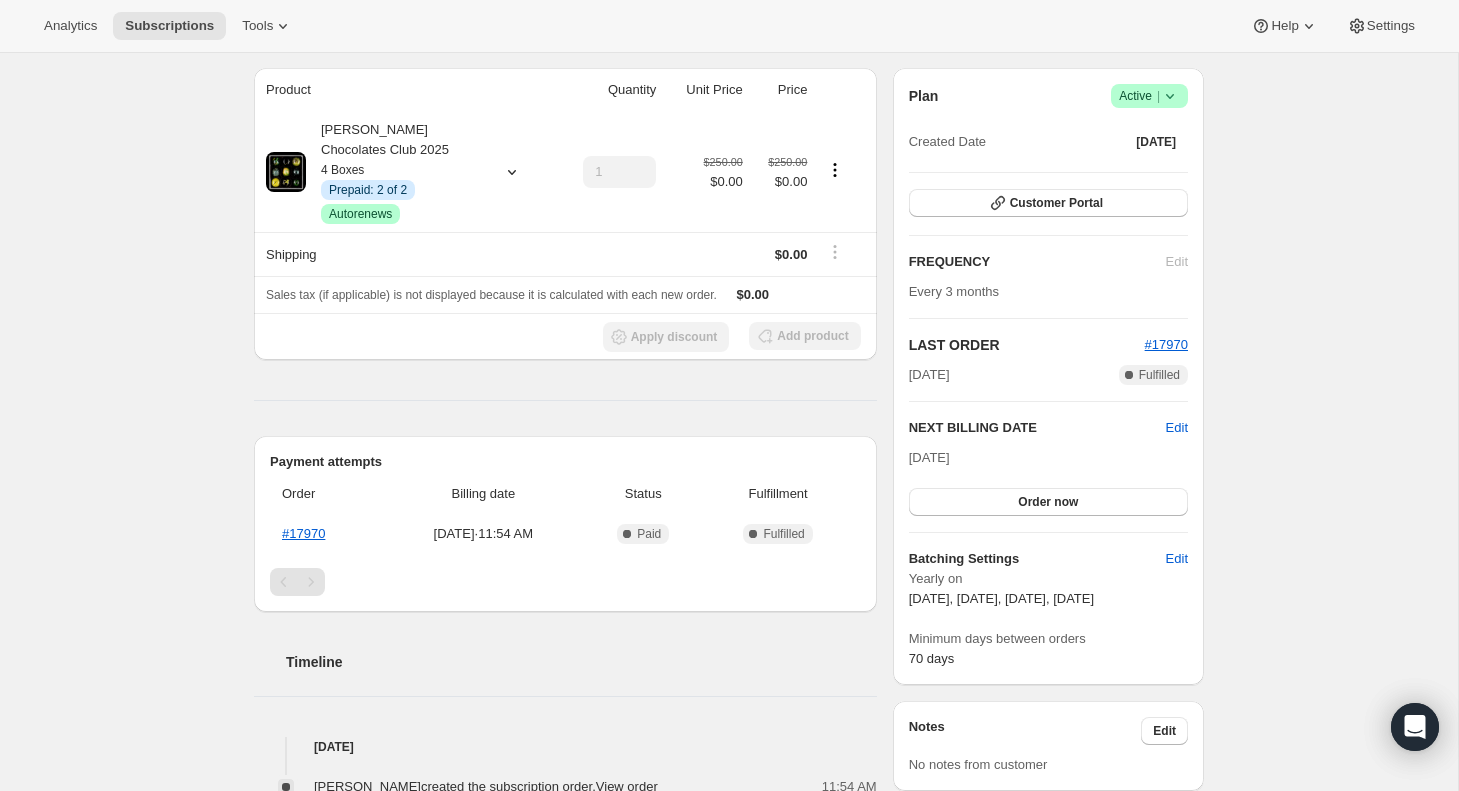
scroll to position [175, 0]
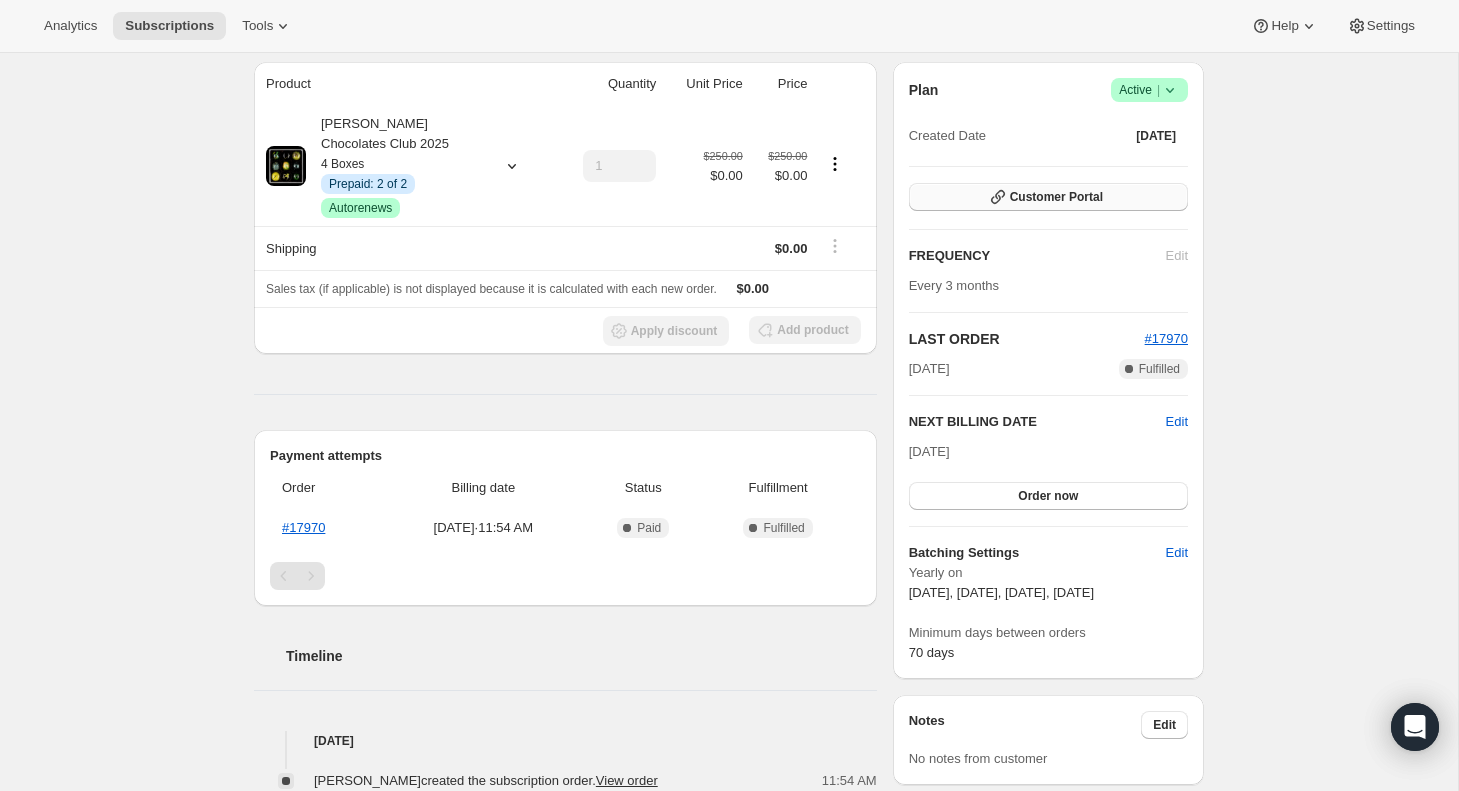
click at [1053, 193] on span "Customer Portal" at bounding box center [1056, 197] width 93 height 16
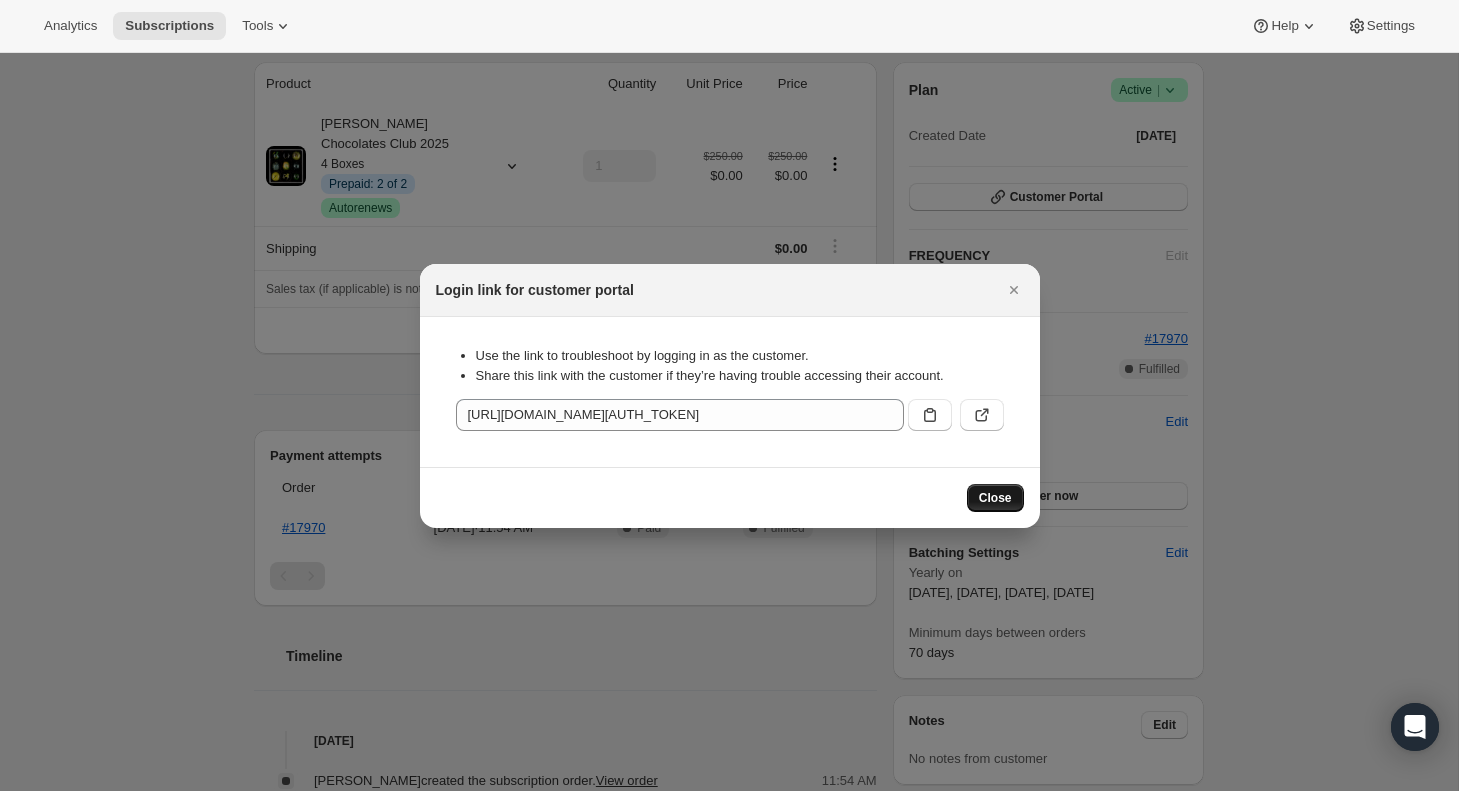
click at [991, 498] on span "Close" at bounding box center [995, 498] width 33 height 16
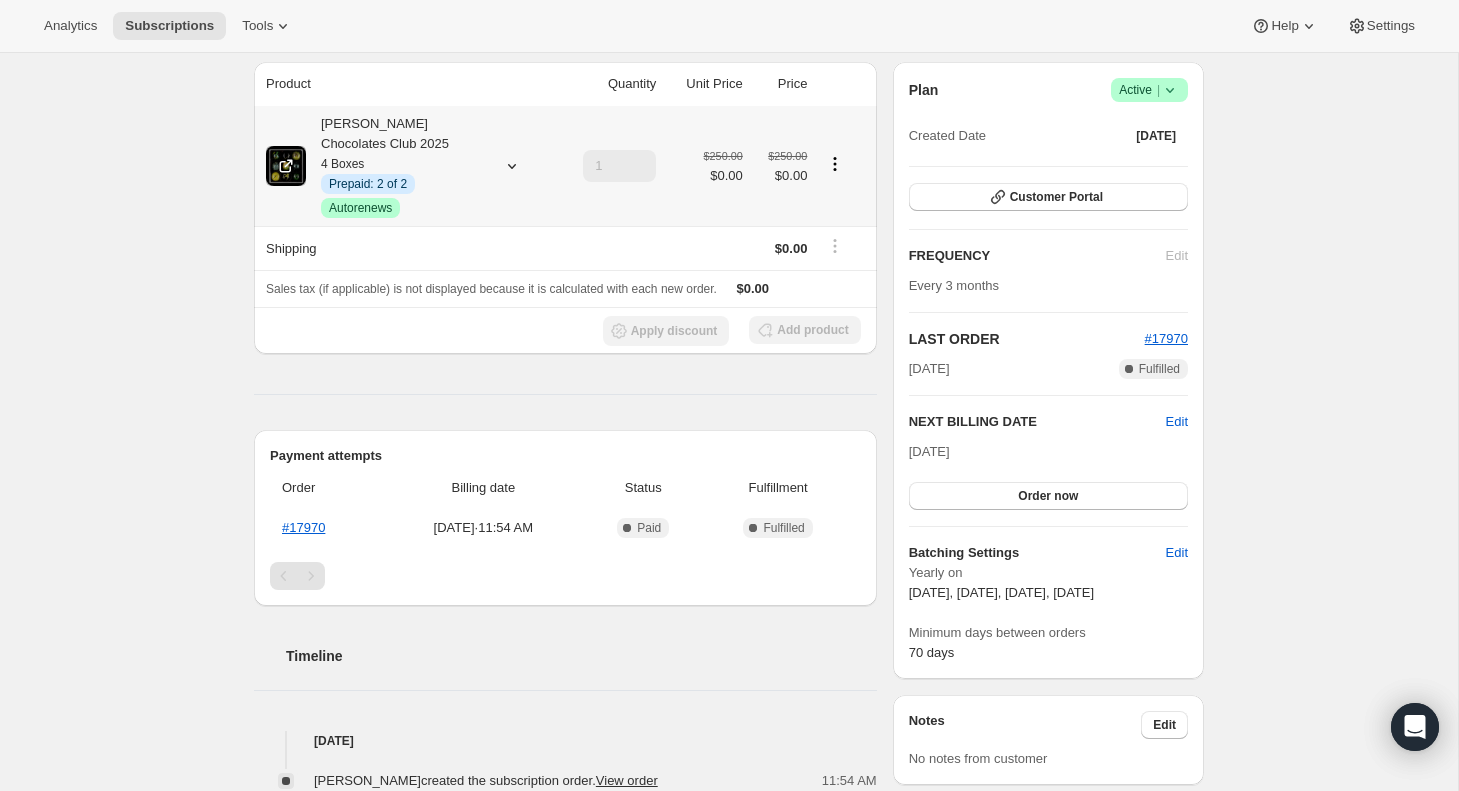
click at [511, 164] on icon at bounding box center [512, 166] width 20 height 20
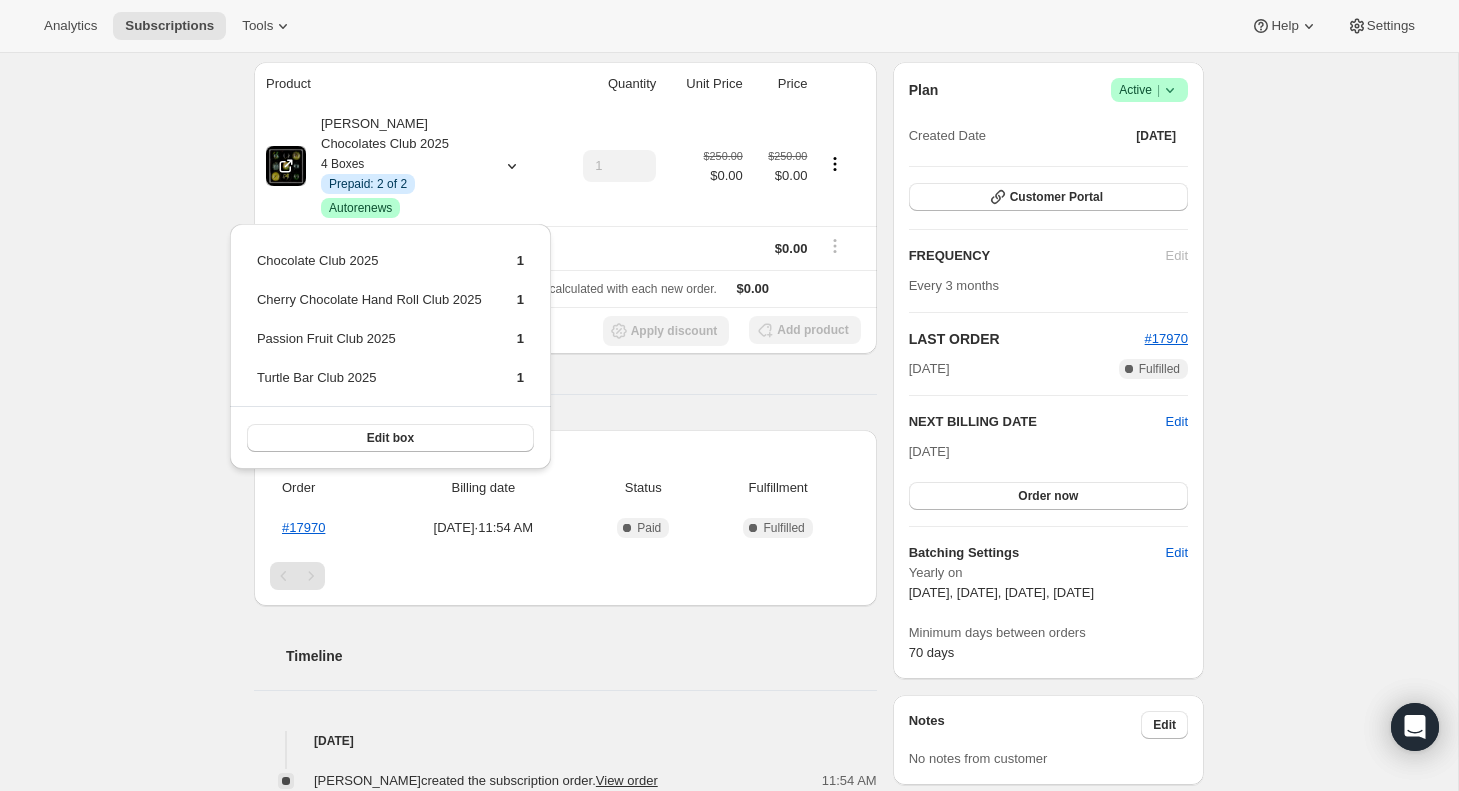
click at [144, 292] on div "Subscription #18179850555. This page is ready Subscription #18179850555 Info Pr…" at bounding box center [729, 605] width 1458 height 1454
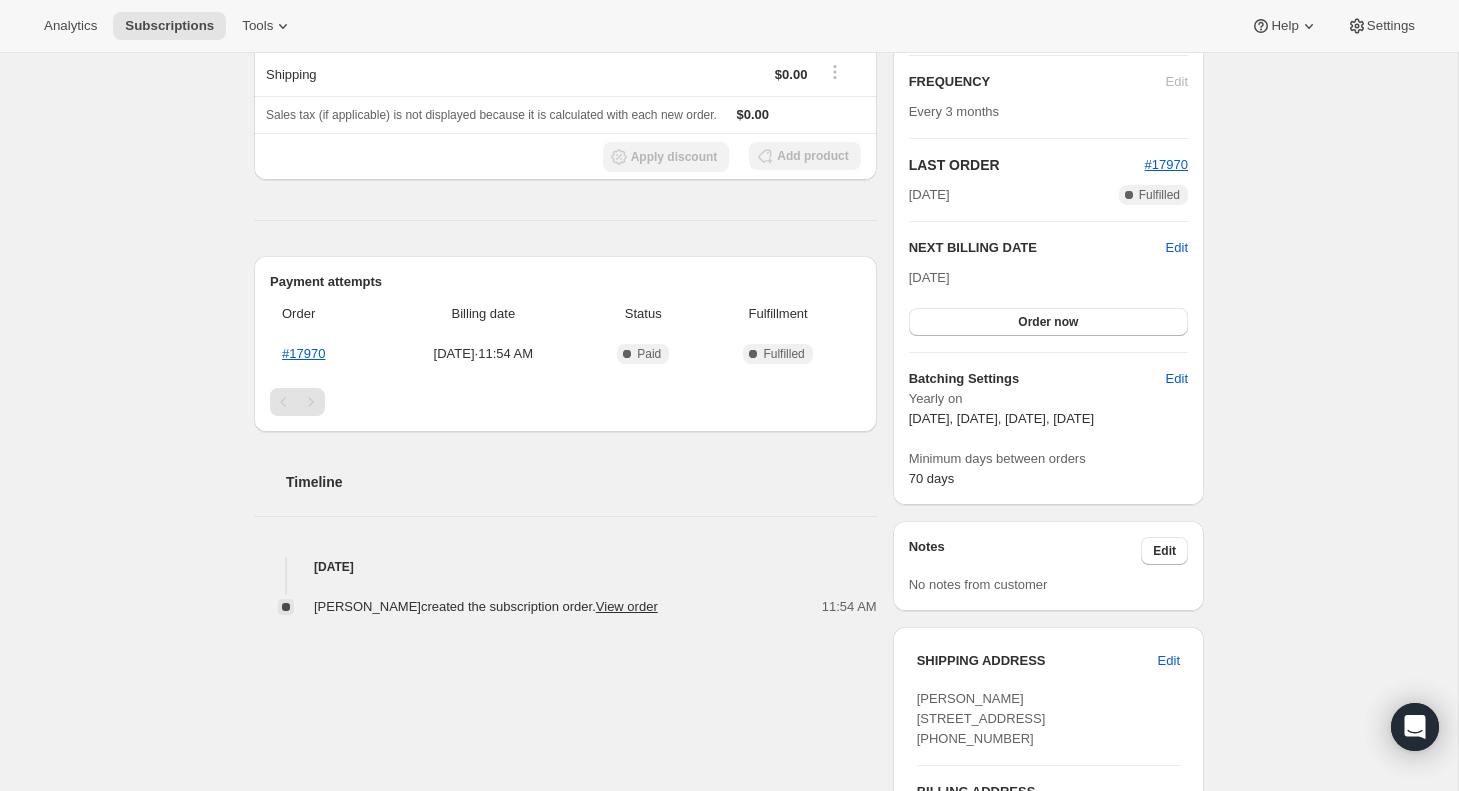
scroll to position [177, 0]
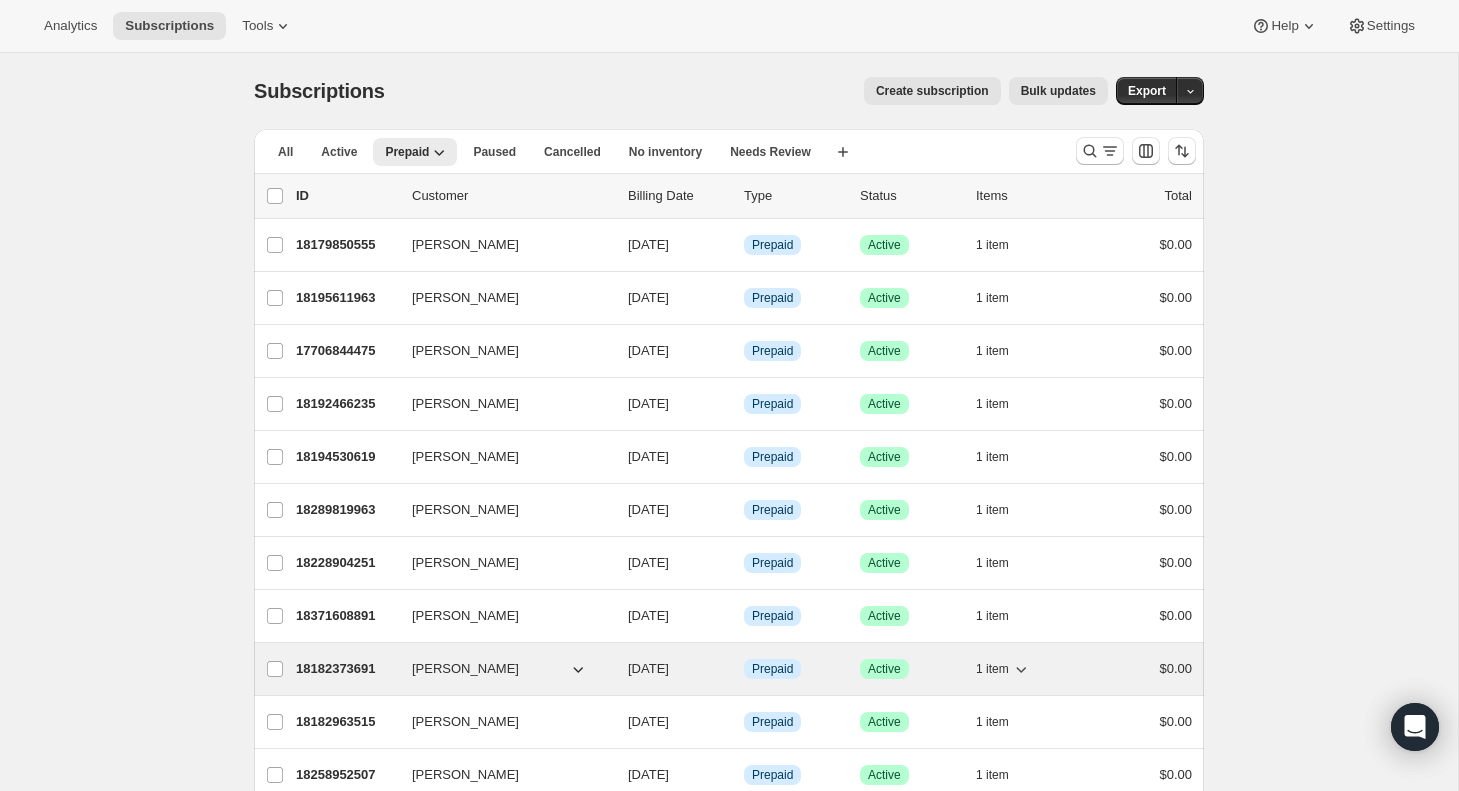
click at [336, 668] on p "18182373691" at bounding box center [346, 669] width 100 height 20
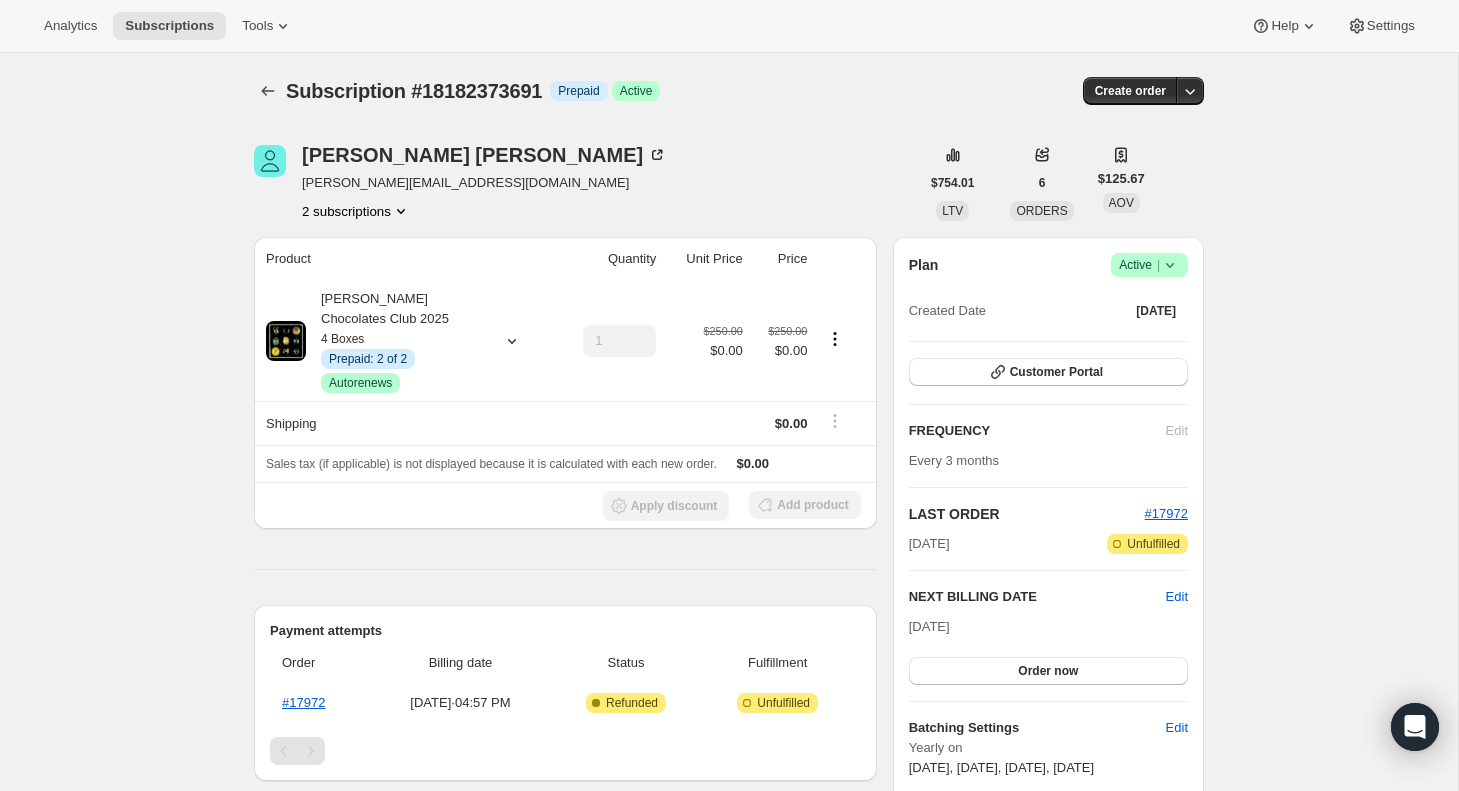
scroll to position [-11, 0]
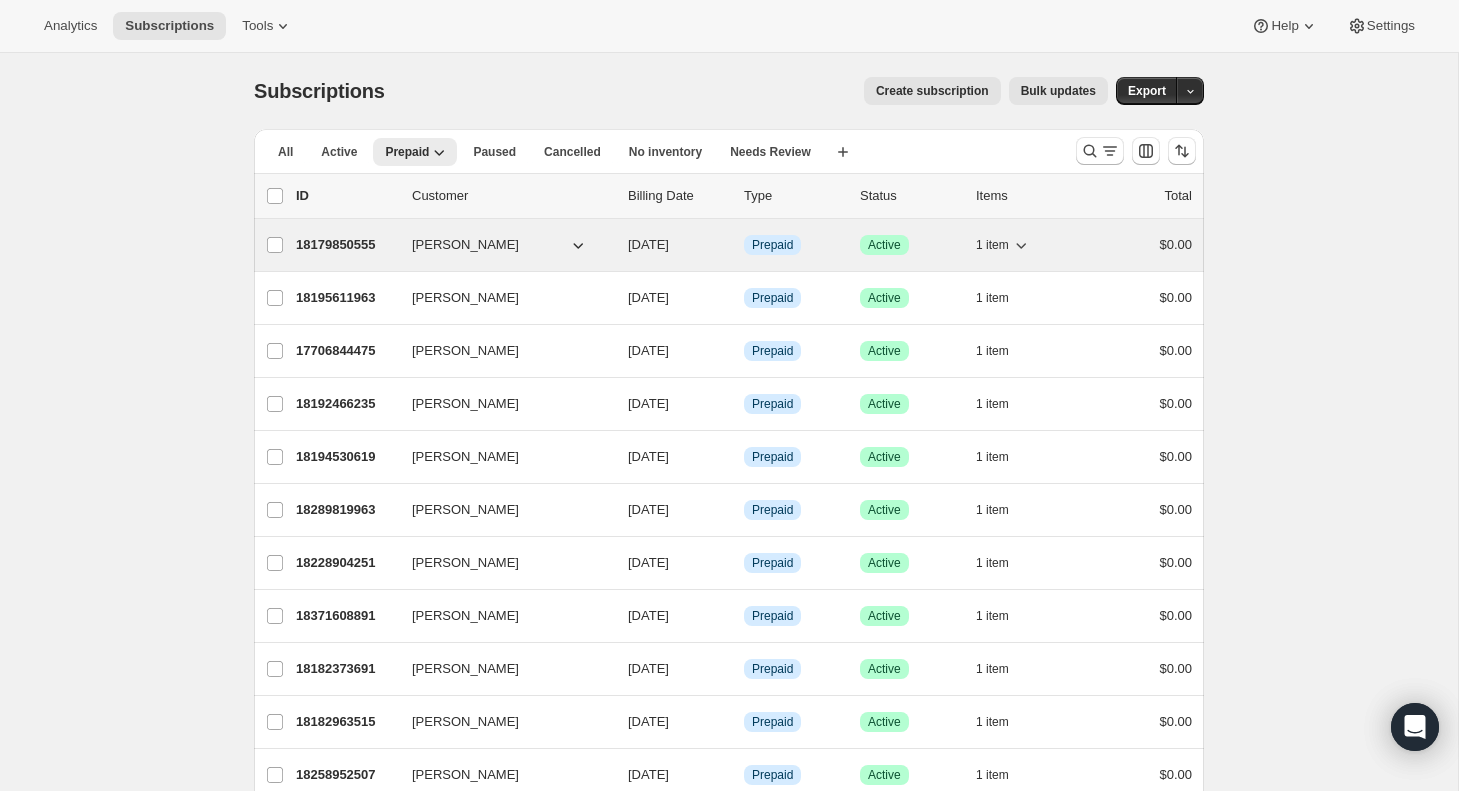
click at [358, 242] on p "18179850555" at bounding box center [346, 245] width 100 height 20
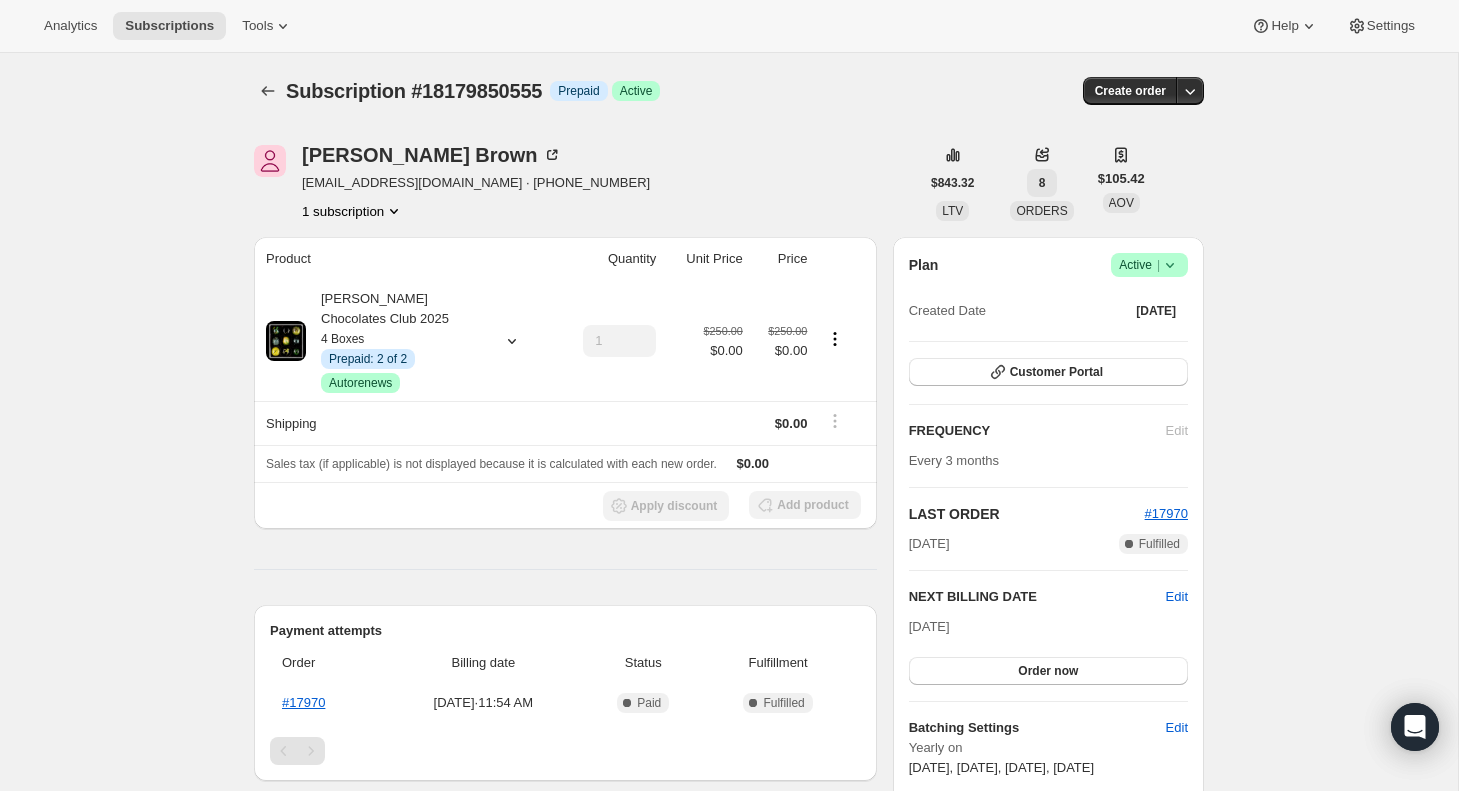
click at [1046, 180] on span "8" at bounding box center [1042, 183] width 7 height 16
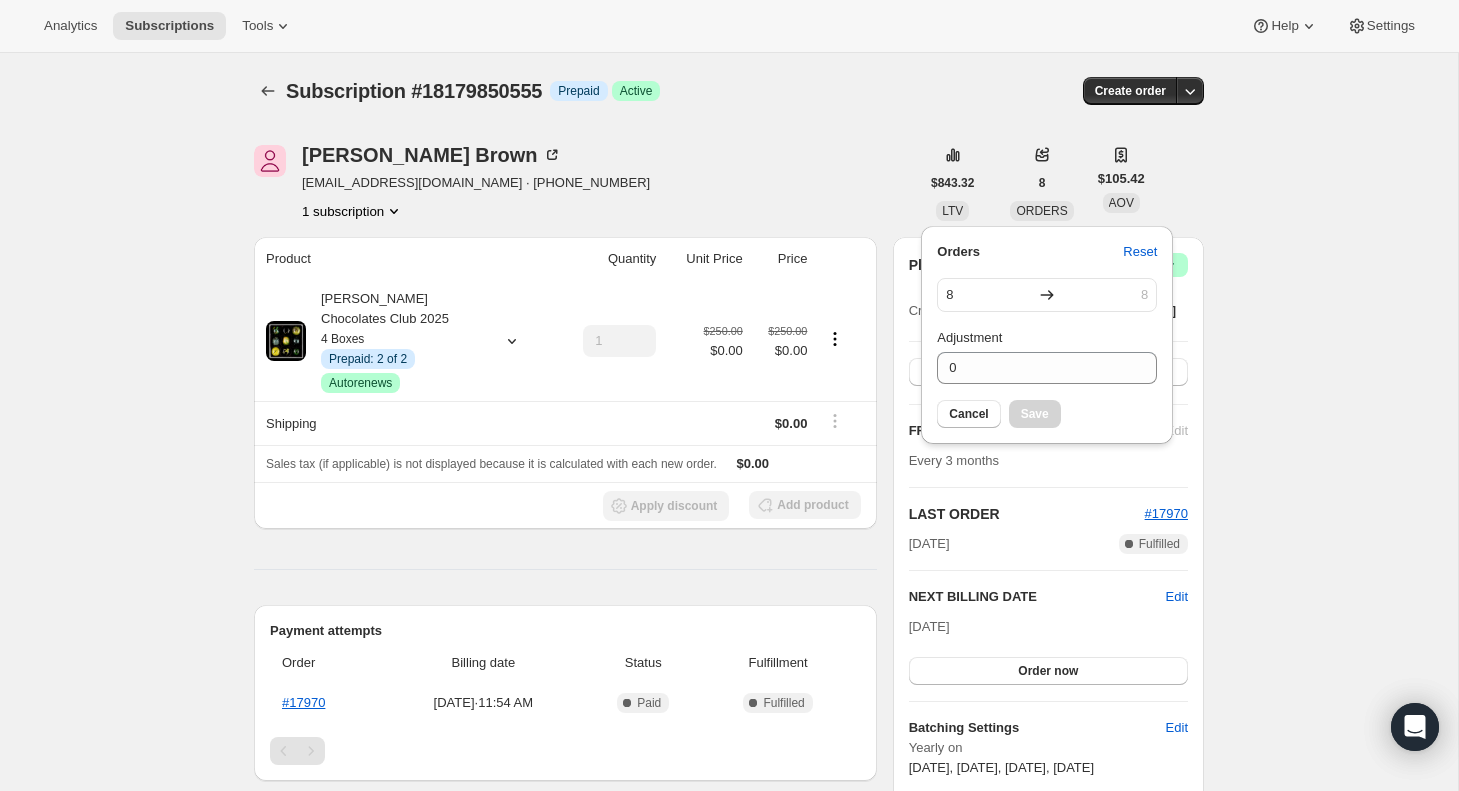
click at [894, 132] on div "Janis Brown jcbrown@littledog2.com · +14087304764 1 subscription $843.32 LTV 8 …" at bounding box center [721, 780] width 966 height 1334
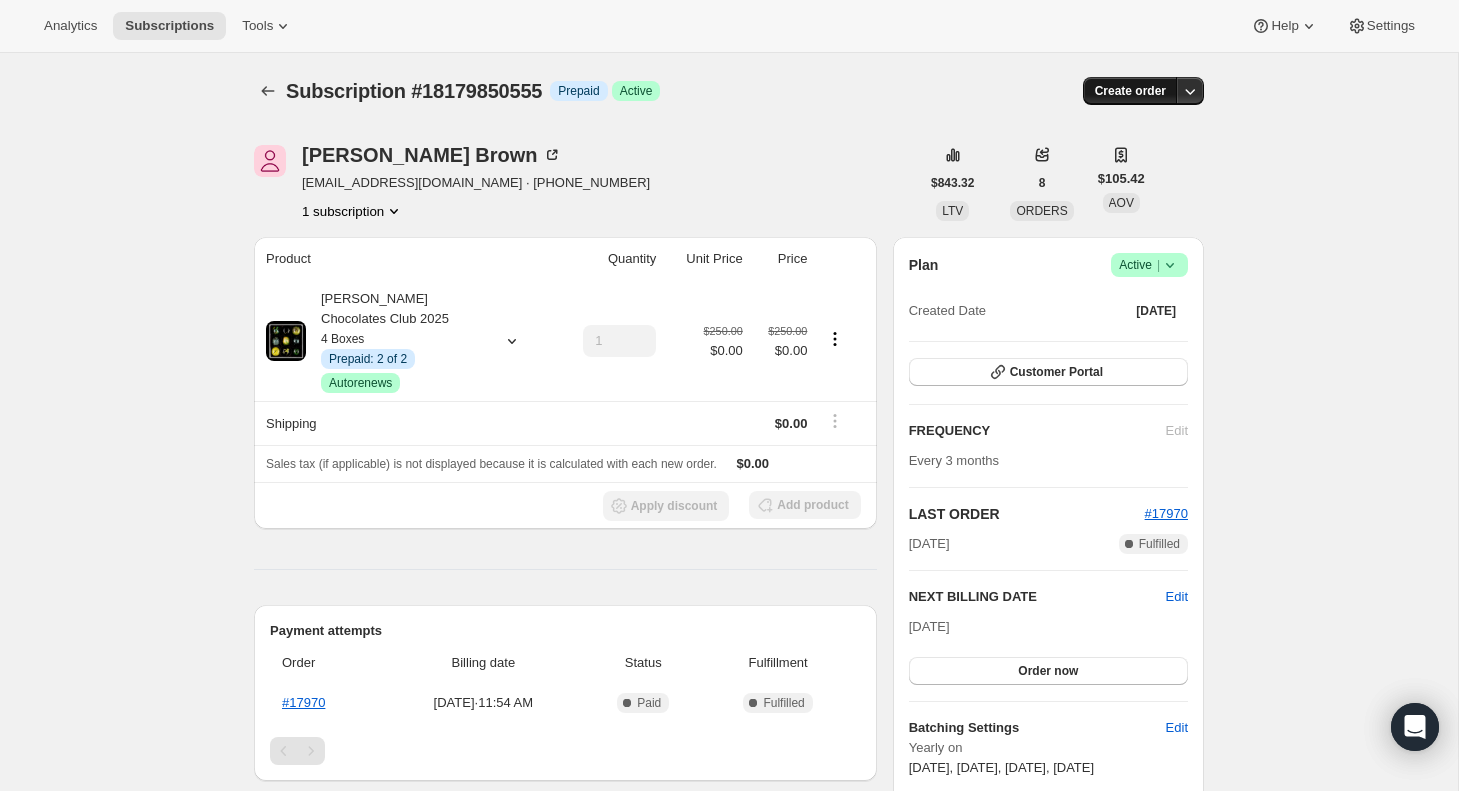
click at [1158, 90] on span "Create order" at bounding box center [1130, 91] width 71 height 16
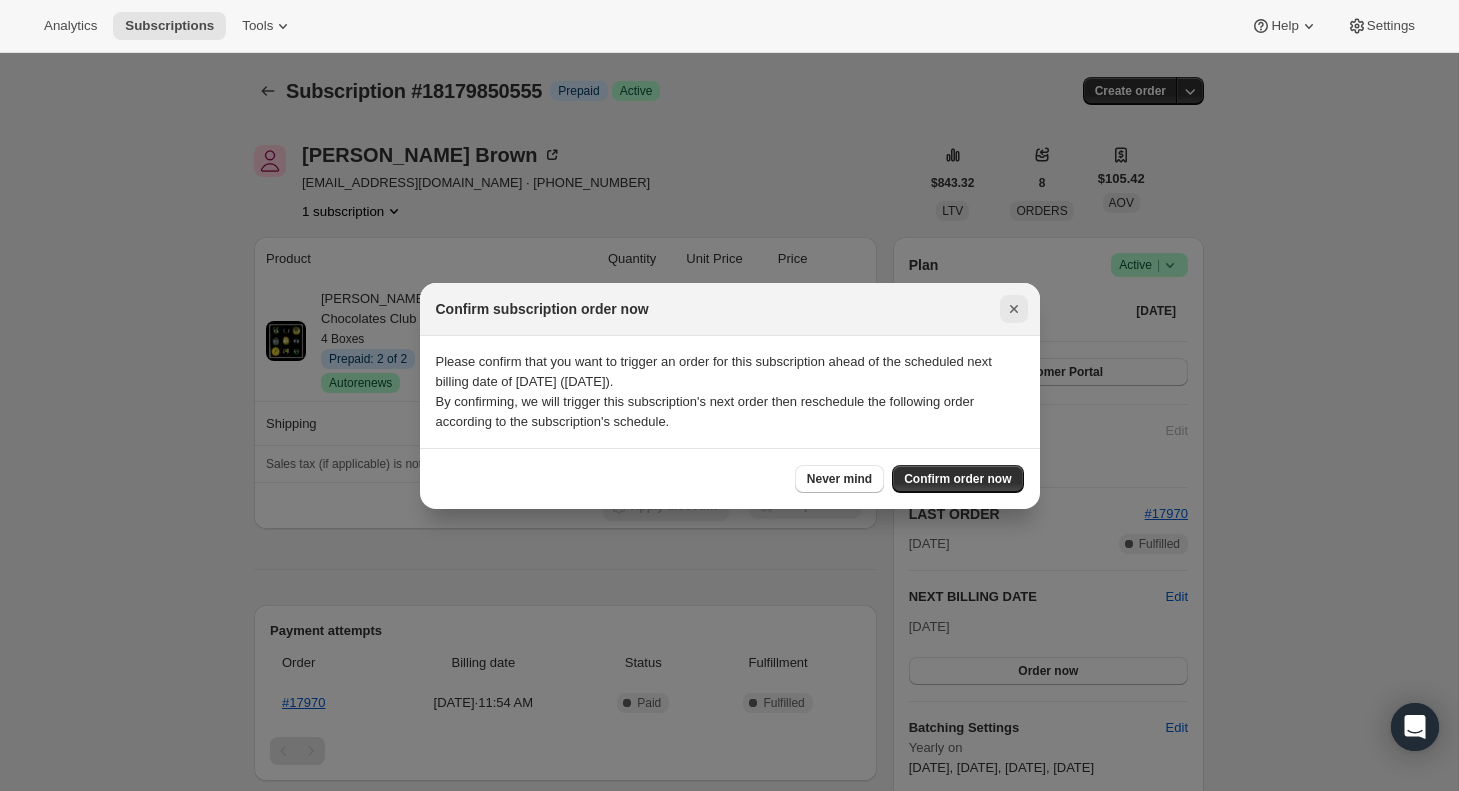
click at [1016, 311] on icon "Close" at bounding box center [1013, 309] width 8 height 8
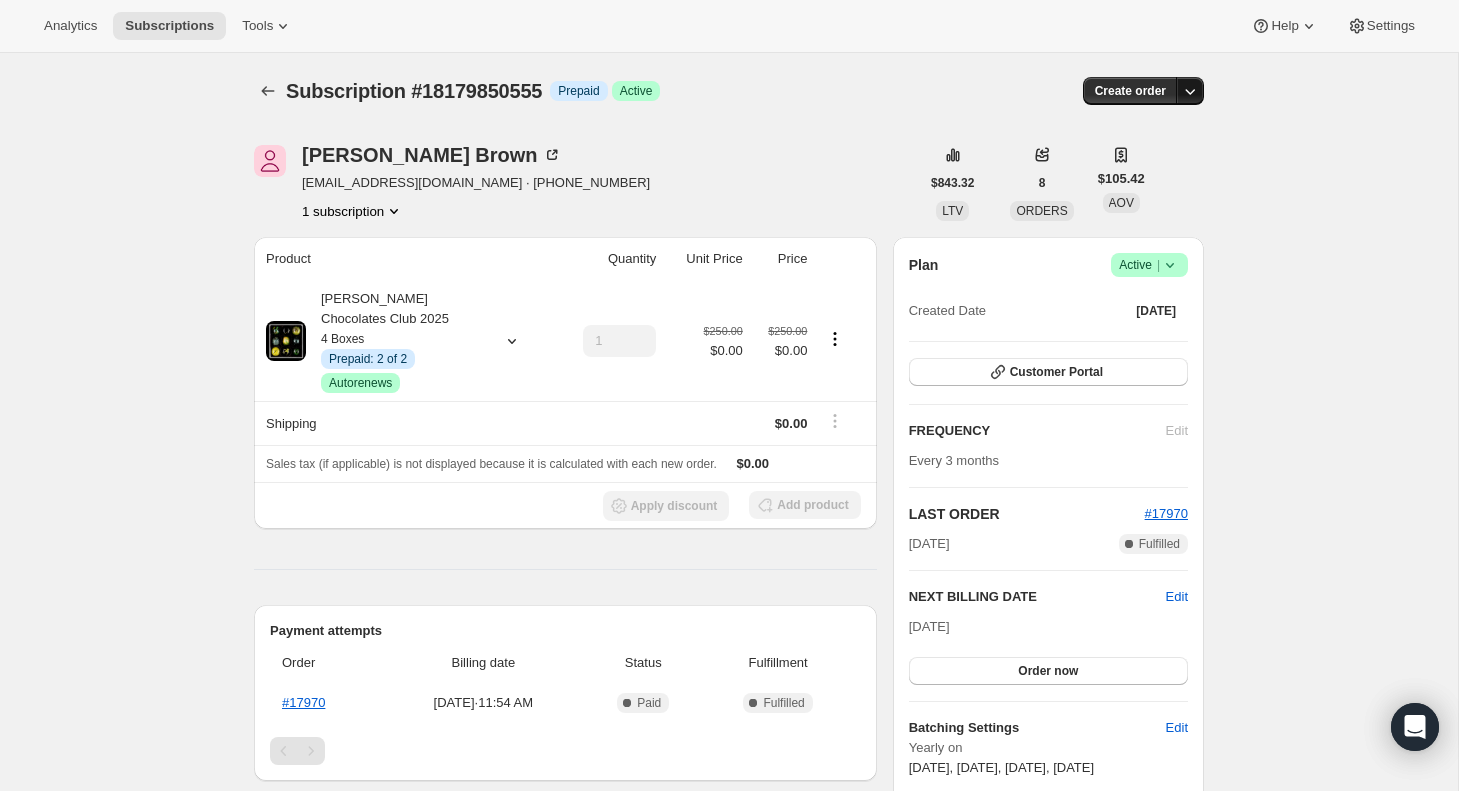
click at [1190, 91] on icon "button" at bounding box center [1190, 91] width 20 height 20
click at [1123, 167] on span "Create custom one-time order" at bounding box center [1105, 166] width 173 height 15
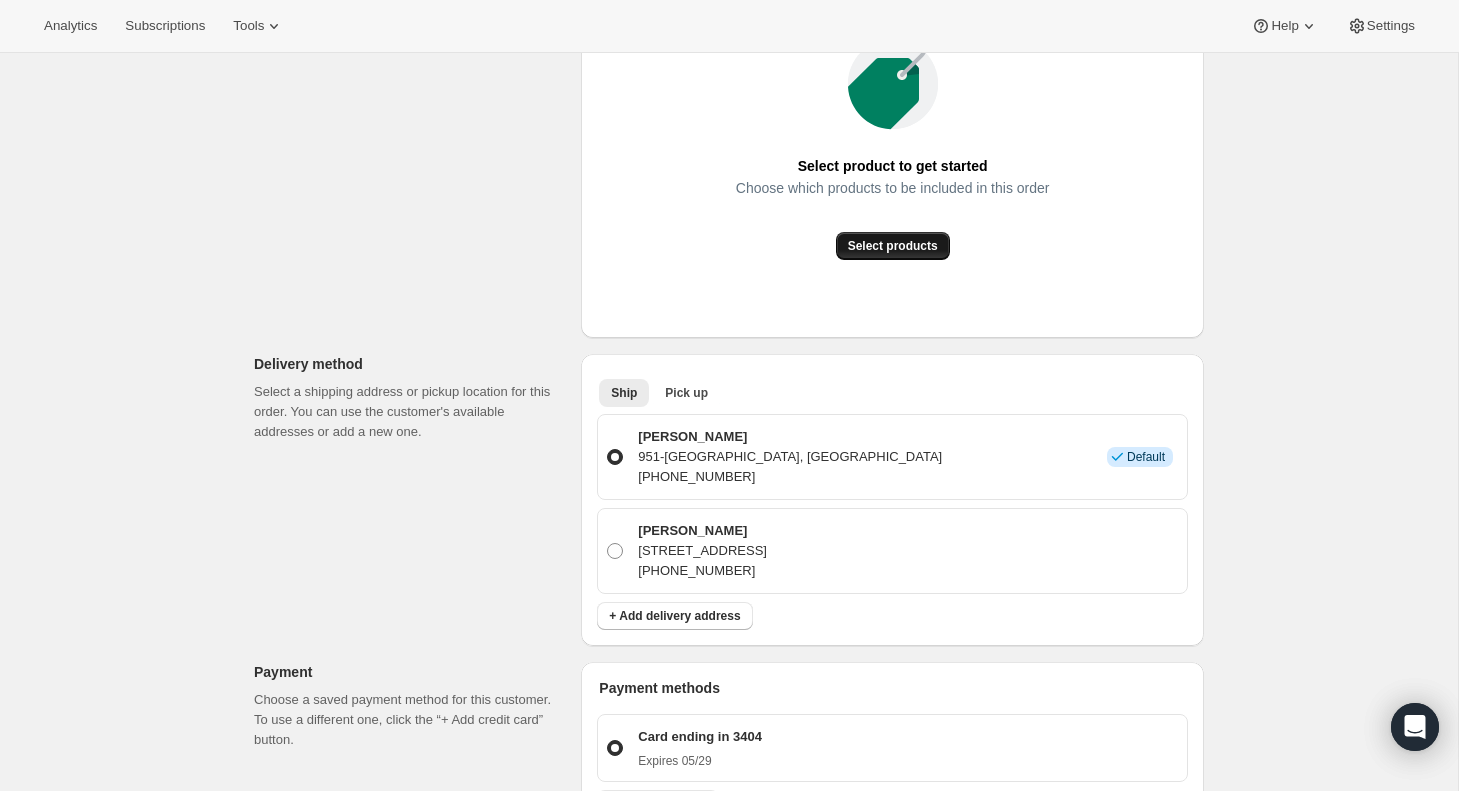
scroll to position [368, 0]
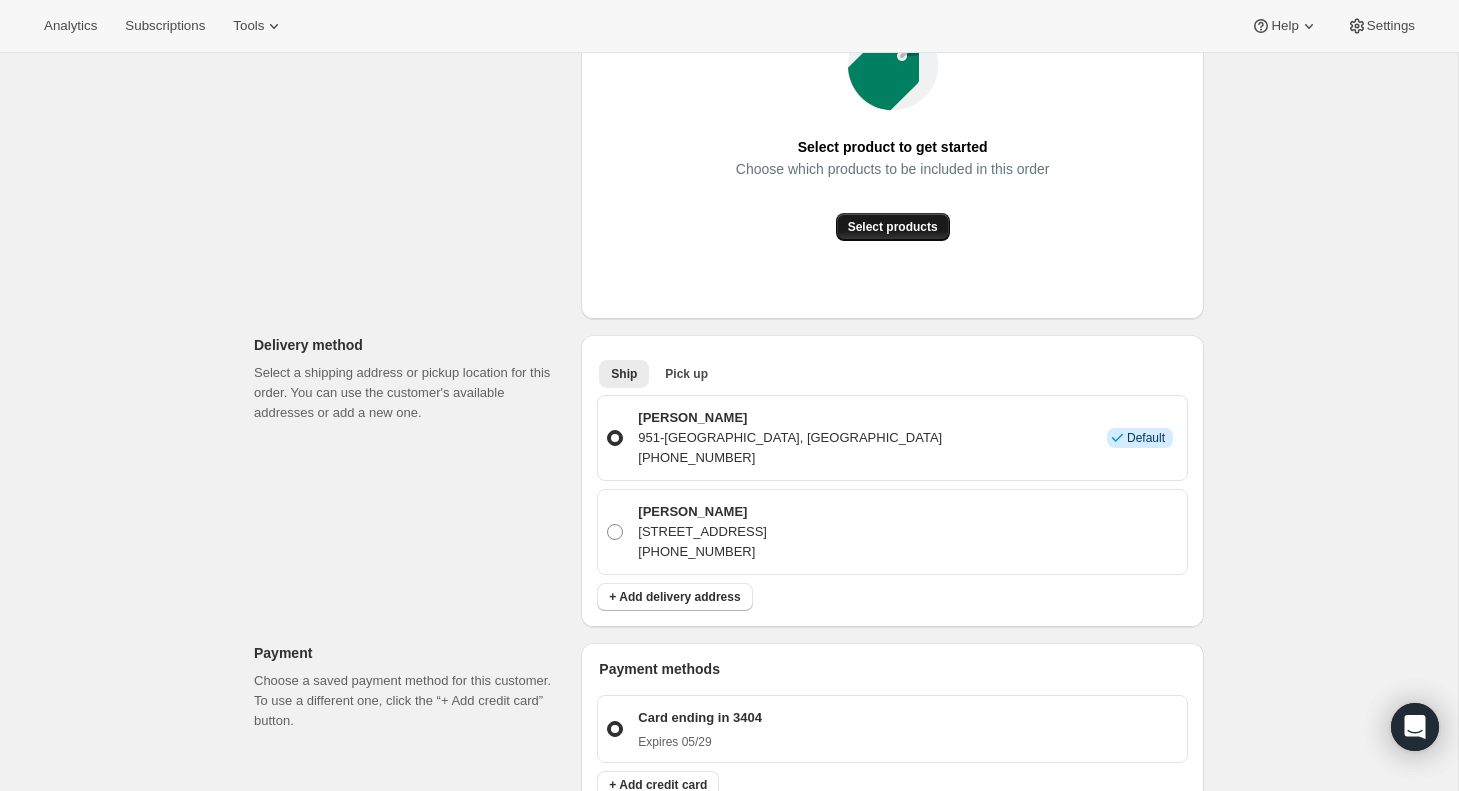
click at [902, 232] on span "Select products" at bounding box center [893, 227] width 90 height 16
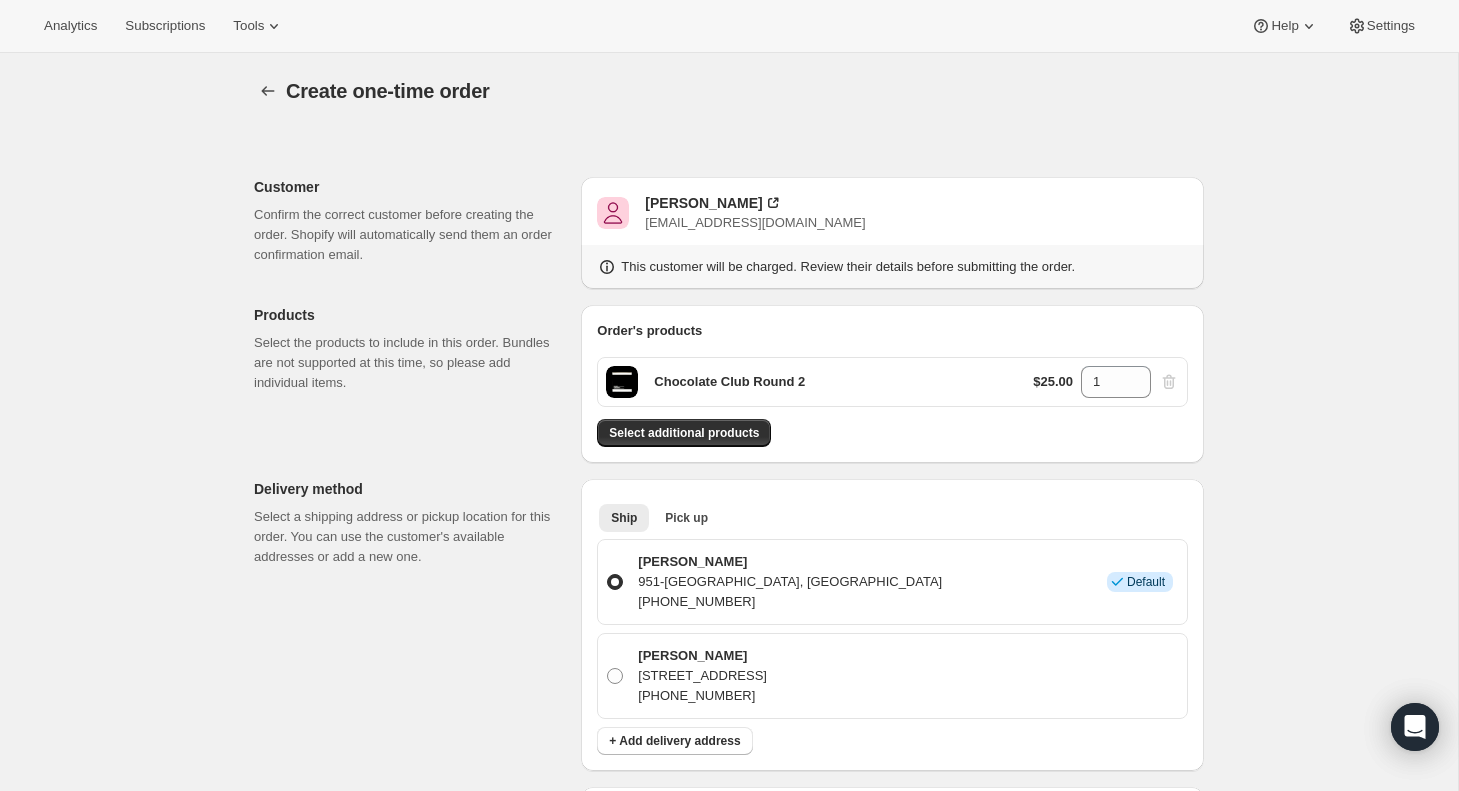
scroll to position [0, 0]
click at [1172, 382] on div "$25.00 1" at bounding box center [1106, 382] width 146 height 32
click at [1138, 391] on icon at bounding box center [1136, 388] width 20 height 20
type input "0"
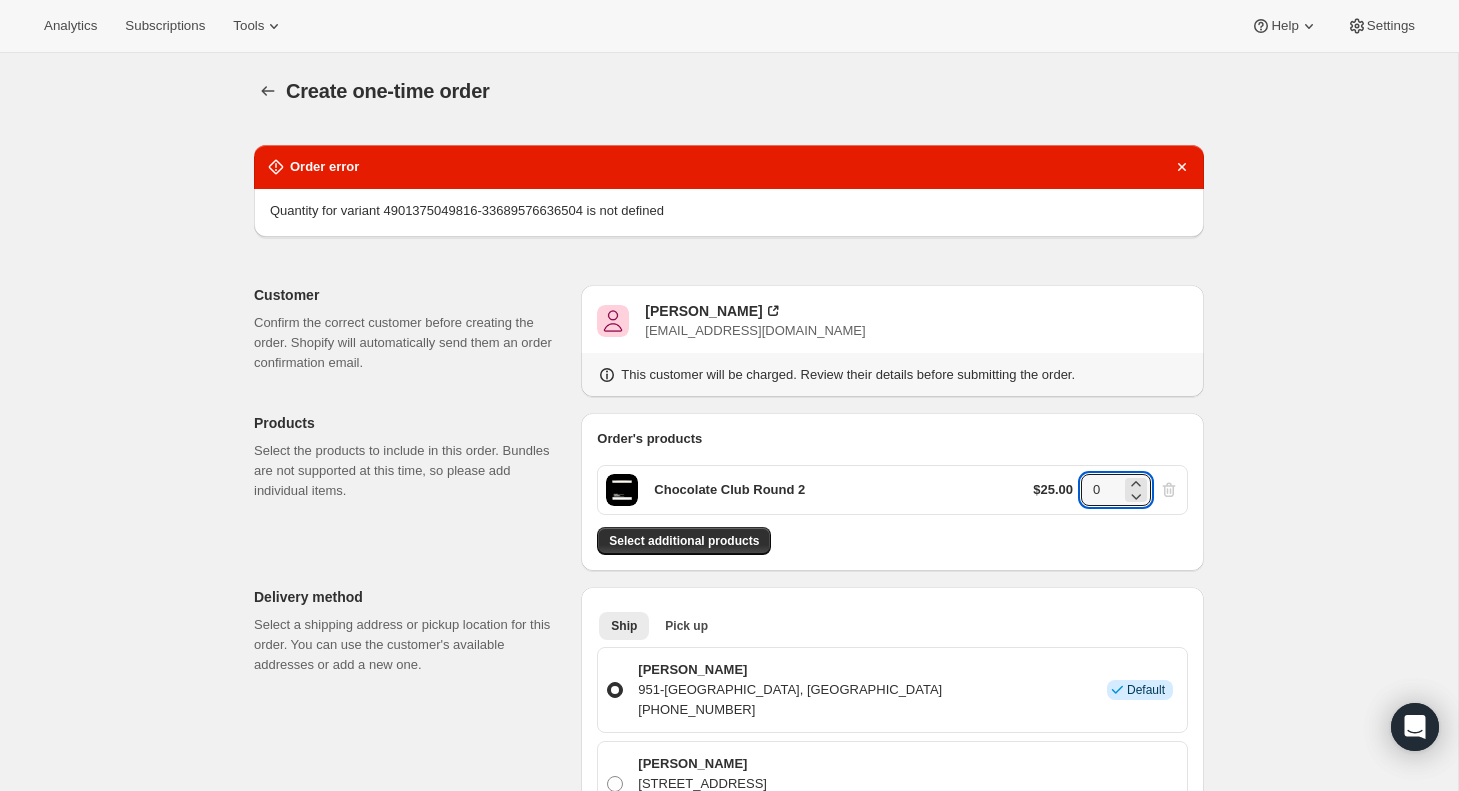
click at [875, 485] on div "Chocolate Club Round 2 $25.00 0" at bounding box center [892, 490] width 591 height 50
click at [700, 498] on p "Chocolate Club Round 2" at bounding box center [729, 490] width 151 height 20
click at [621, 487] on img "Default Title" at bounding box center [622, 490] width 32 height 32
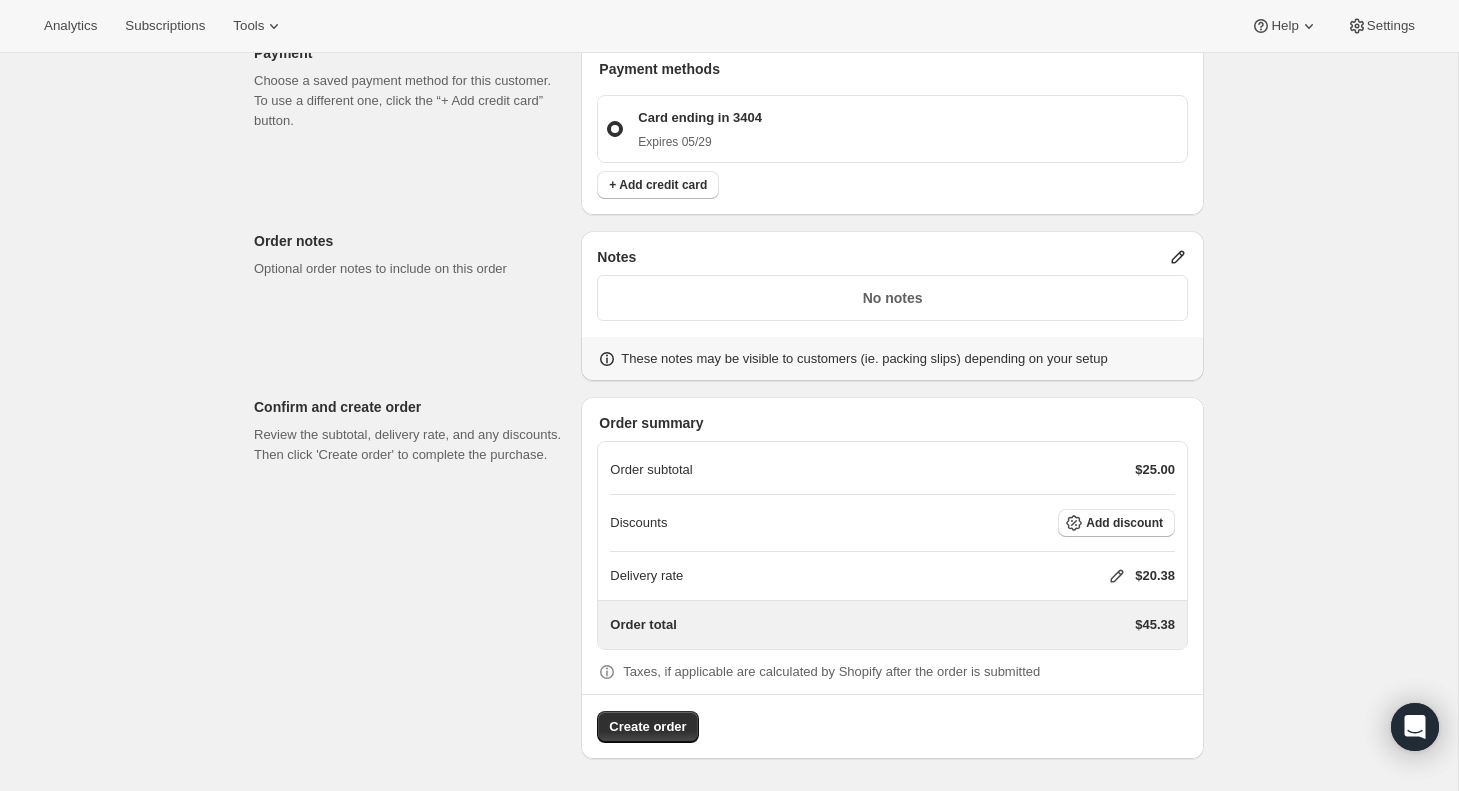
scroll to position [852, 0]
click at [1107, 518] on span "Add discount" at bounding box center [1124, 523] width 77 height 16
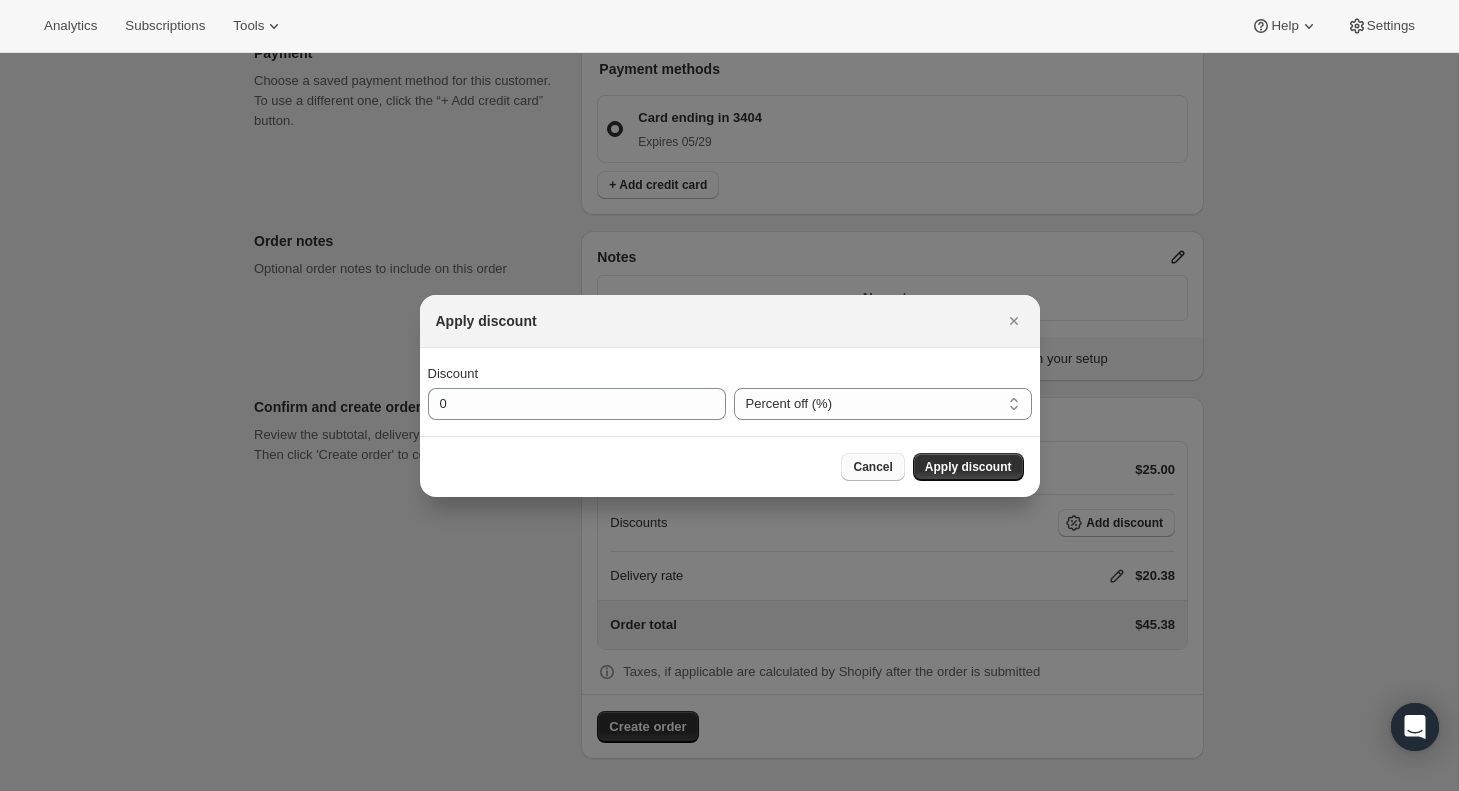
click at [872, 465] on span "Cancel" at bounding box center [872, 467] width 39 height 16
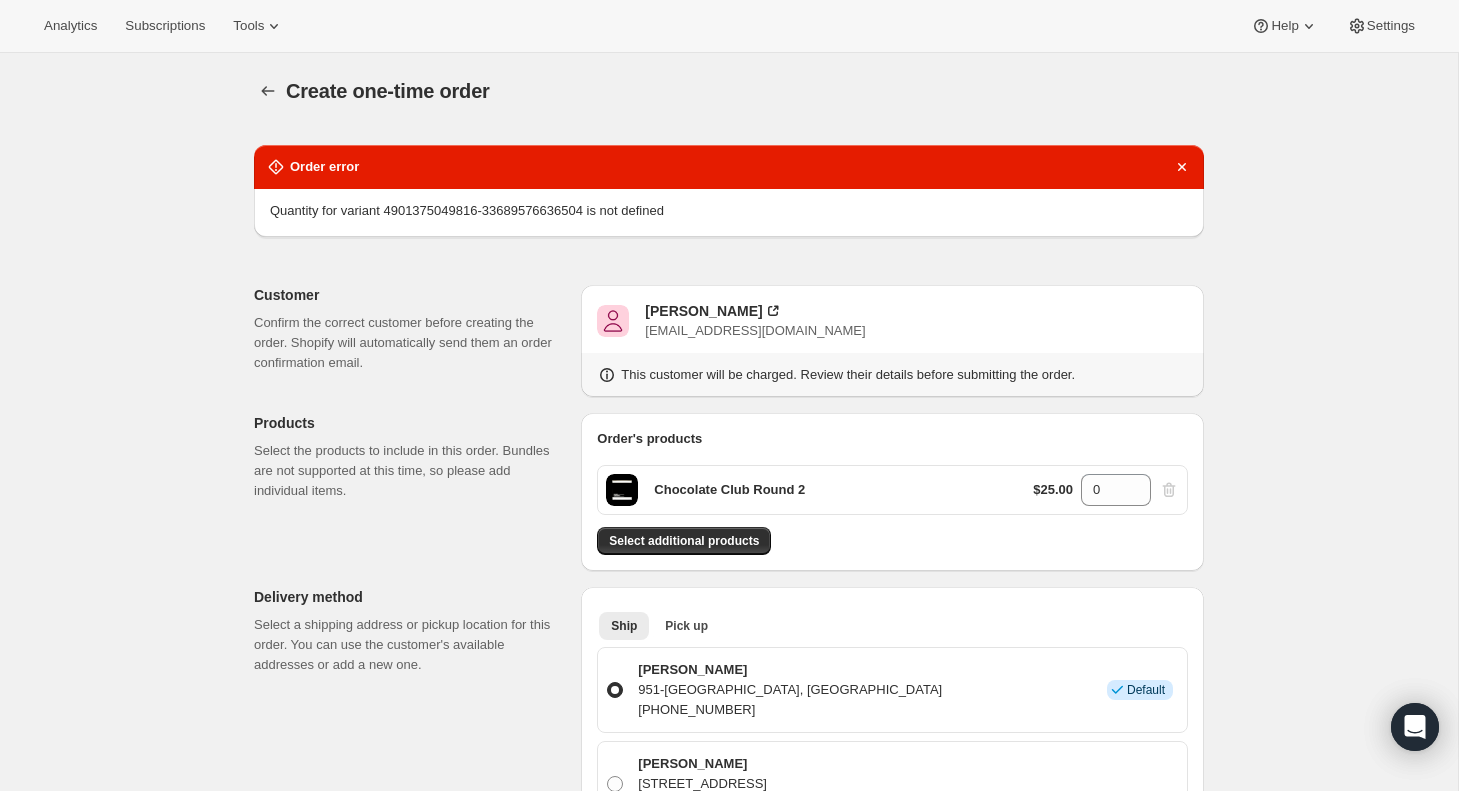
scroll to position [0, 0]
click at [1182, 163] on icon "Dismiss notification" at bounding box center [1182, 167] width 20 height 20
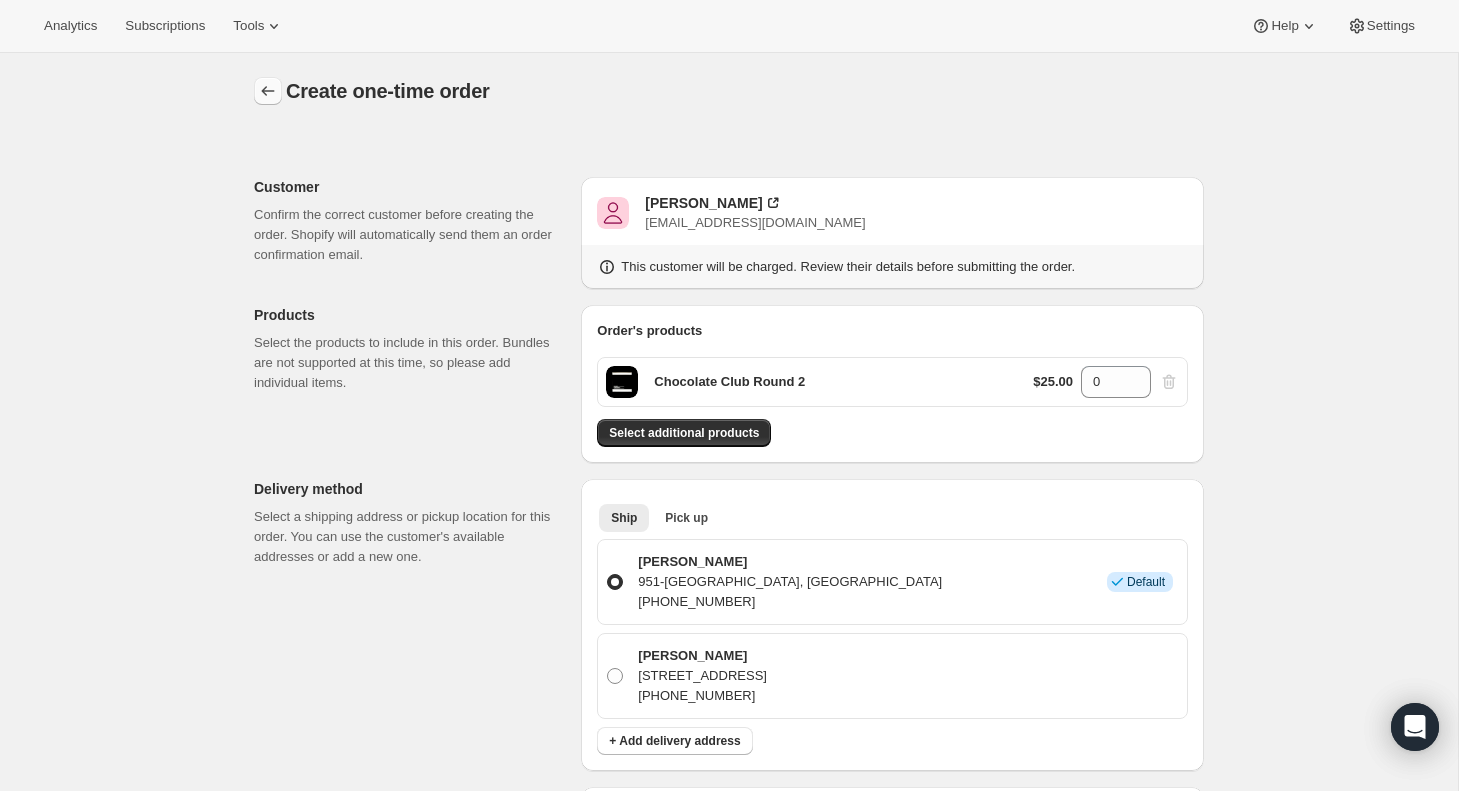
click at [274, 85] on icon "button" at bounding box center [268, 91] width 20 height 20
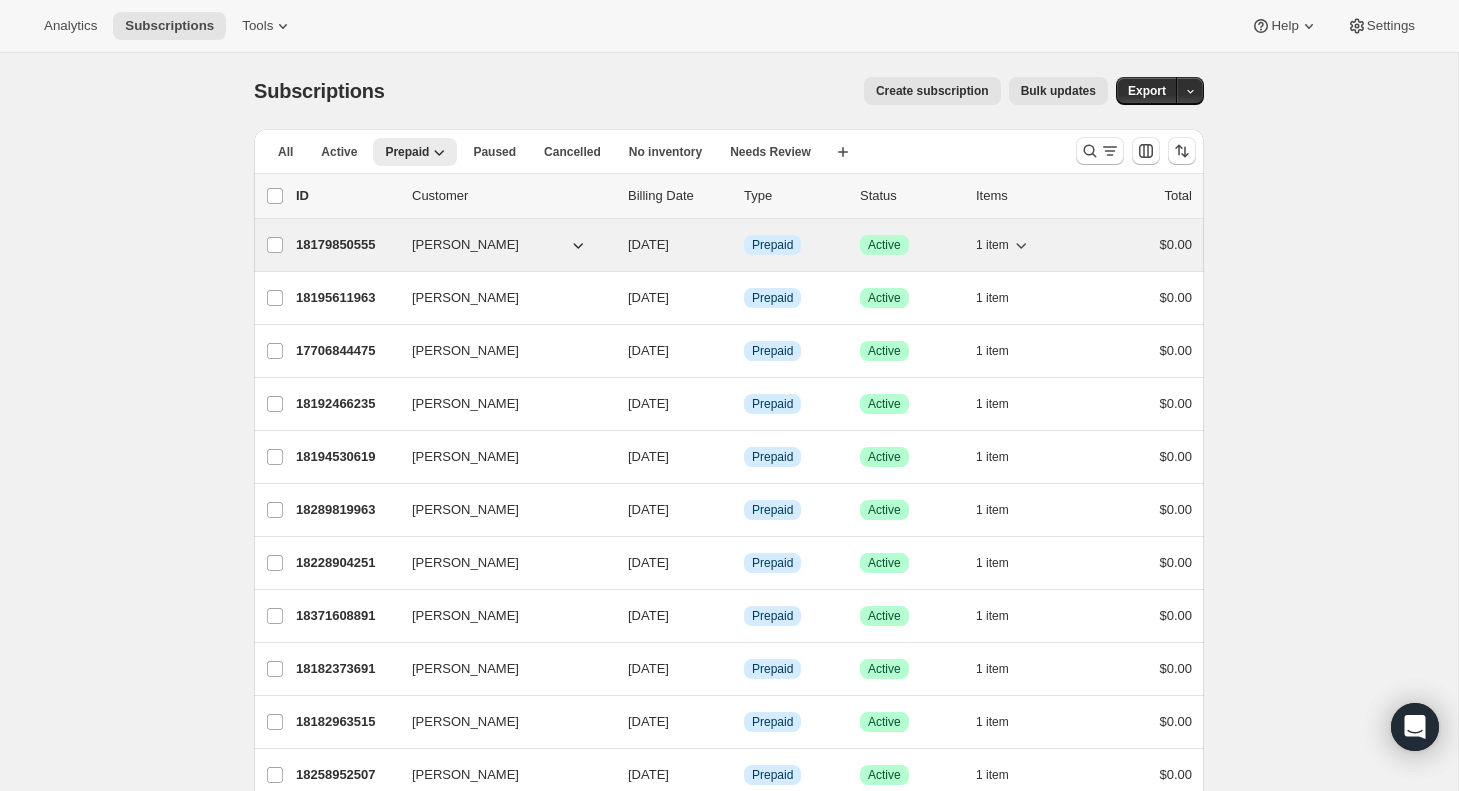
click at [434, 250] on span "[PERSON_NAME]" at bounding box center [465, 245] width 107 height 20
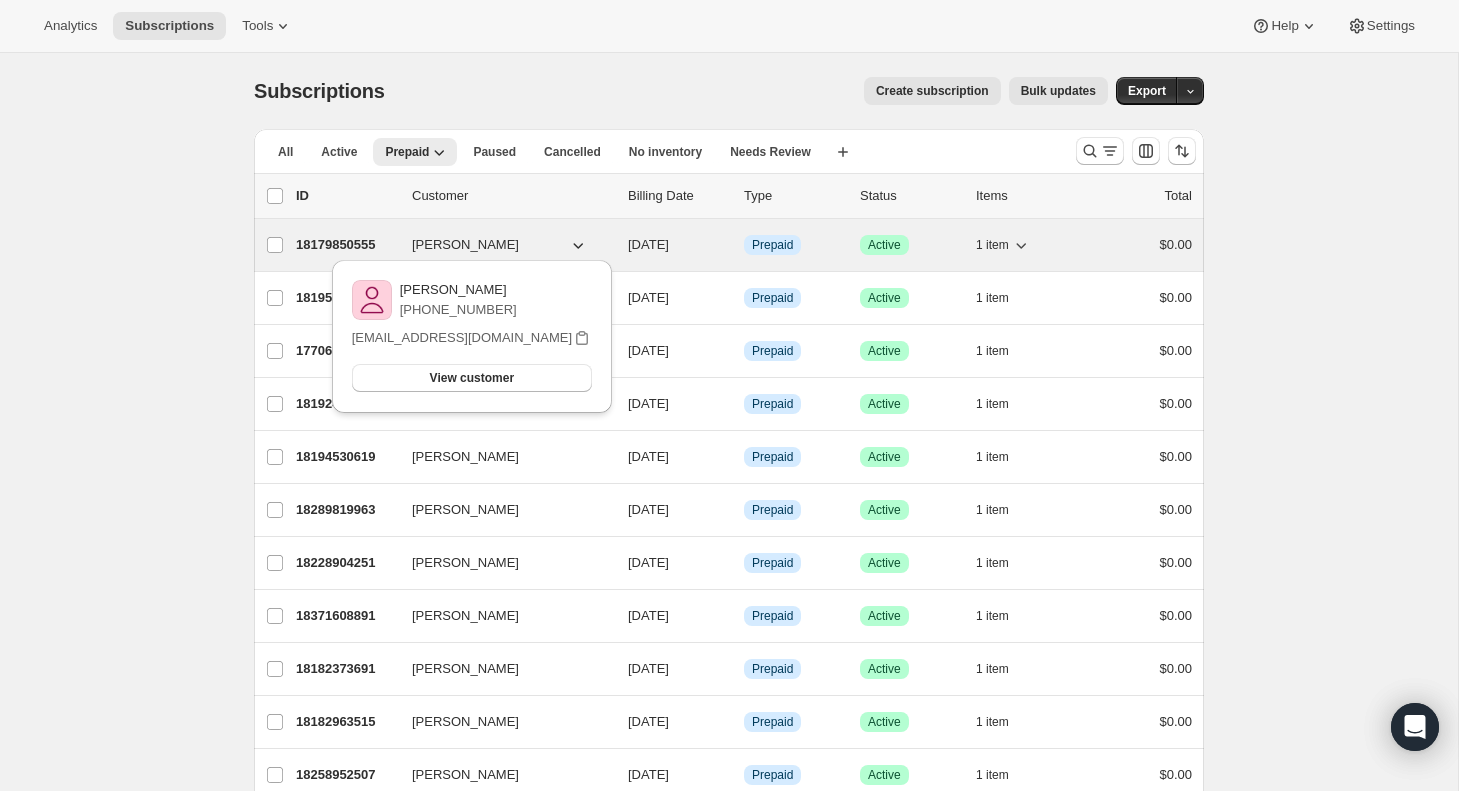
click at [367, 237] on p "18179850555" at bounding box center [346, 245] width 100 height 20
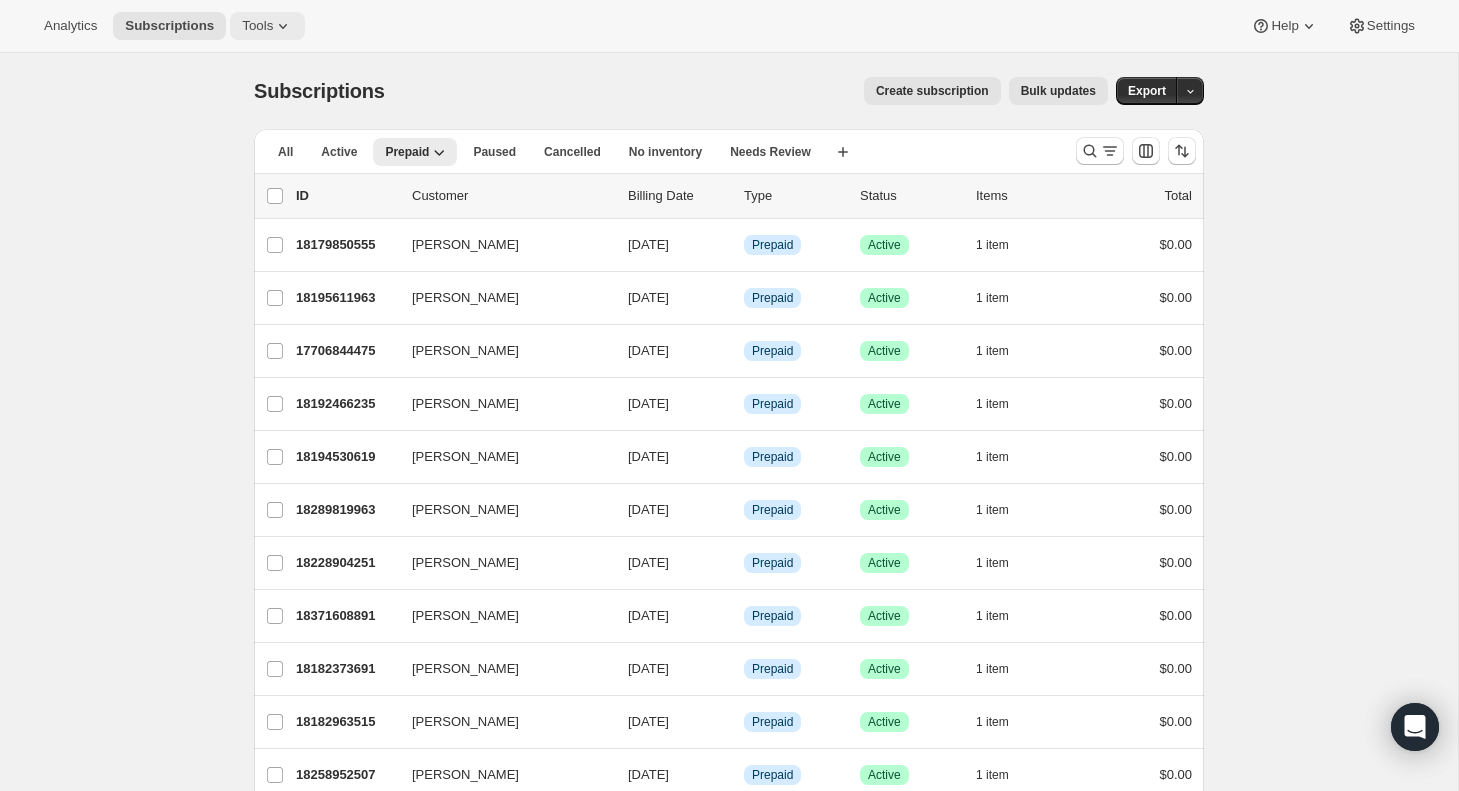
click at [273, 24] on icon at bounding box center [283, 26] width 20 height 20
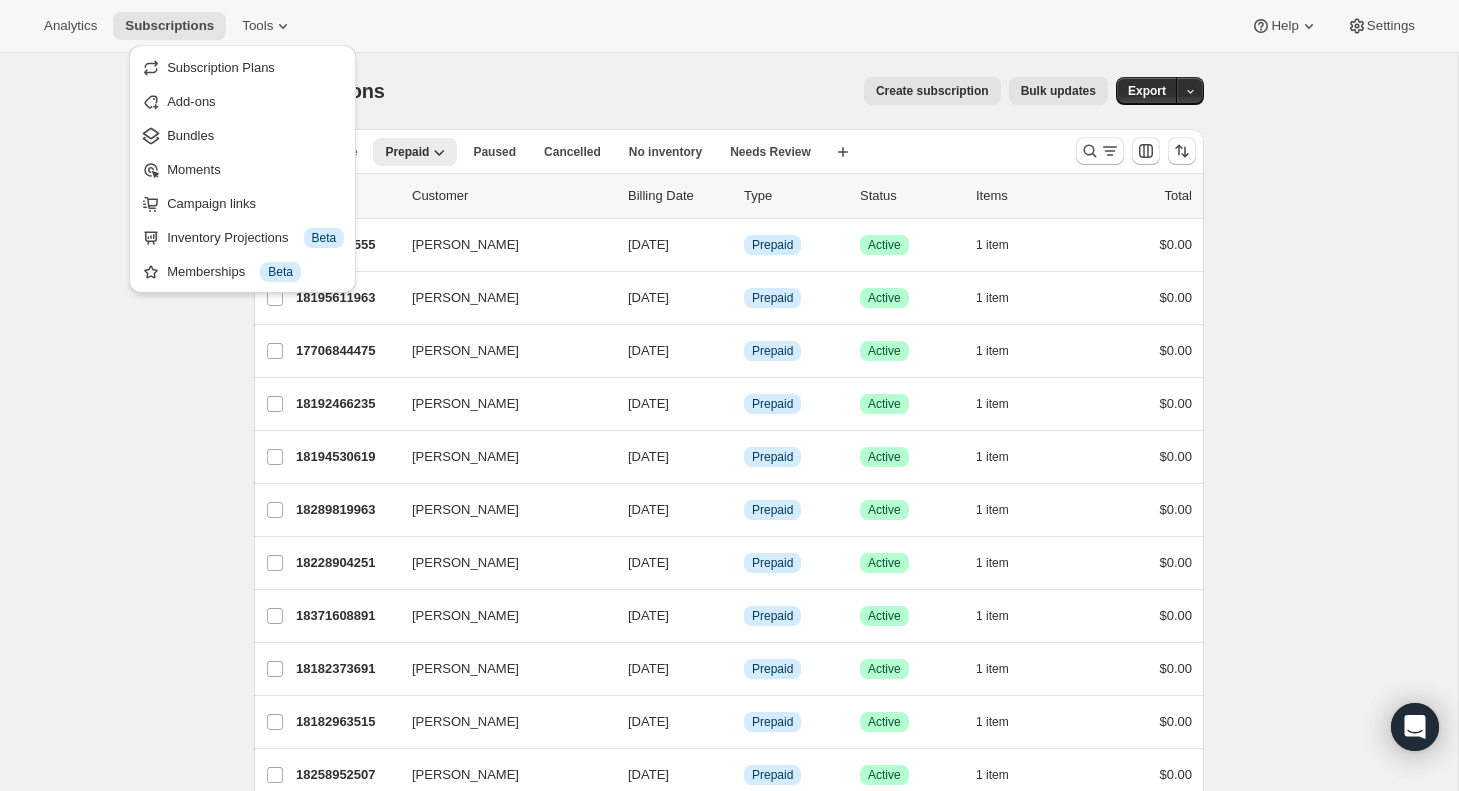
click at [413, 26] on div "Analytics Subscriptions Tools Help Settings" at bounding box center [729, 26] width 1459 height 53
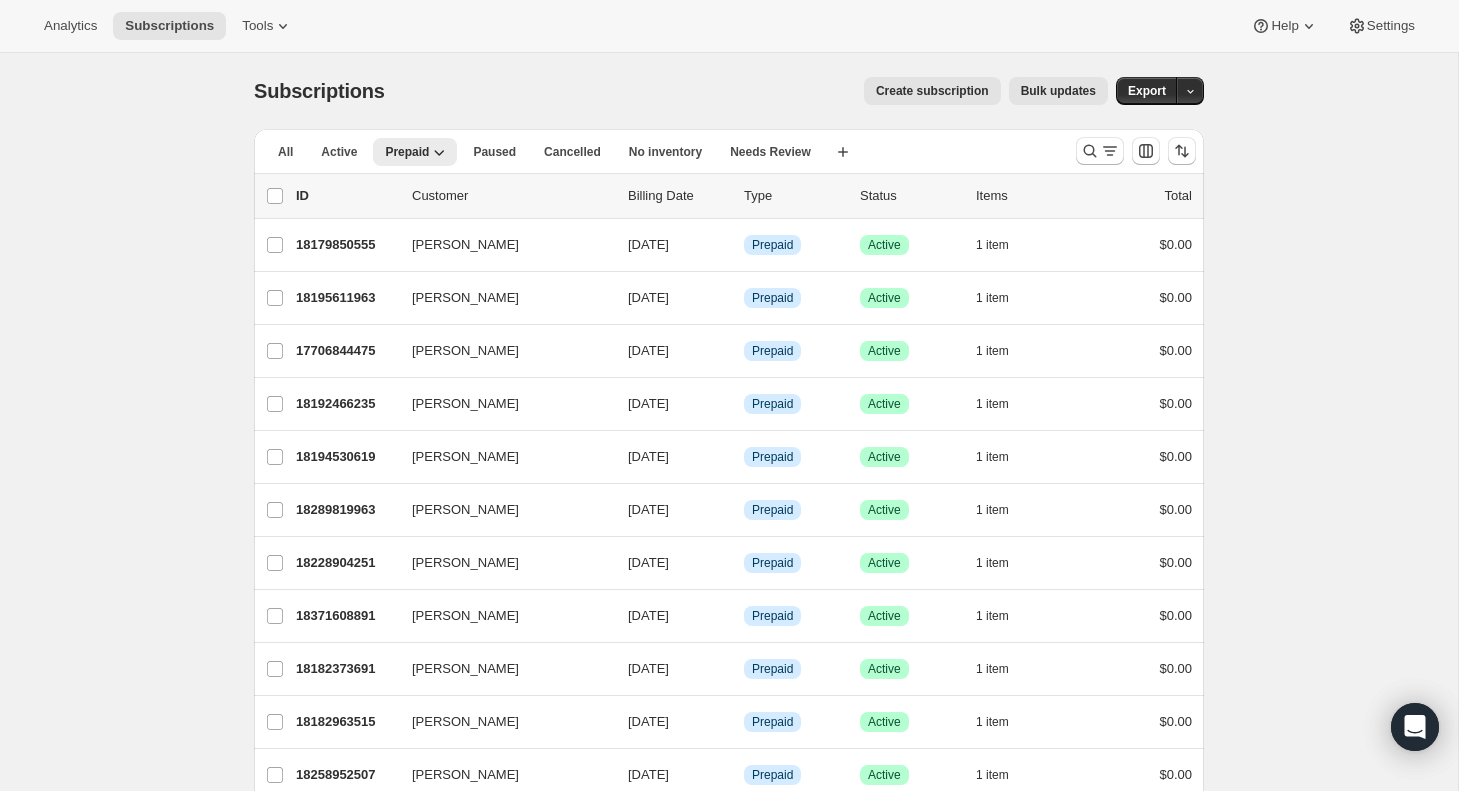
click at [329, 84] on span "Subscriptions" at bounding box center [319, 91] width 131 height 22
click at [146, 29] on span "Subscriptions" at bounding box center [169, 26] width 89 height 16
click at [1190, 90] on icon "button" at bounding box center [1190, 91] width 13 height 13
click at [1318, 96] on div "Subscriptions. This page is ready Subscriptions Create subscription Bulk update…" at bounding box center [729, 748] width 1458 height 1390
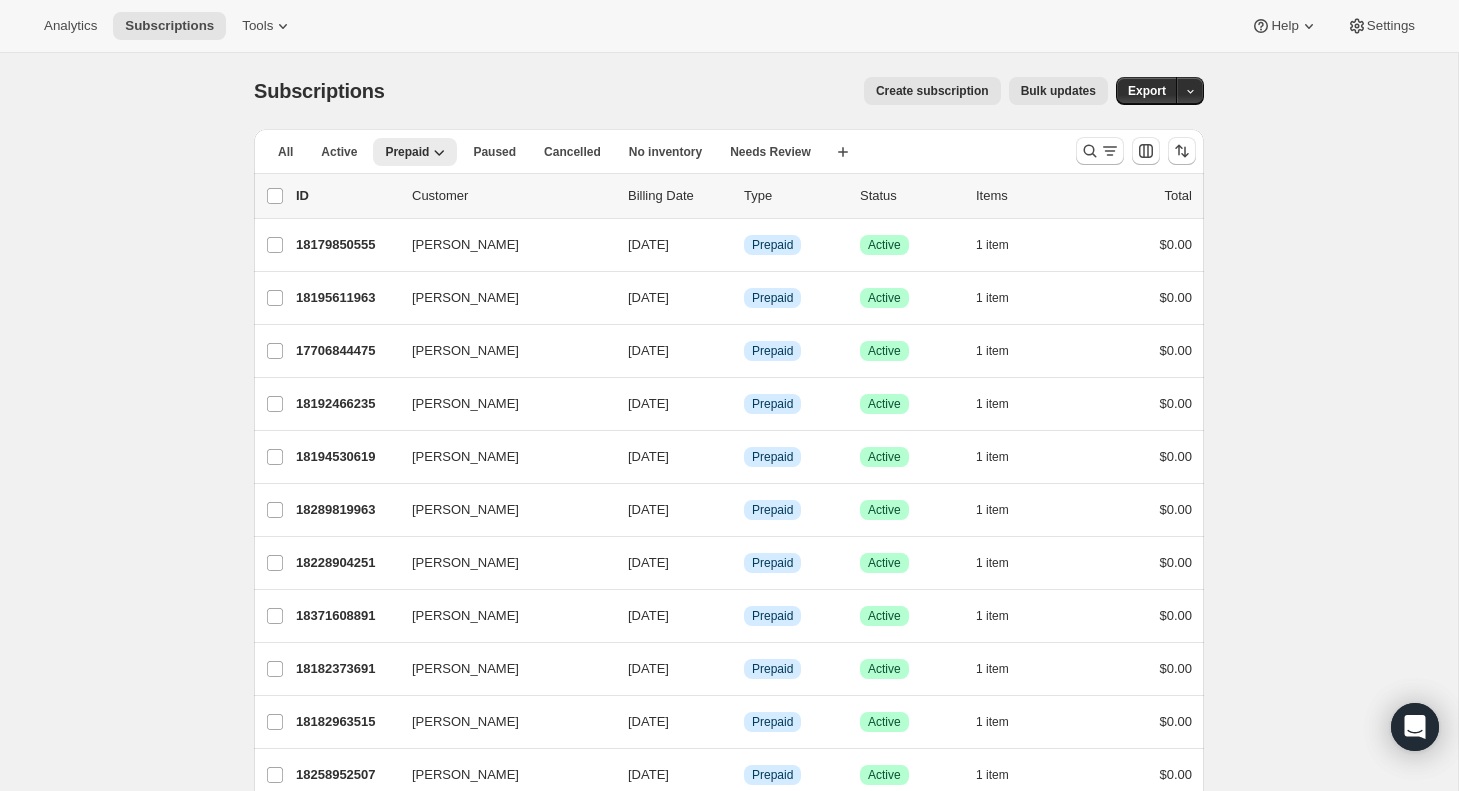
click at [1069, 89] on span "Bulk updates" at bounding box center [1058, 91] width 75 height 16
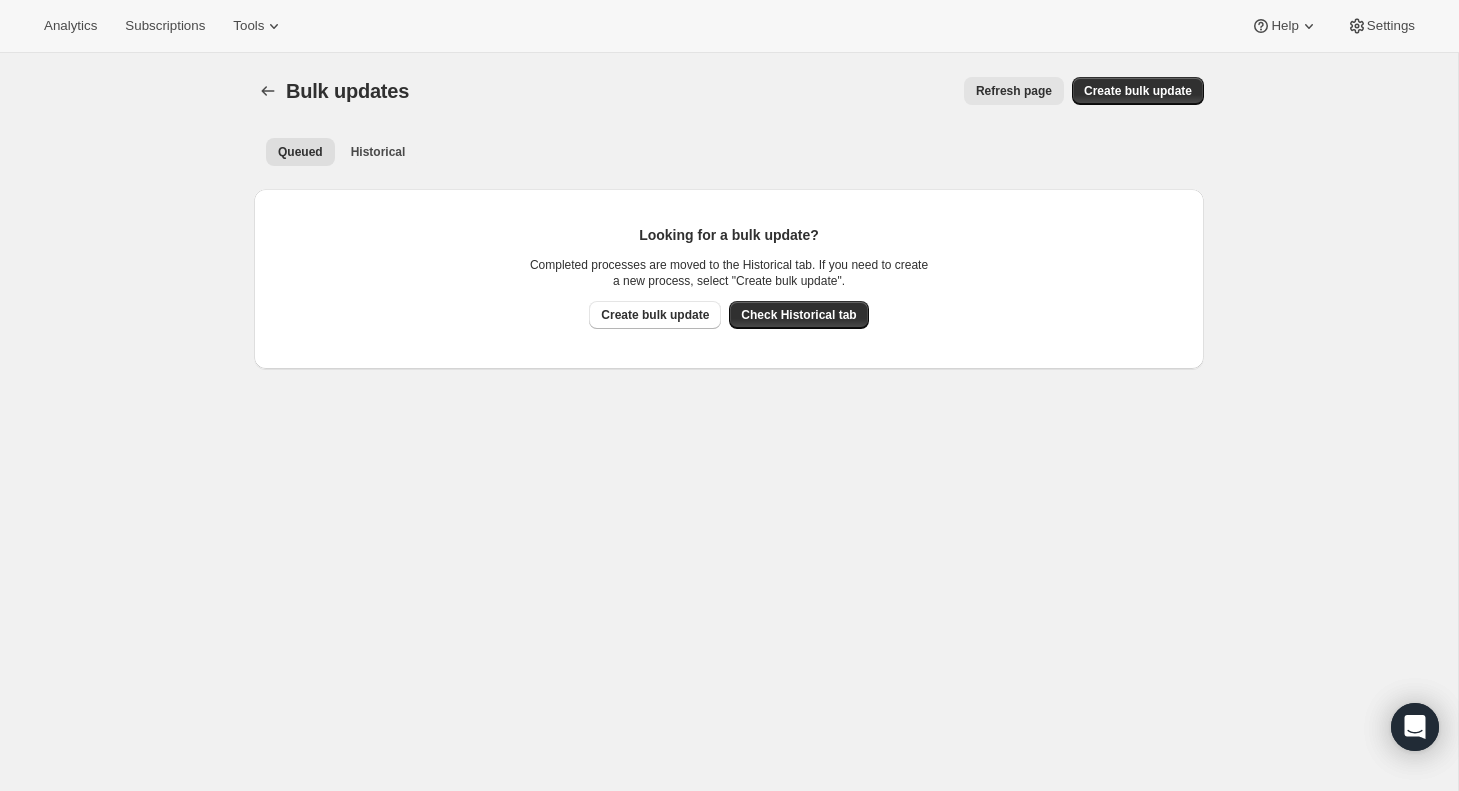
click at [689, 82] on div "Refresh page" at bounding box center [748, 91] width 631 height 28
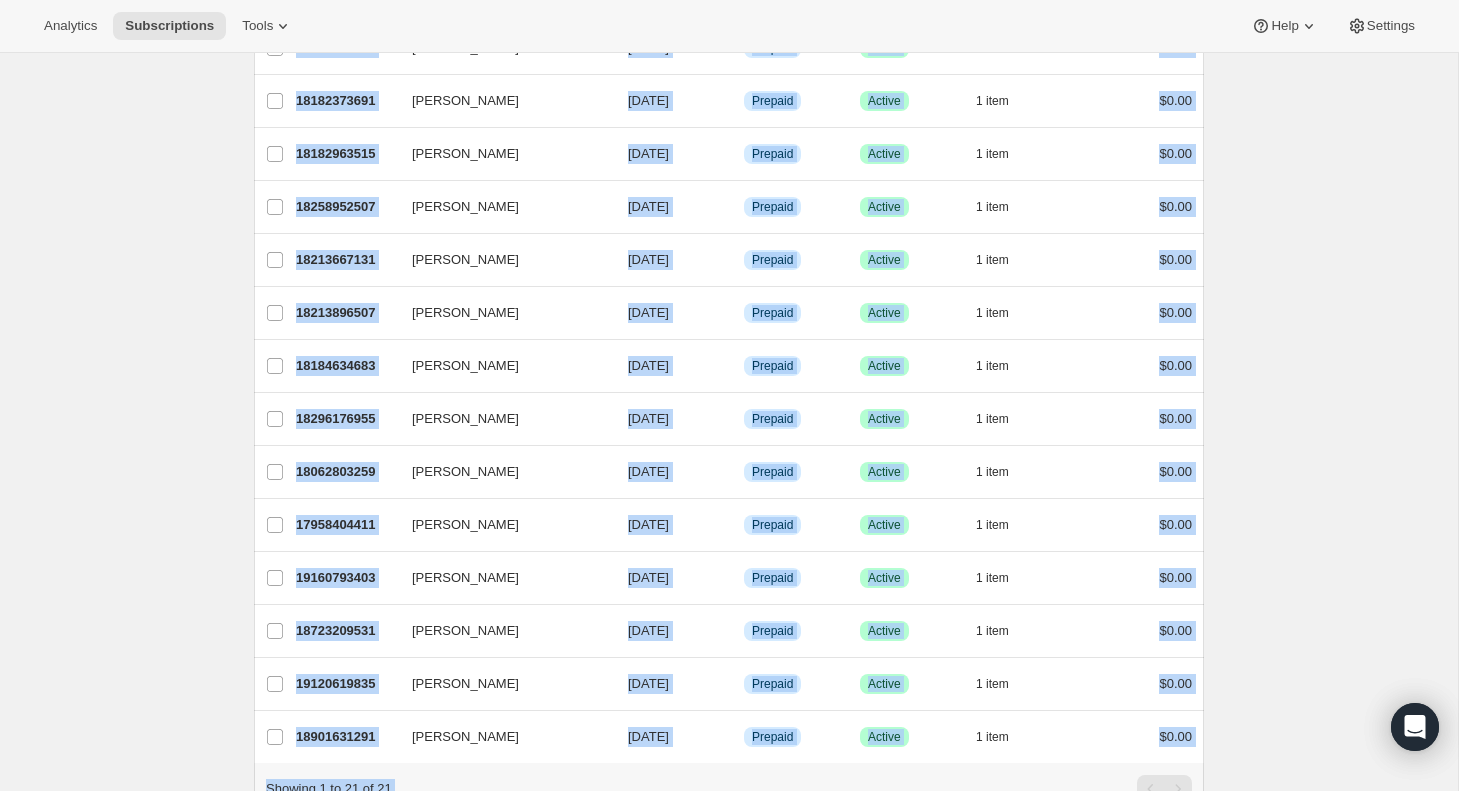
scroll to position [652, 0]
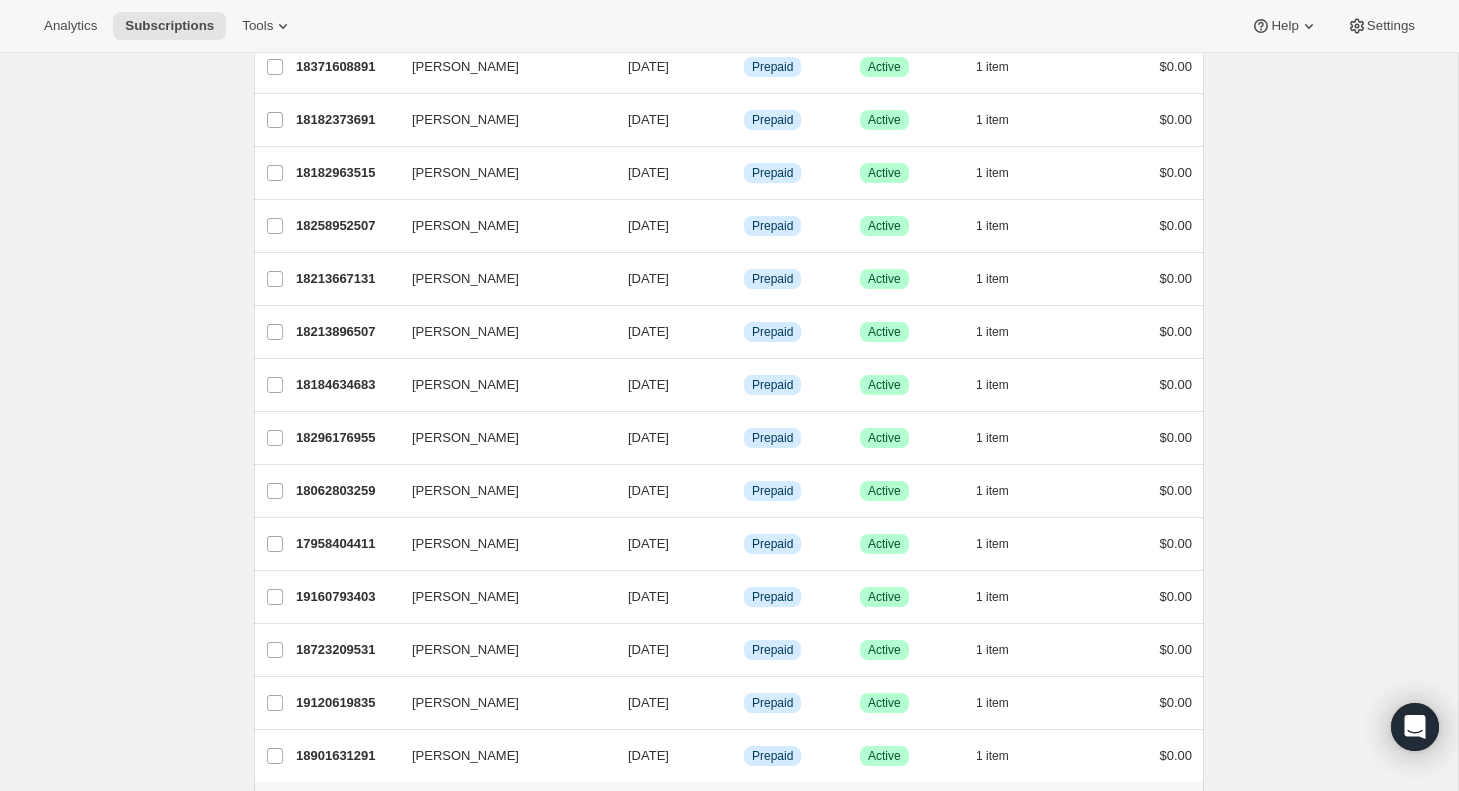
drag, startPoint x: 255, startPoint y: 67, endPoint x: 855, endPoint y: -42, distance: 609.8
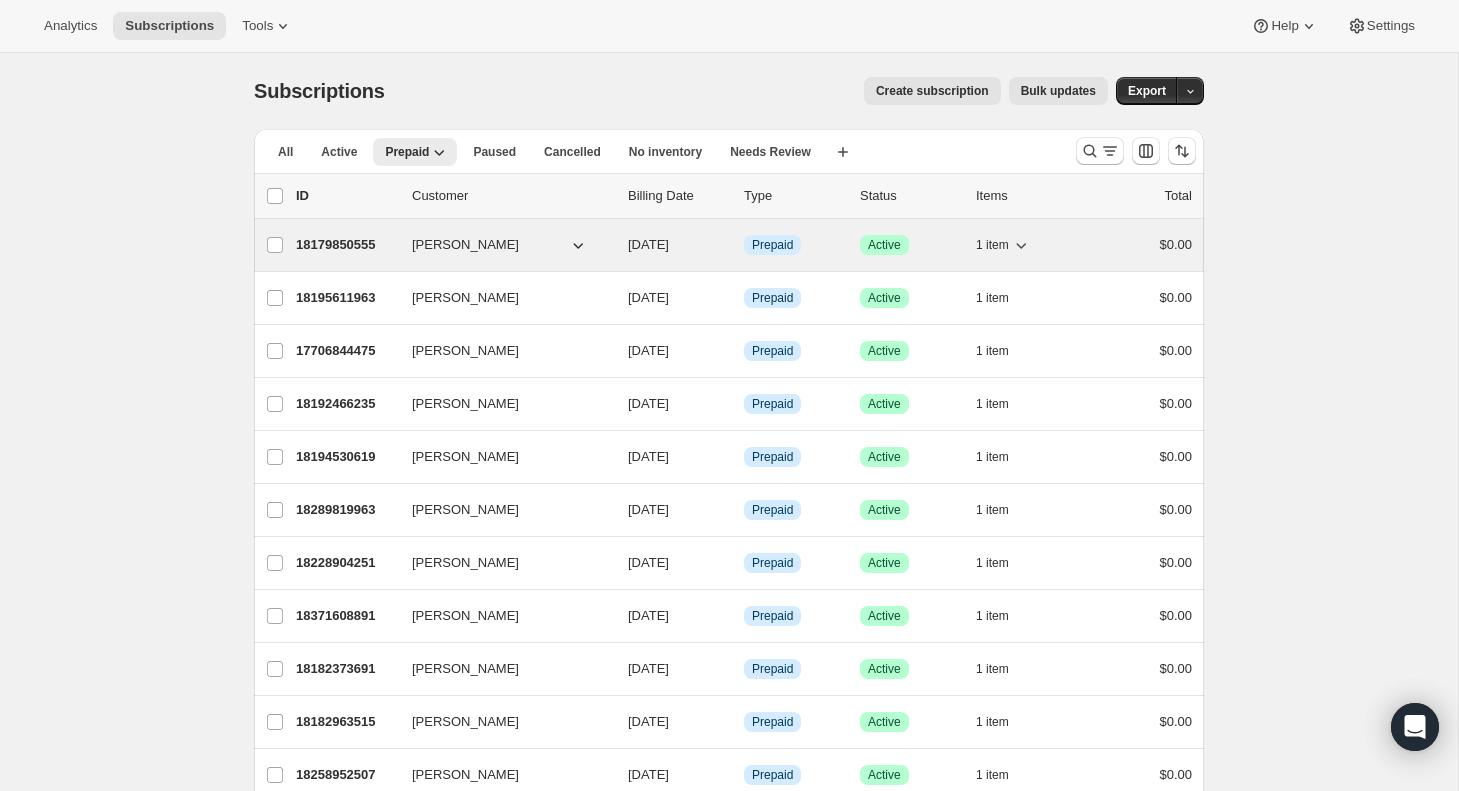
click at [433, 247] on span "[PERSON_NAME]" at bounding box center [465, 245] width 107 height 20
click at [342, 241] on p "18179850555" at bounding box center [346, 245] width 100 height 20
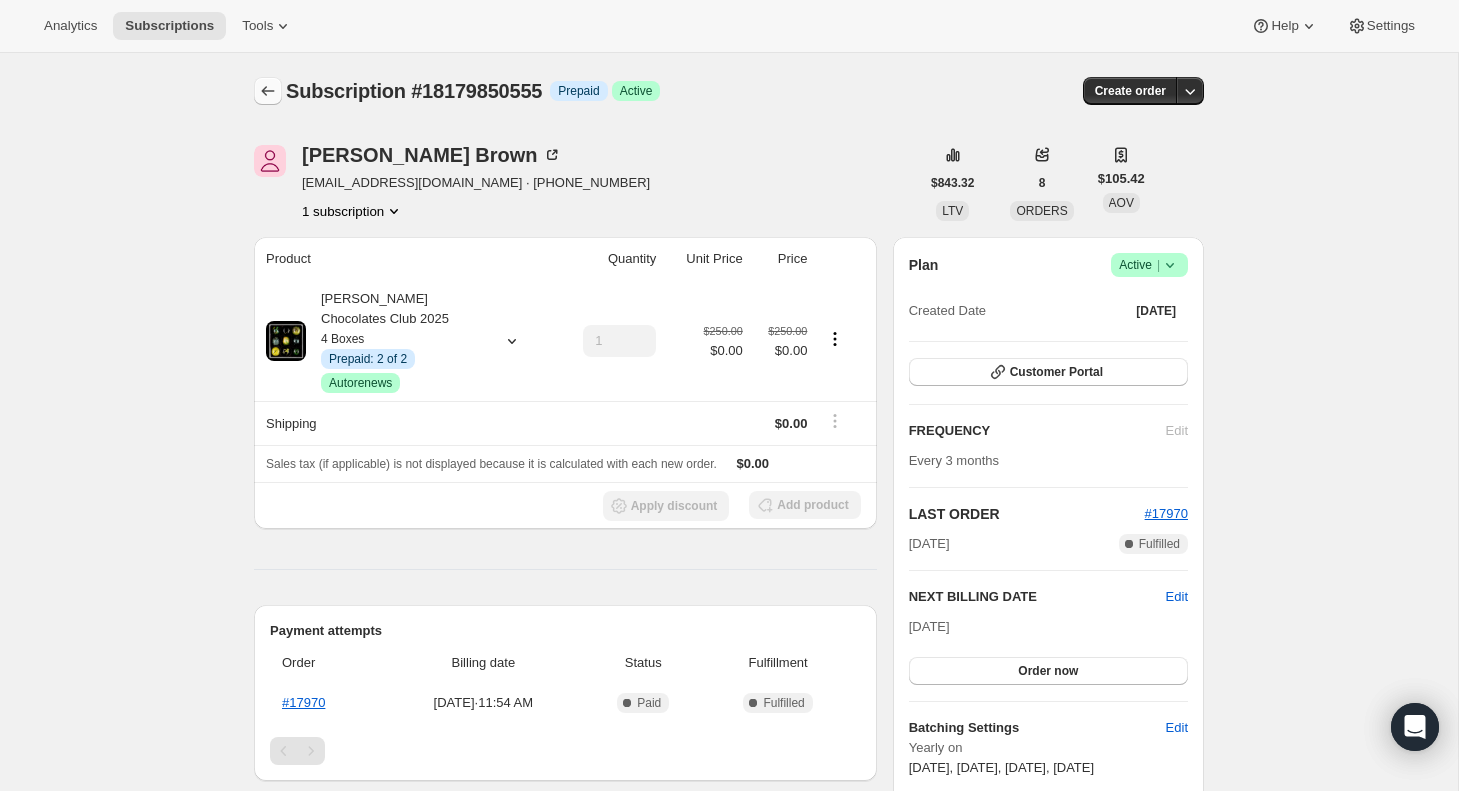
click at [267, 87] on icon "Subscriptions" at bounding box center [268, 91] width 20 height 20
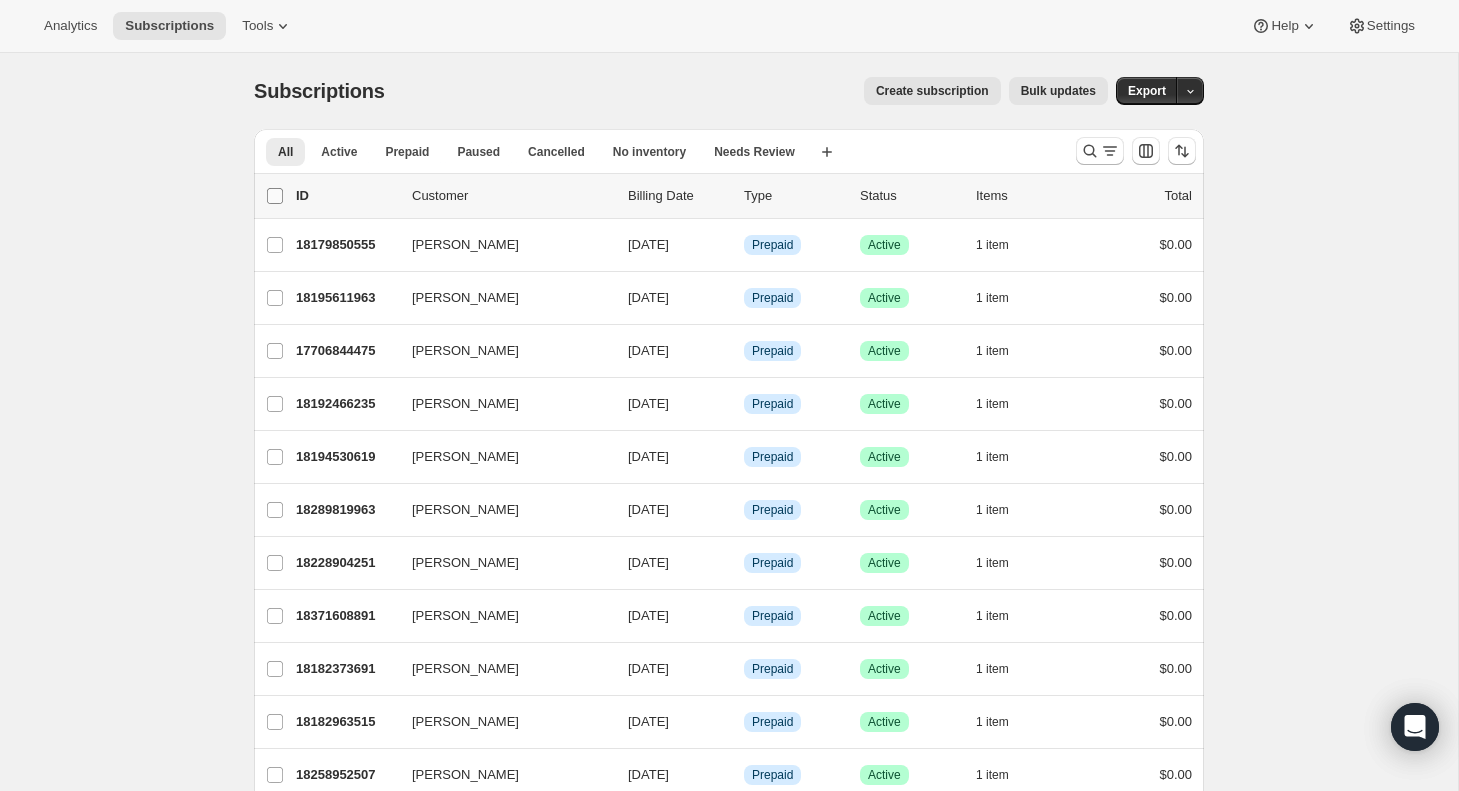
click at [280, 195] on input "0 selected" at bounding box center [275, 196] width 16 height 16
checkbox input "true"
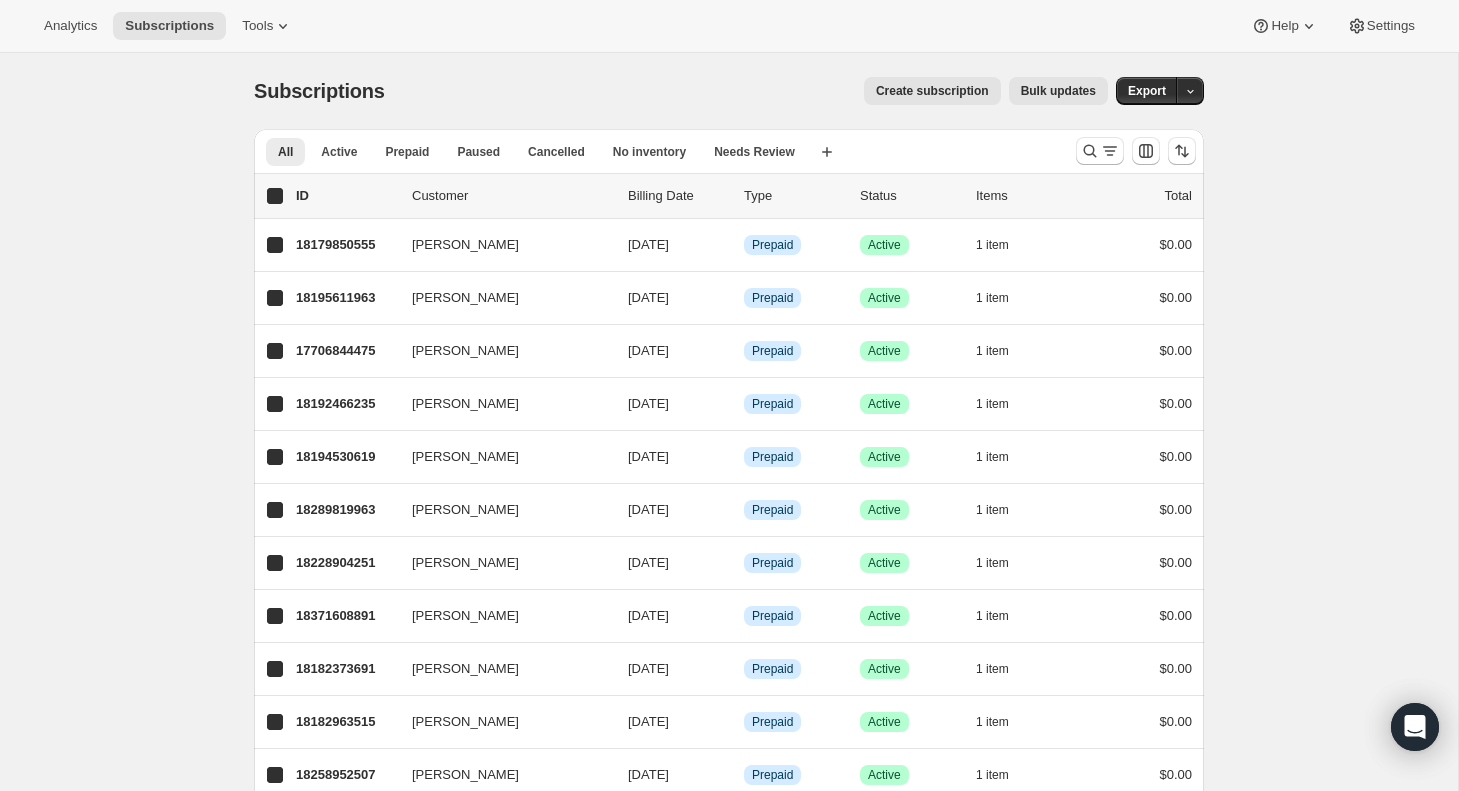
checkbox input "true"
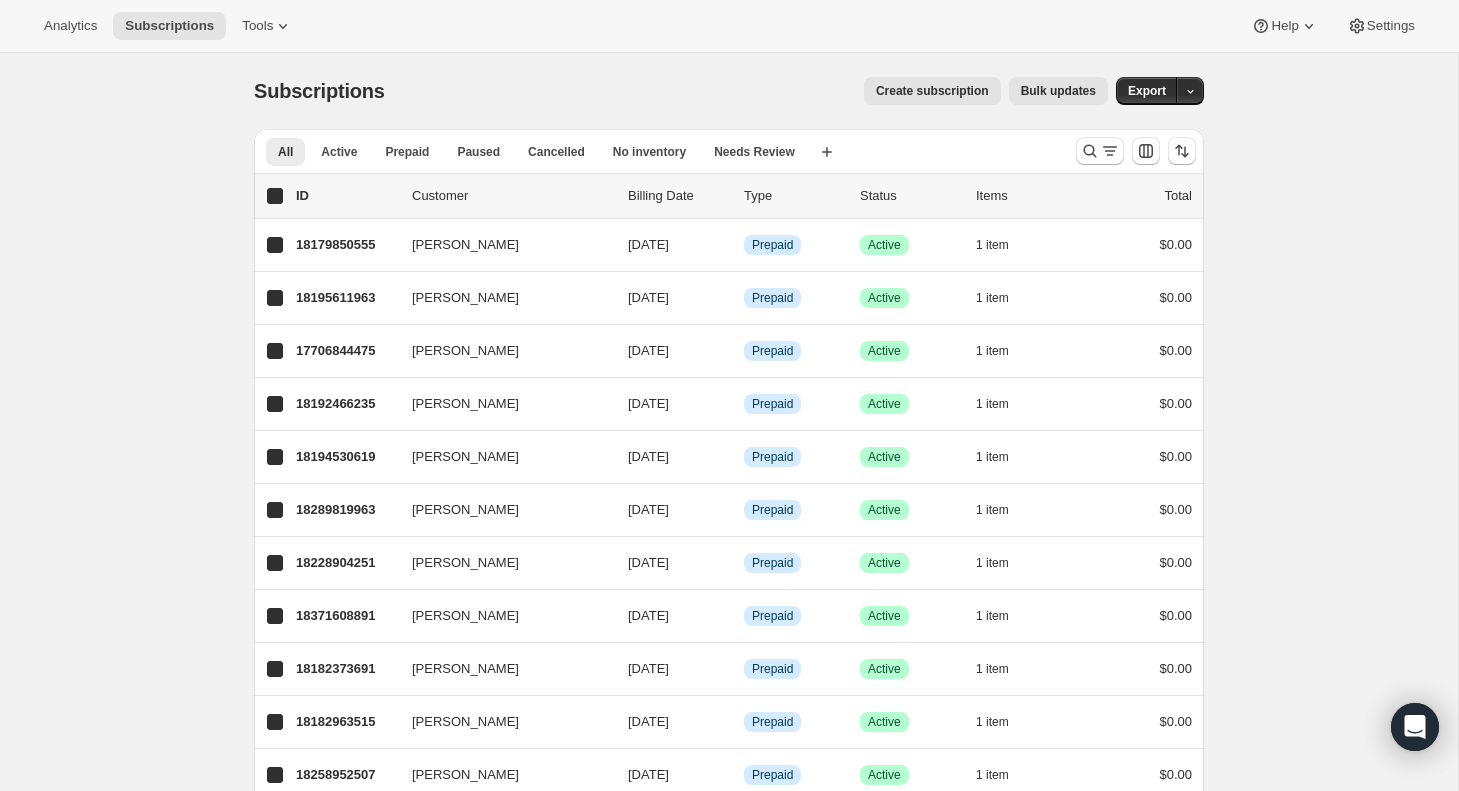
checkbox input "true"
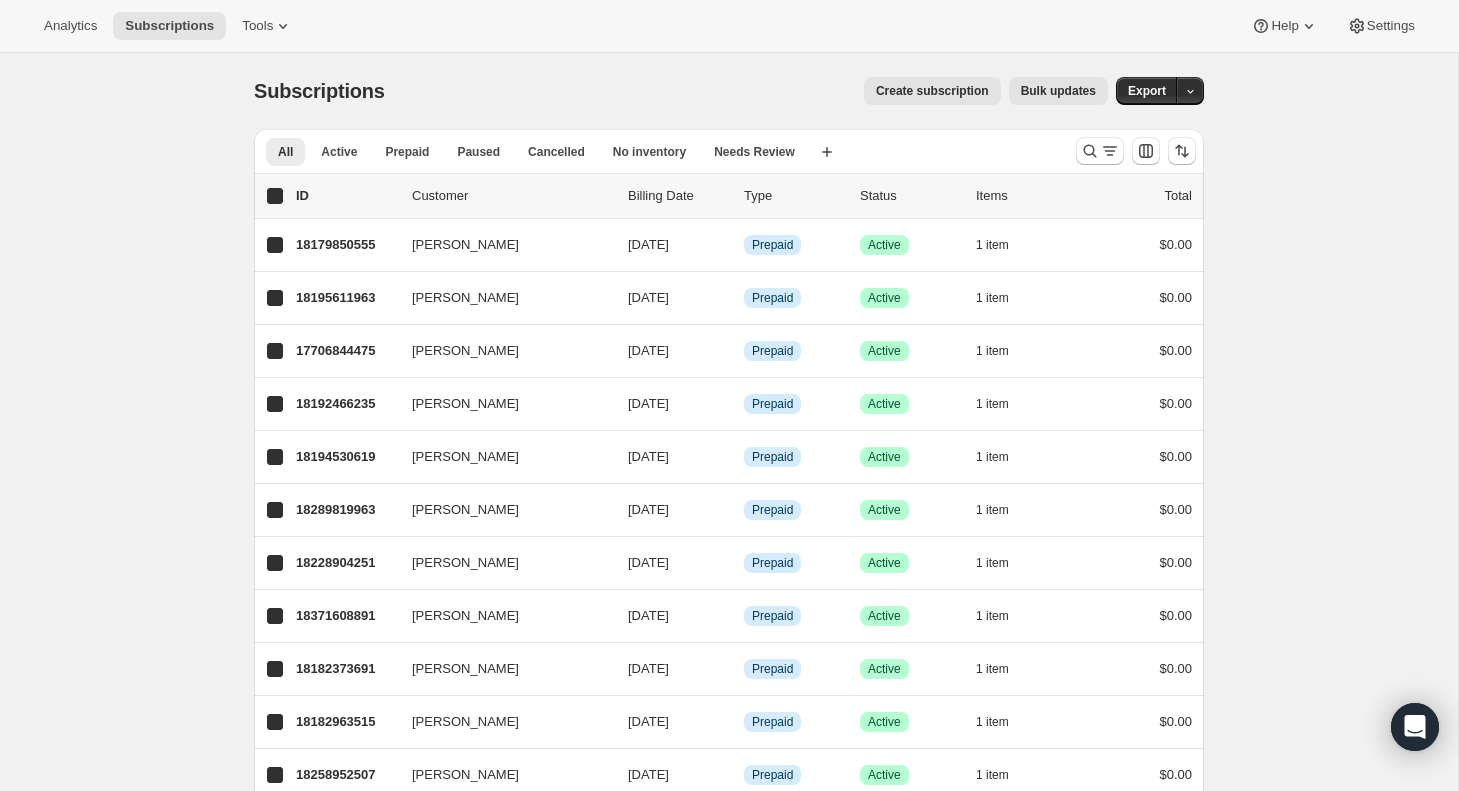
checkbox input "true"
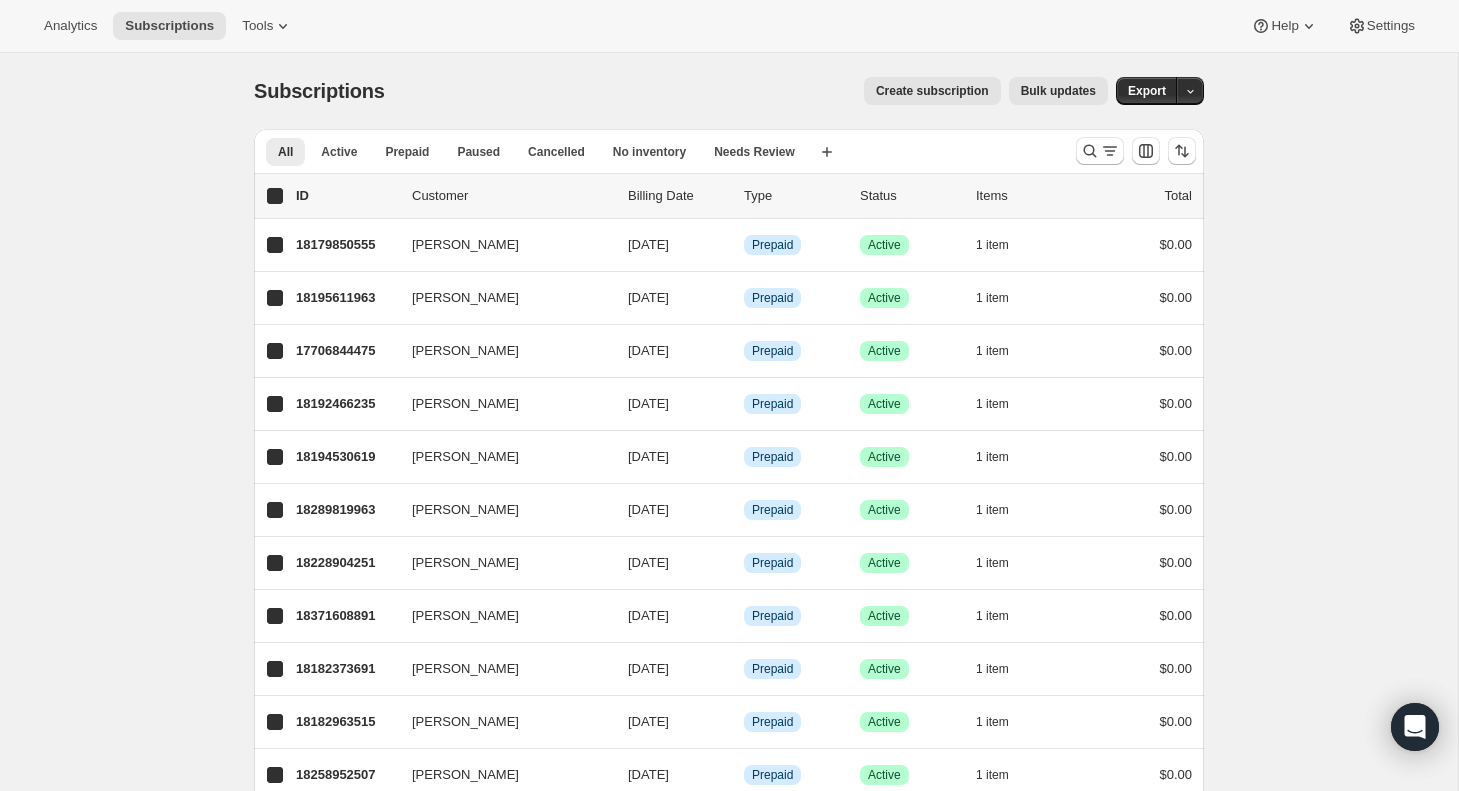
checkbox input "true"
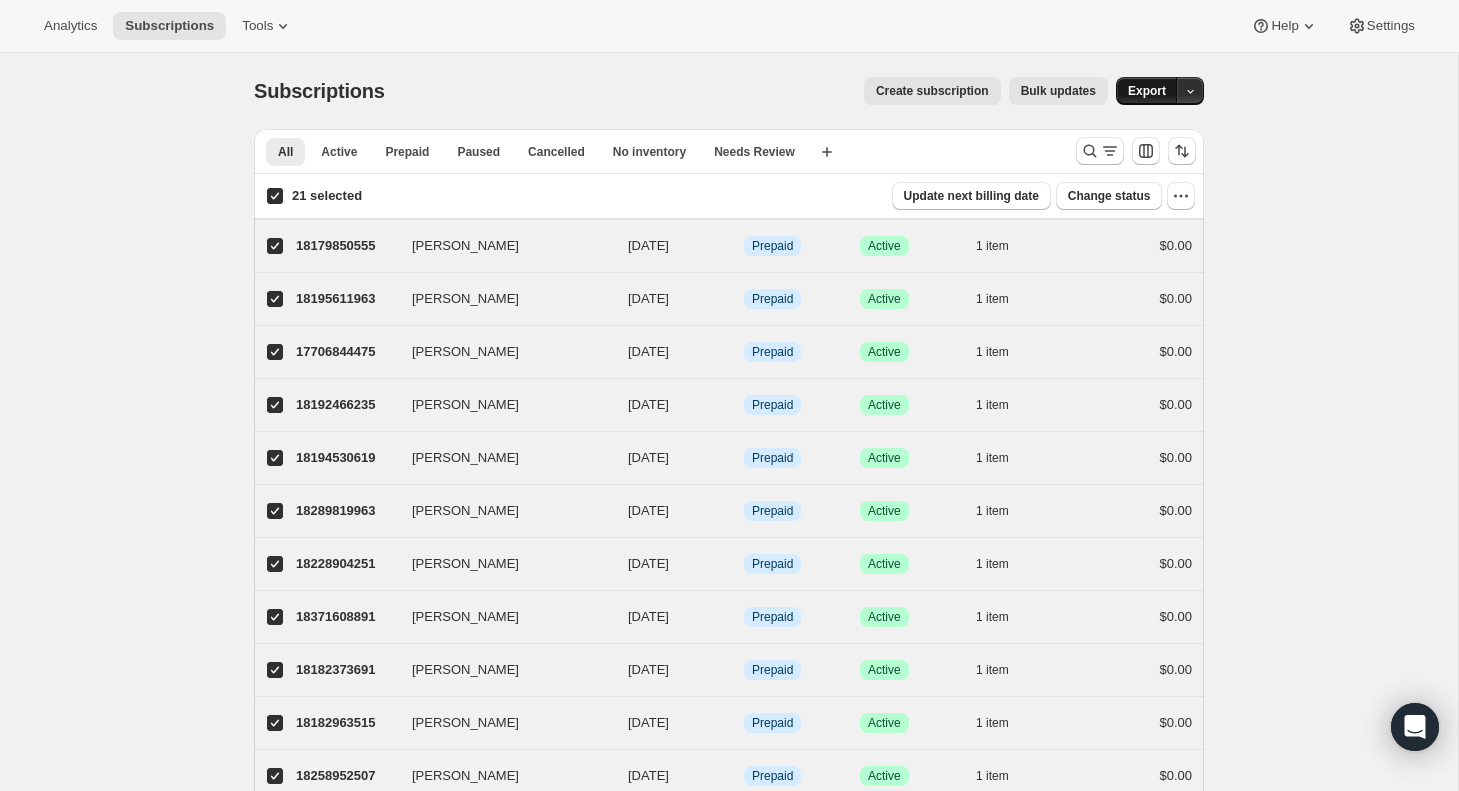
click at [1161, 88] on span "Export" at bounding box center [1147, 91] width 38 height 16
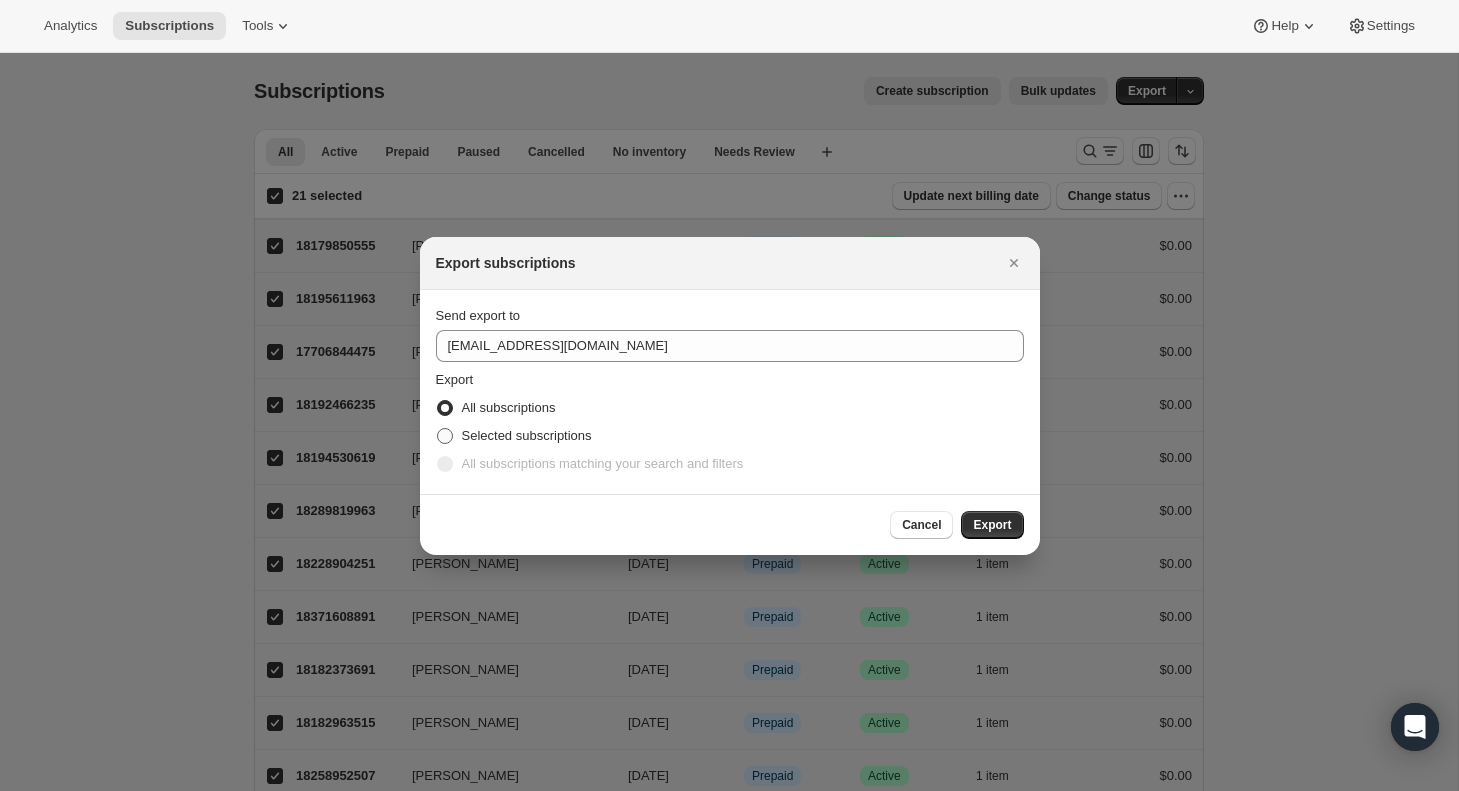
click at [446, 436] on span ":r7u:" at bounding box center [445, 436] width 16 height 16
click at [438, 429] on input "Selected subscriptions" at bounding box center [437, 428] width 1 height 1
radio input "true"
click at [444, 408] on span ":r7u:" at bounding box center [445, 408] width 16 height 16
click at [438, 401] on input "All subscriptions" at bounding box center [437, 400] width 1 height 1
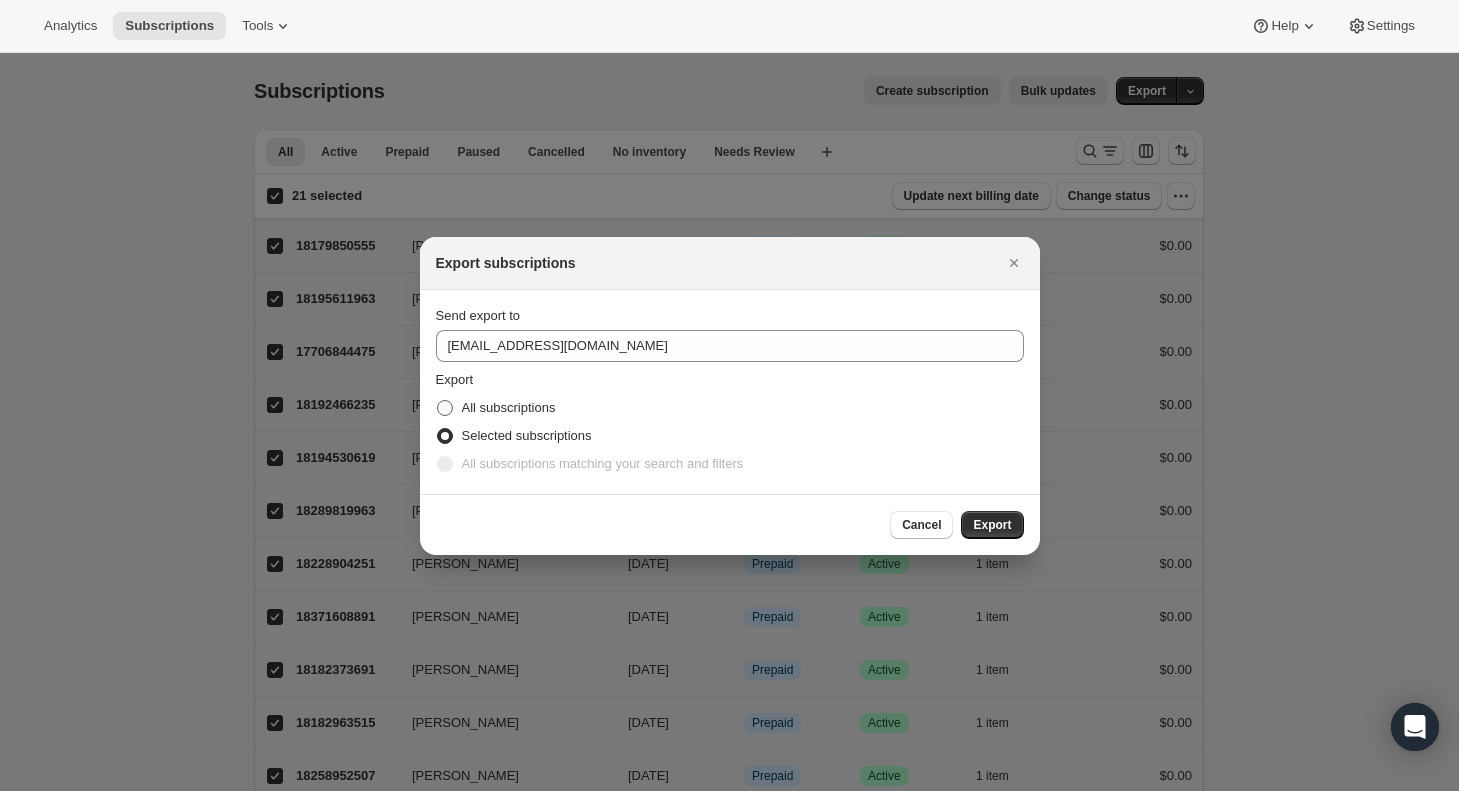
radio input "true"
click at [1015, 261] on icon "Close" at bounding box center [1013, 263] width 8 height 8
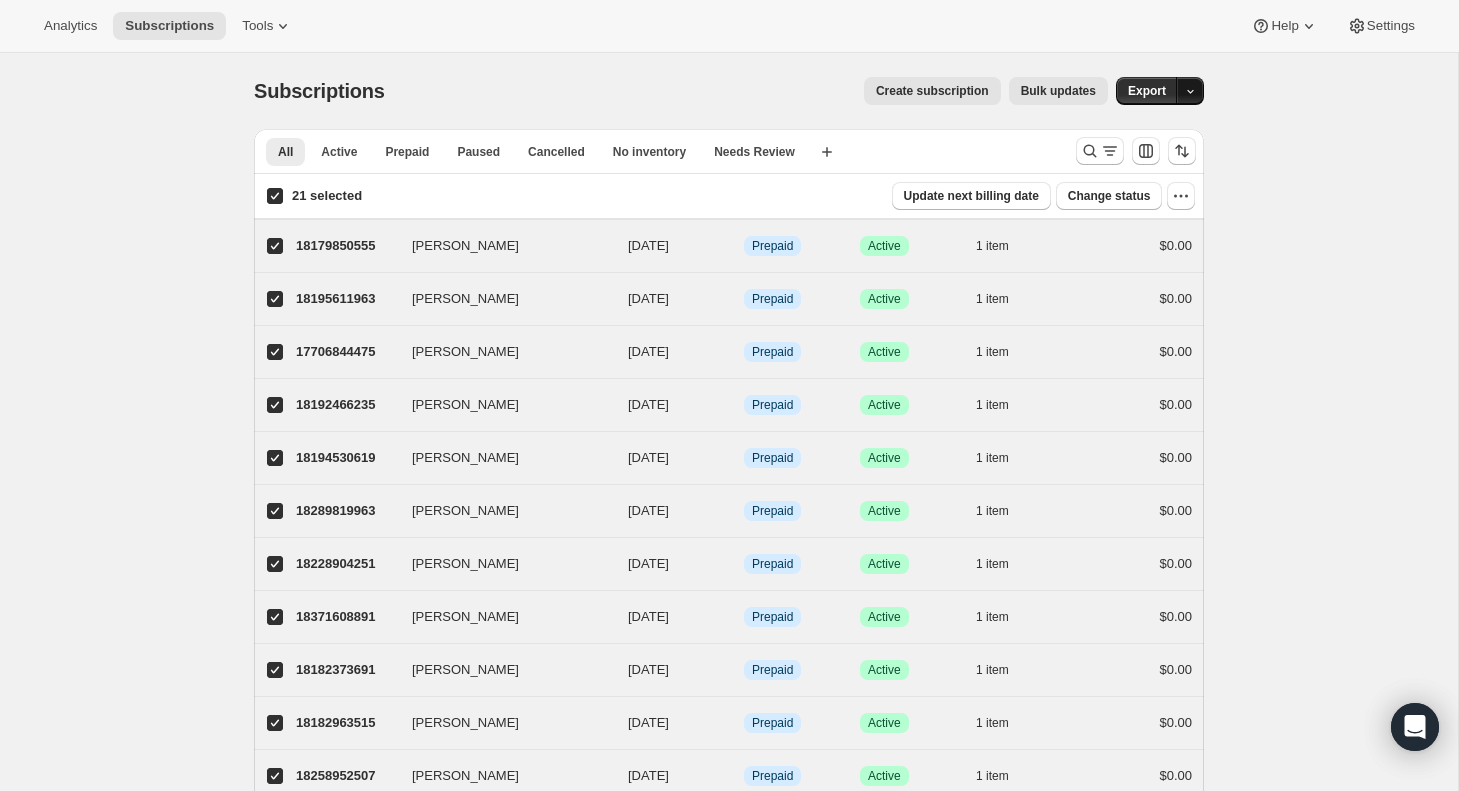
click at [1202, 86] on button "button" at bounding box center [1190, 91] width 28 height 28
click at [1129, 129] on span "Subscription data" at bounding box center [1084, 132] width 100 height 15
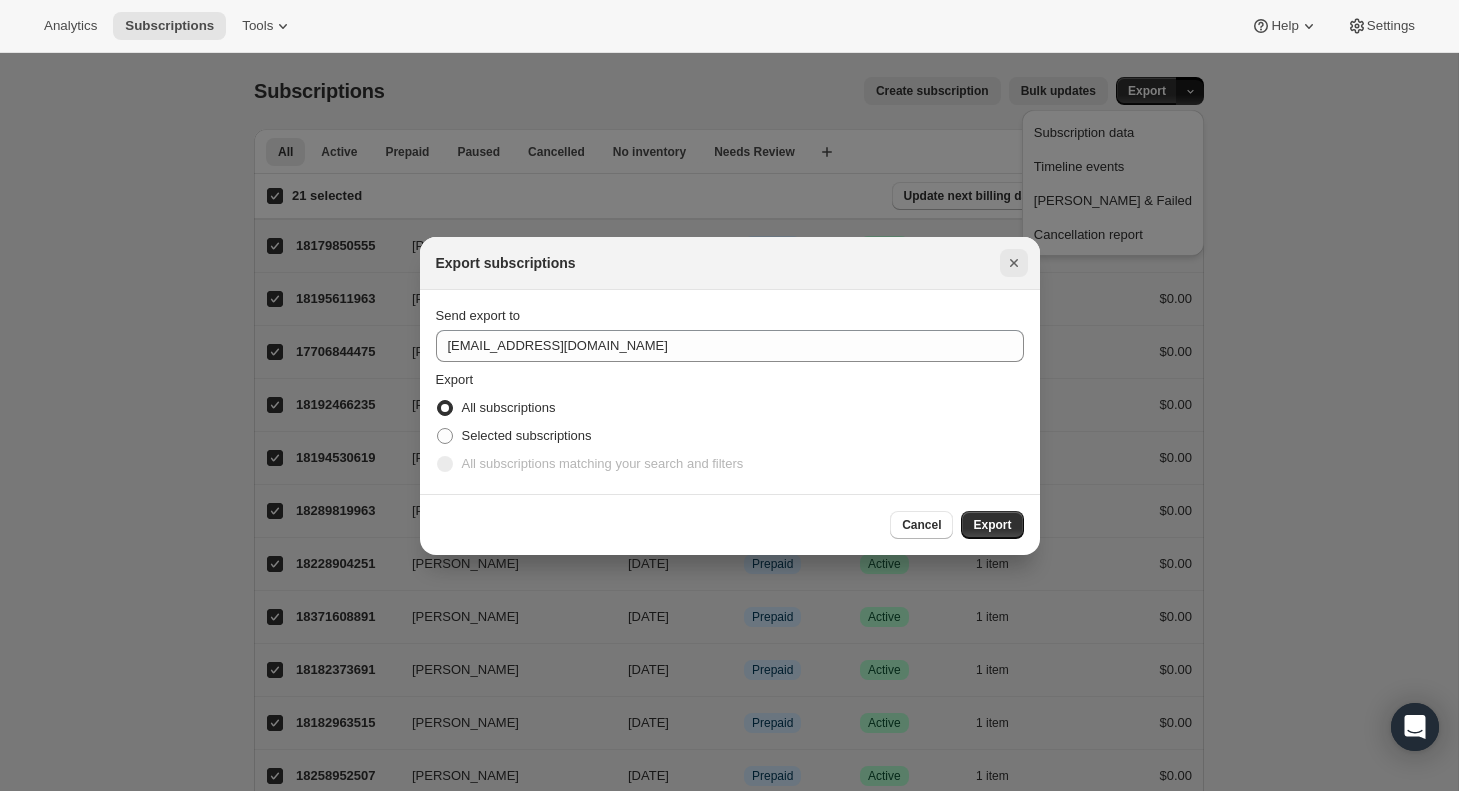
click at [1013, 260] on icon "Close" at bounding box center [1014, 263] width 20 height 20
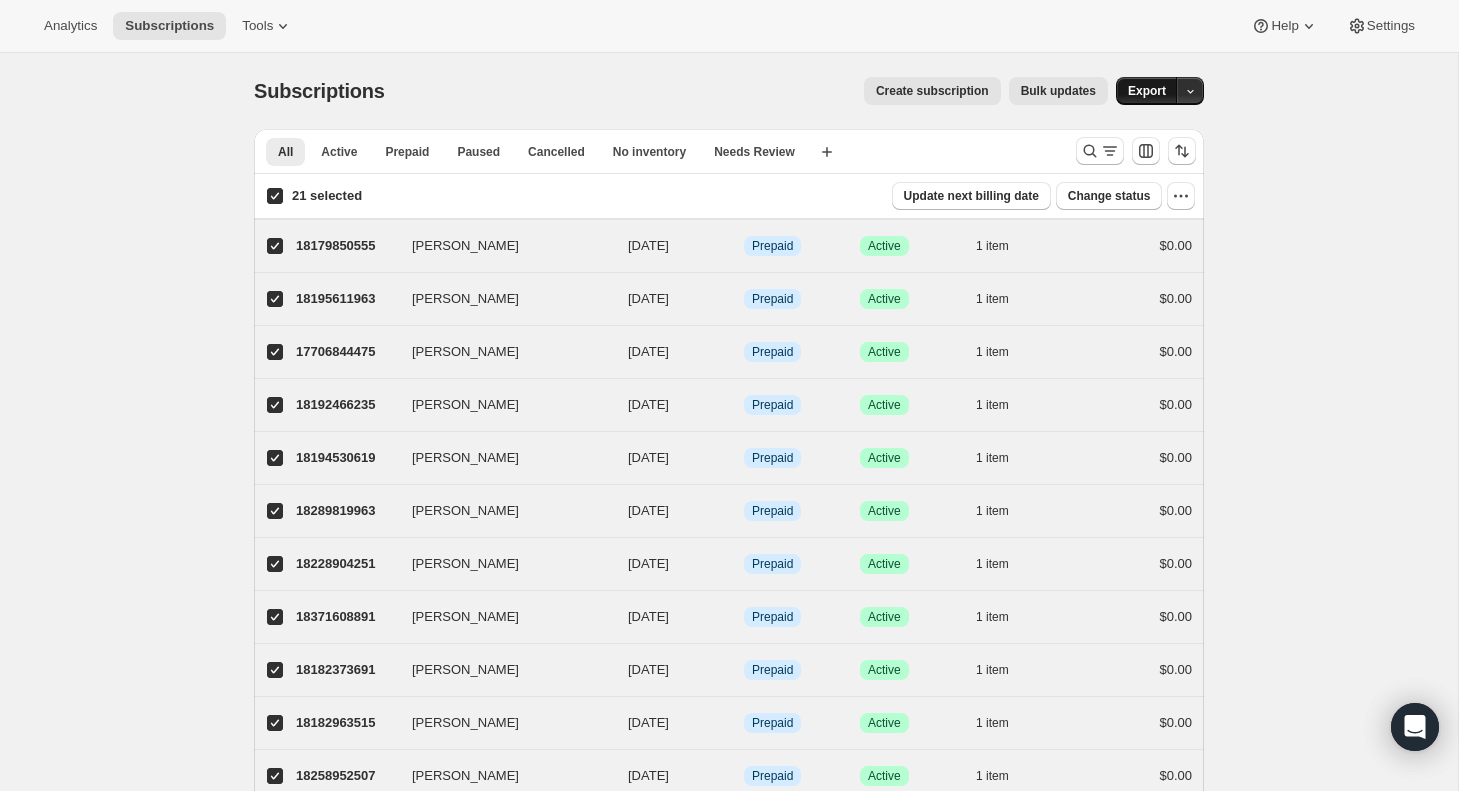
click at [1163, 90] on span "Export" at bounding box center [1147, 91] width 38 height 16
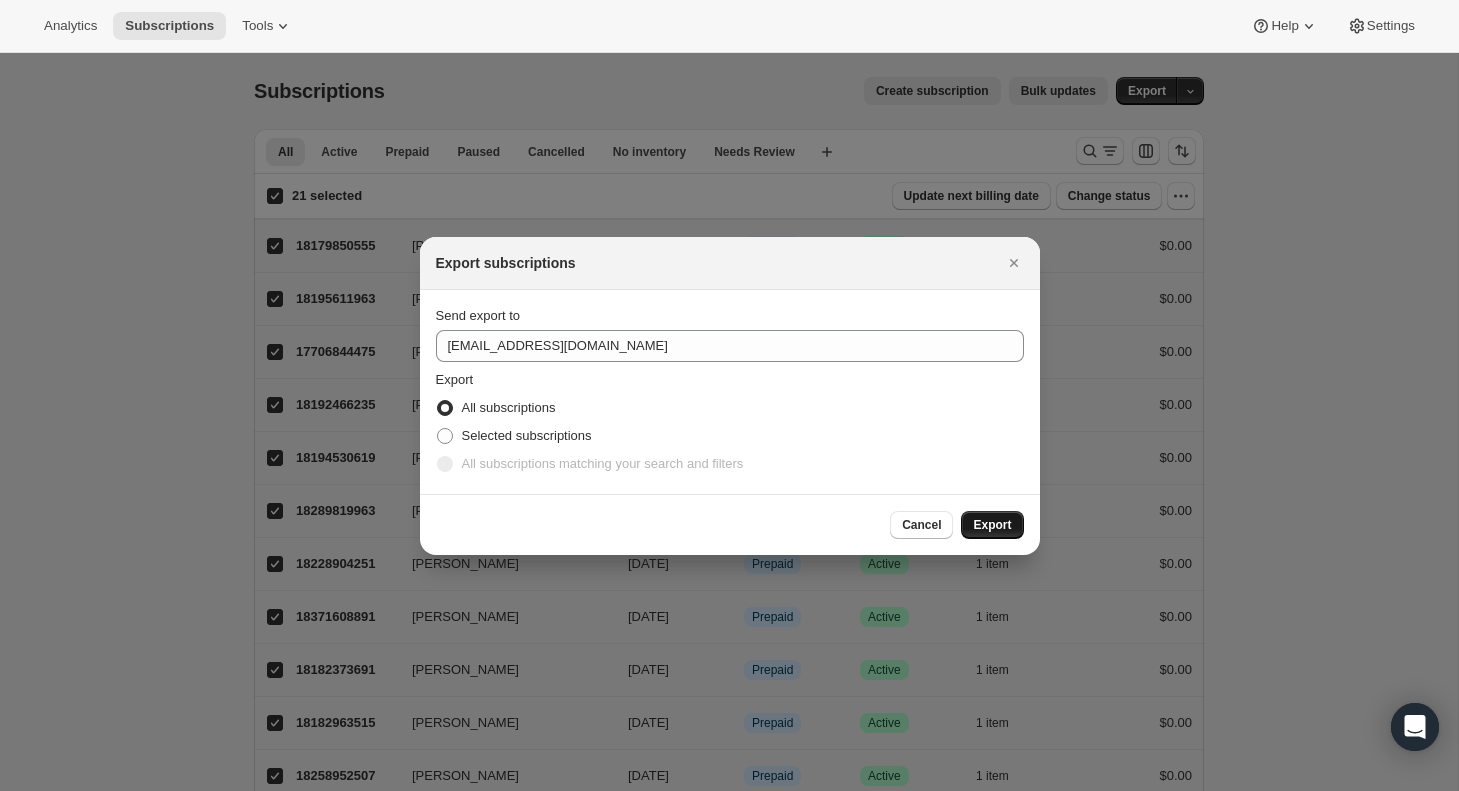
click at [992, 522] on span "Export" at bounding box center [992, 525] width 38 height 16
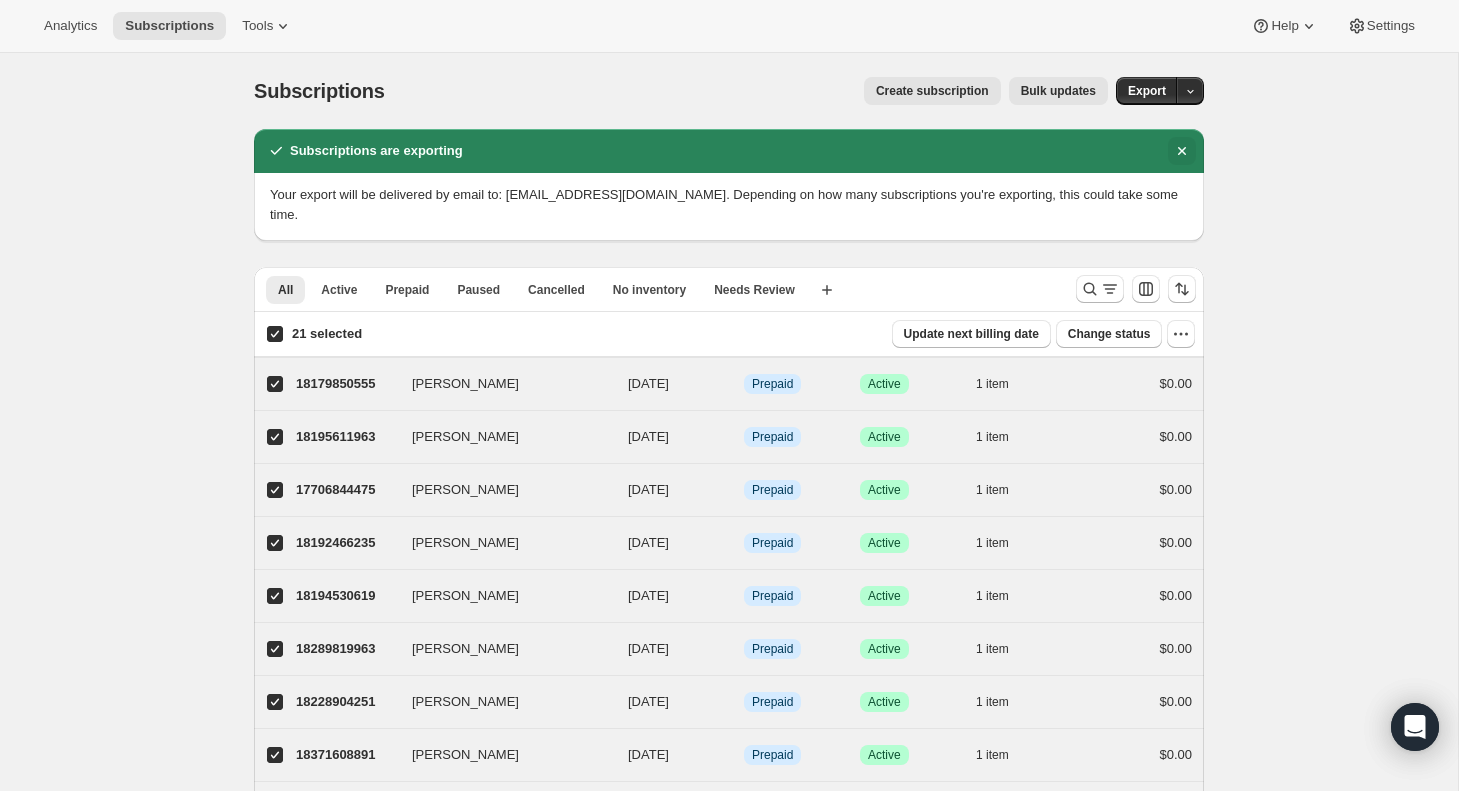
click at [1184, 153] on icon "Dismiss notification" at bounding box center [1182, 151] width 8 height 8
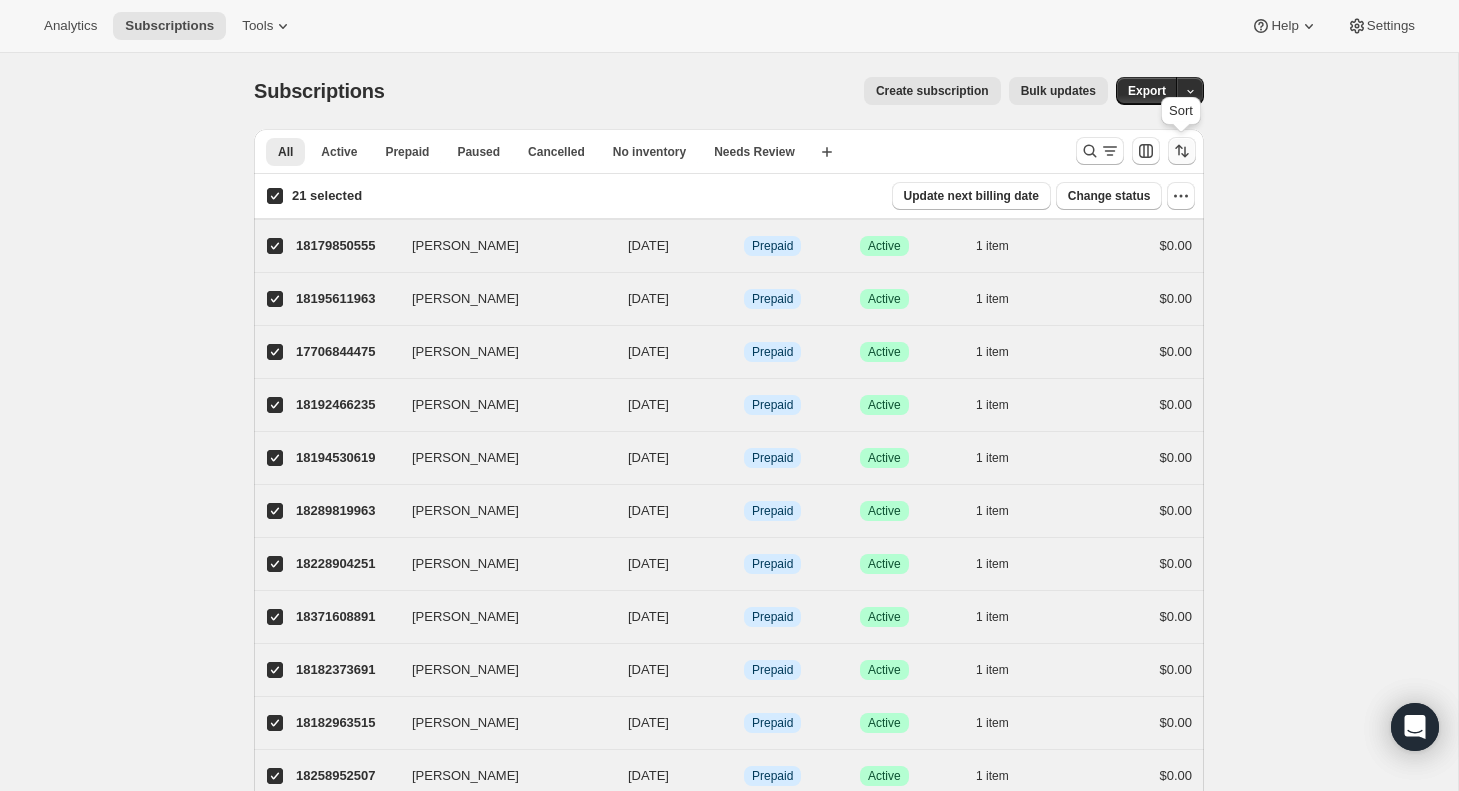
click at [1190, 147] on icon "Sort the results" at bounding box center [1182, 151] width 20 height 20
click at [1299, 173] on div "Subscriptions. This page is ready Subscriptions Create subscription Bulk update…" at bounding box center [729, 748] width 1458 height 1391
click at [1145, 154] on icon "Customize table column order and visibility" at bounding box center [1146, 151] width 20 height 20
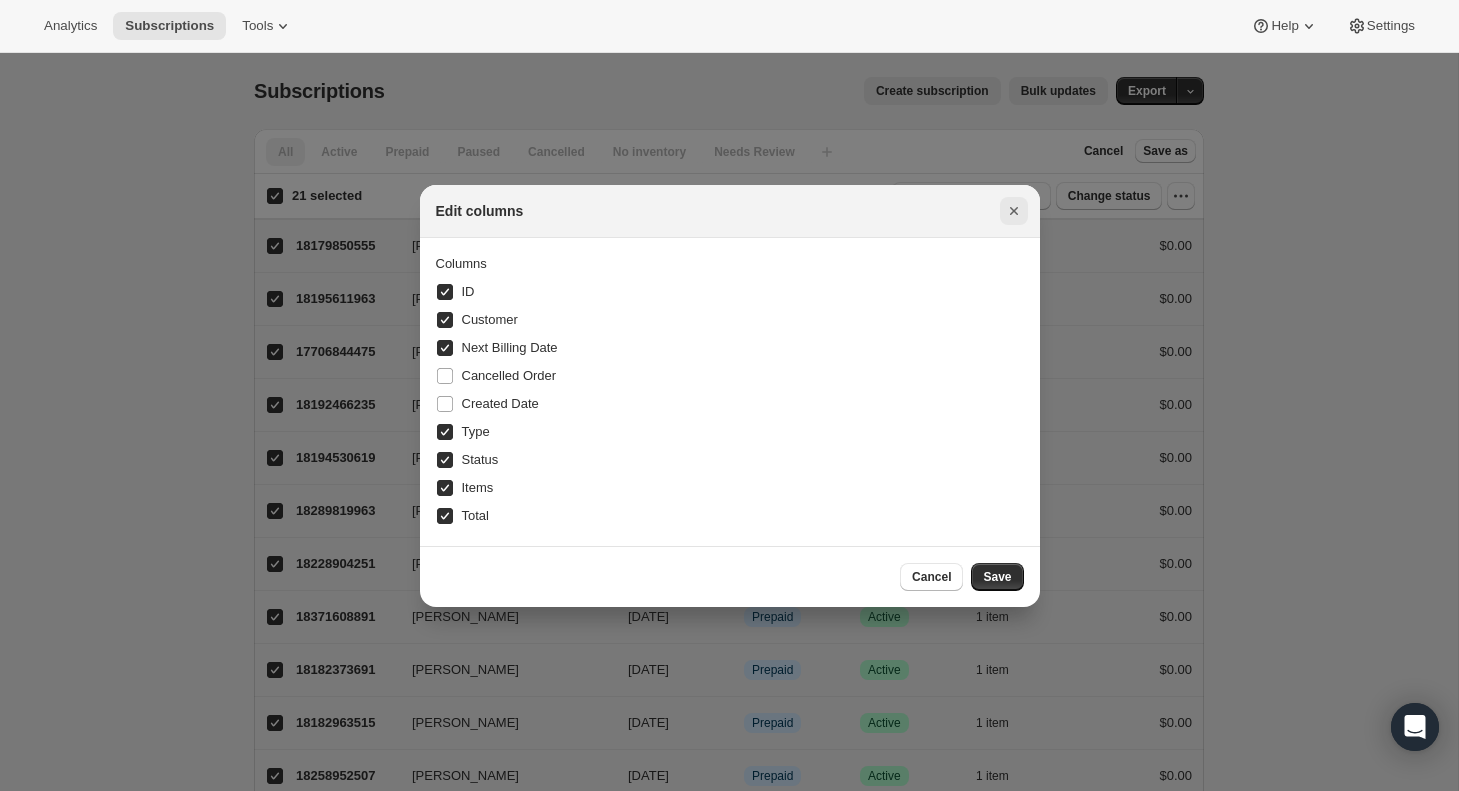
click at [1014, 203] on icon "Close" at bounding box center [1014, 211] width 20 height 20
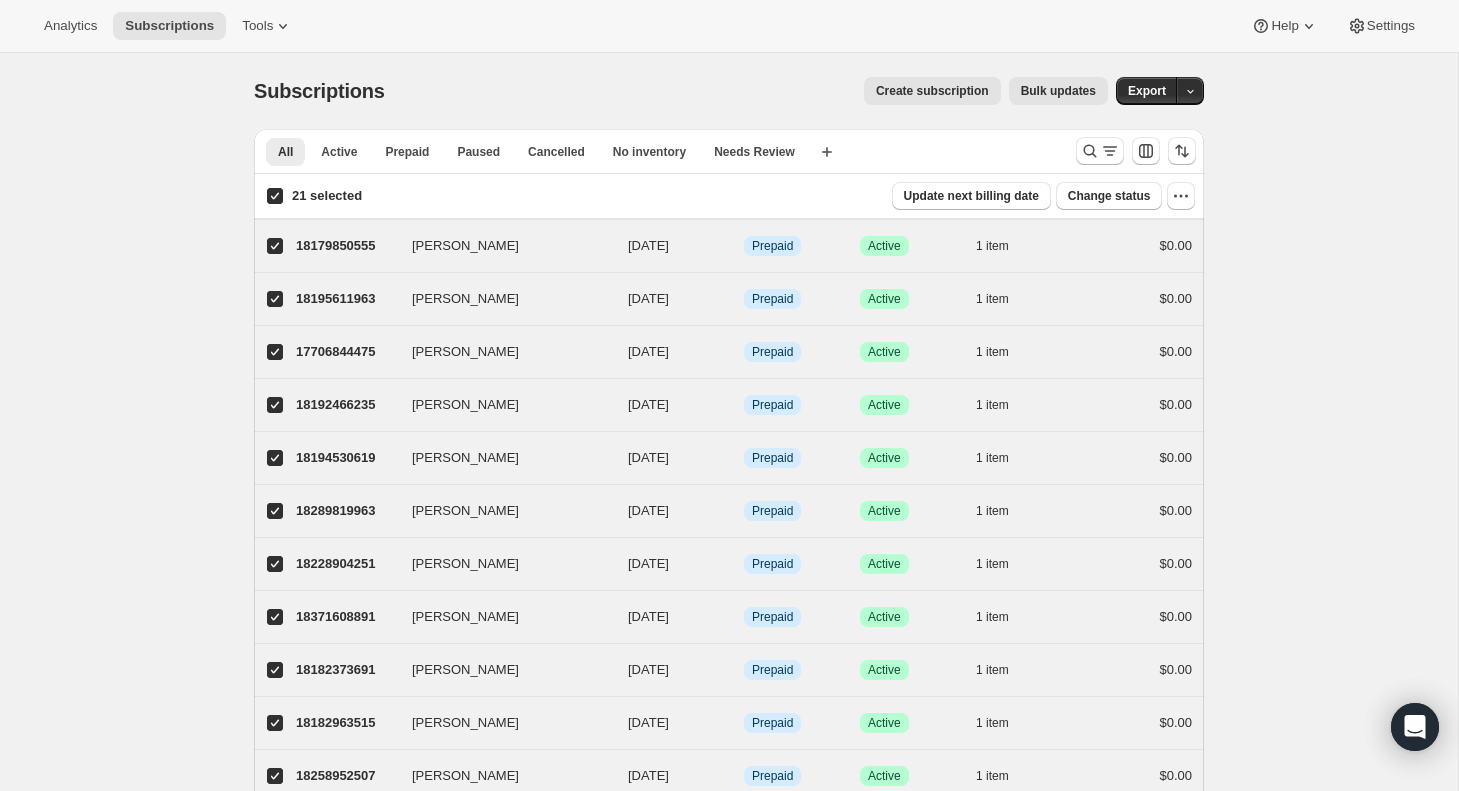
click at [173, 252] on div "Subscriptions. This page is ready Subscriptions Create subscription Bulk update…" at bounding box center [729, 748] width 1458 height 1391
click at [276, 191] on input "21 selected" at bounding box center [275, 196] width 16 height 16
checkbox input "false"
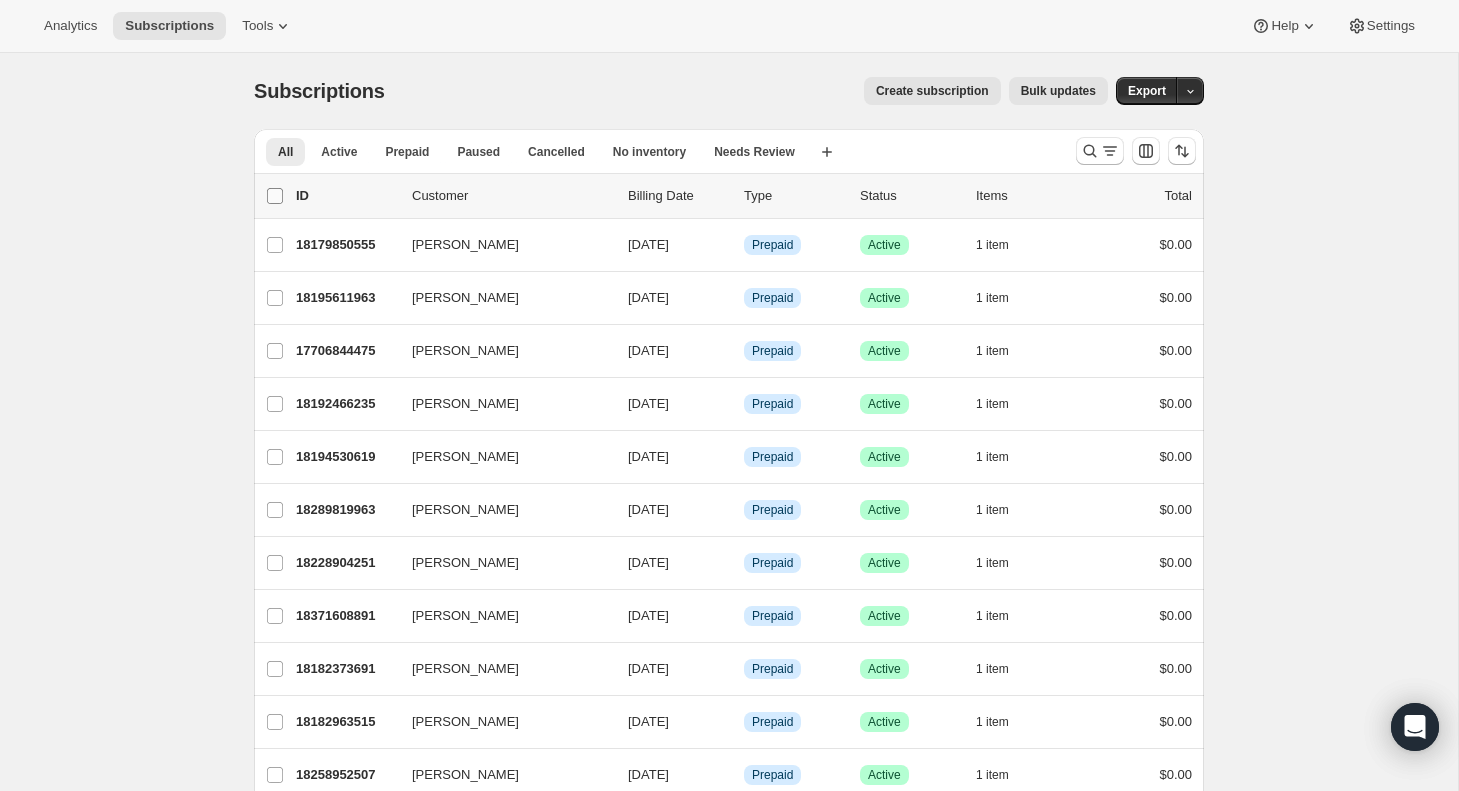
checkbox input "false"
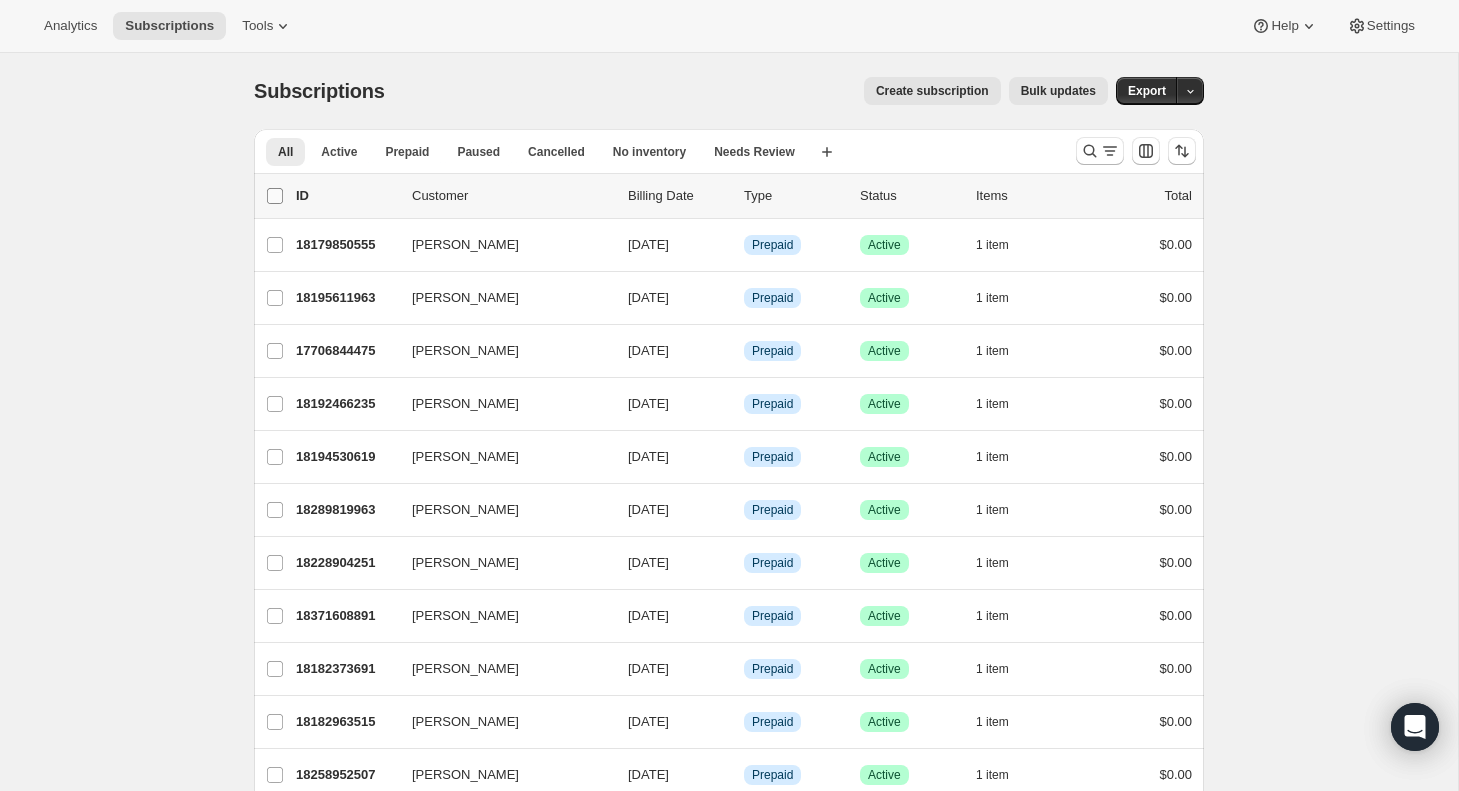
checkbox input "false"
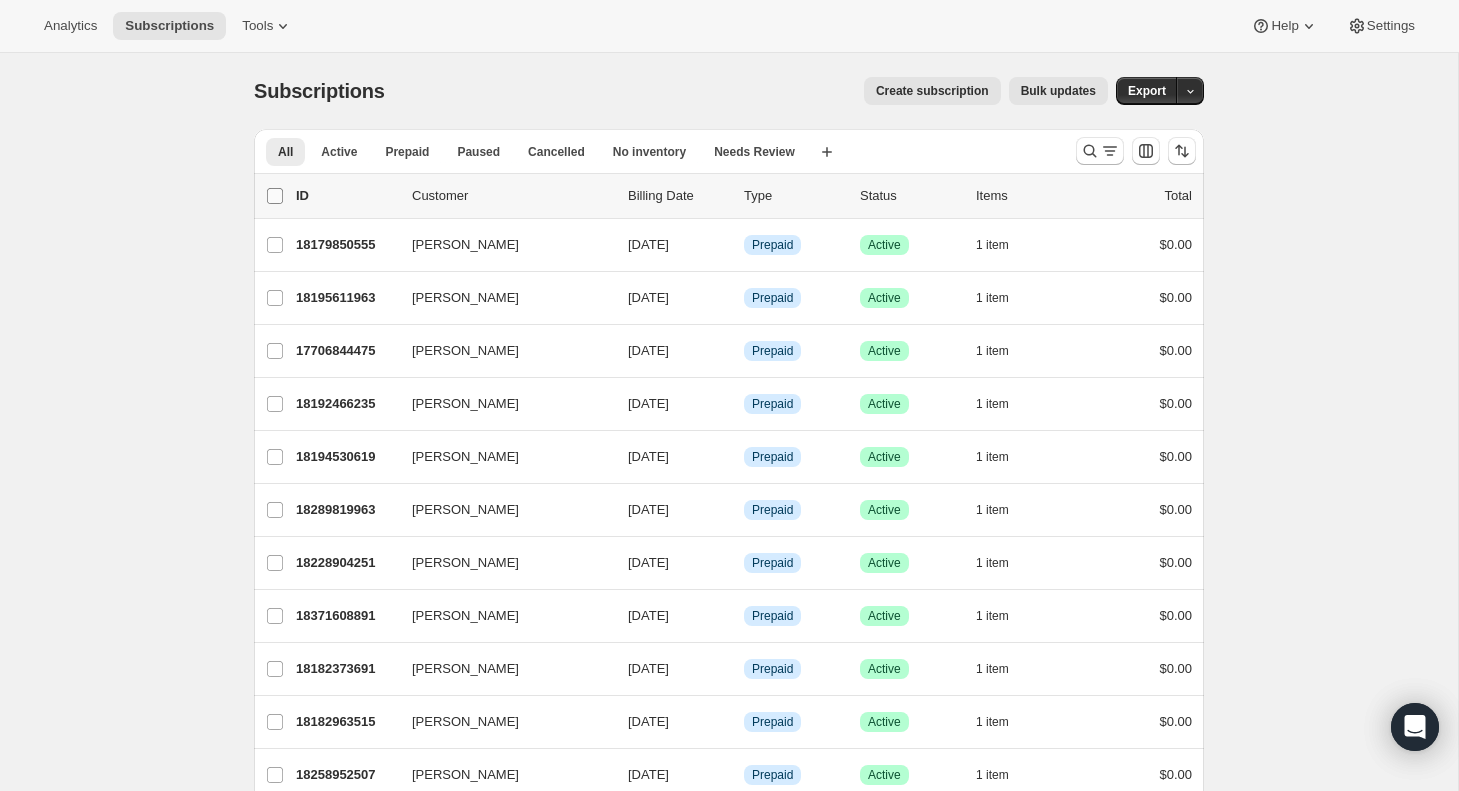
checkbox input "false"
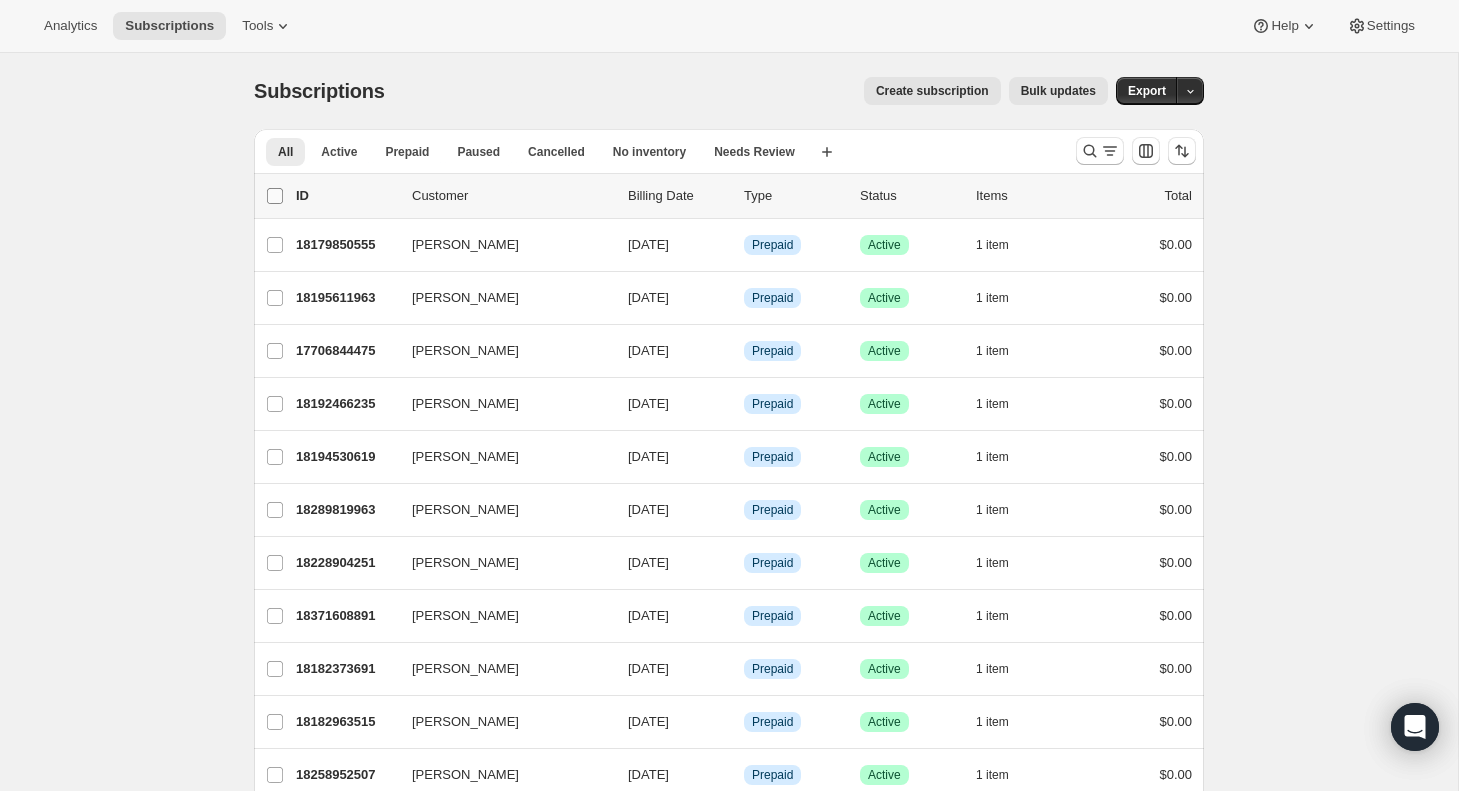
checkbox input "false"
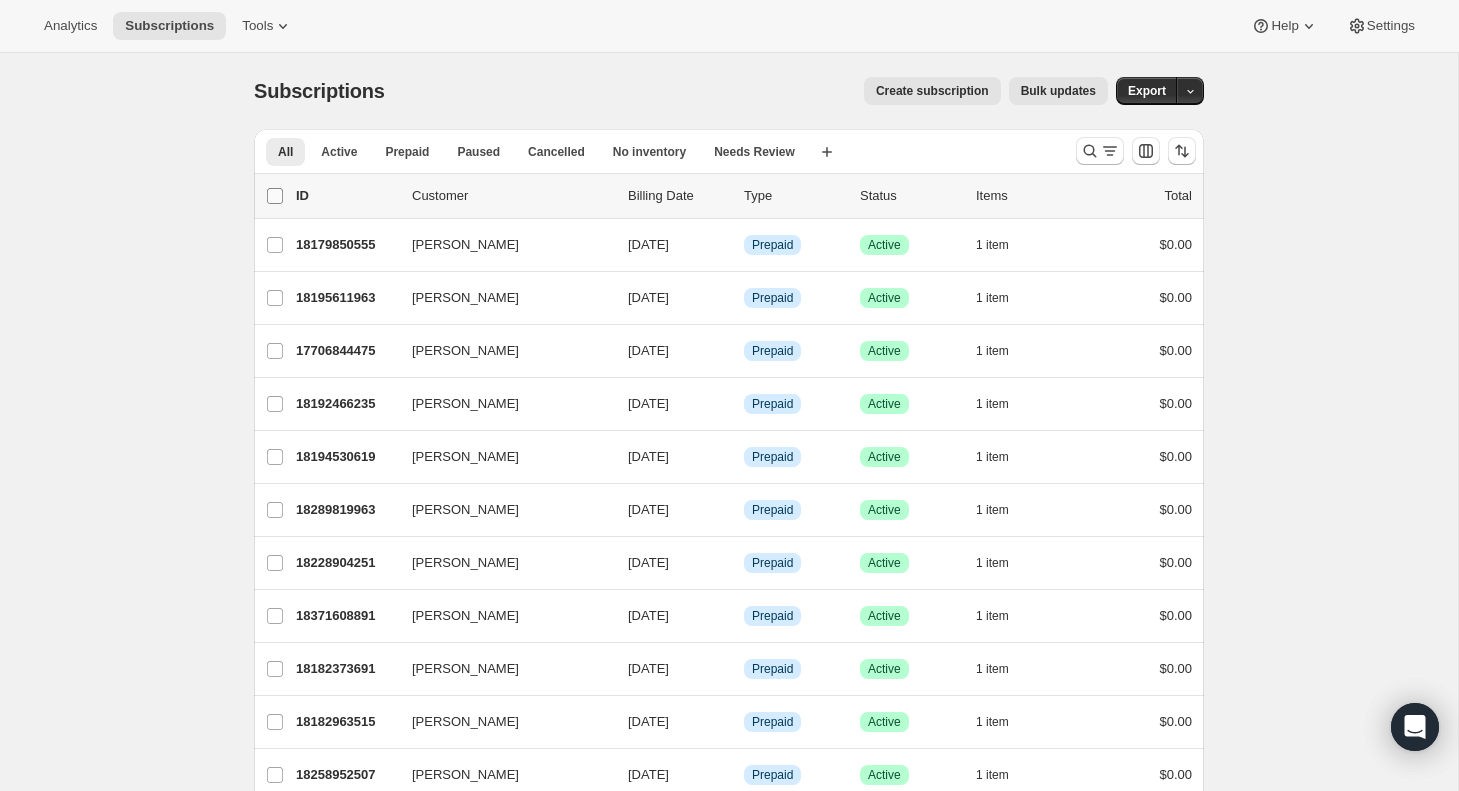
checkbox input "false"
